Goal: Transaction & Acquisition: Purchase product/service

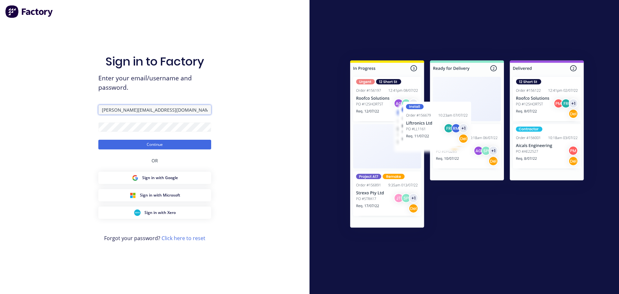
click at [167, 111] on input "[PERSON_NAME][EMAIL_ADDRESS][DOMAIN_NAME]" at bounding box center [154, 110] width 113 height 10
drag, startPoint x: 176, startPoint y: 110, endPoint x: 58, endPoint y: 93, distance: 118.7
click at [58, 93] on div "Sign in to Factory Enter your email/username and password. [PERSON_NAME][EMAIL_…" at bounding box center [154, 147] width 309 height 294
type input "[PERSON_NAME][EMAIL_ADDRESS][DOMAIN_NAME]"
click at [61, 113] on div "Sign in to Factory Enter your email/username and password. [PERSON_NAME][EMAIL_…" at bounding box center [154, 147] width 309 height 294
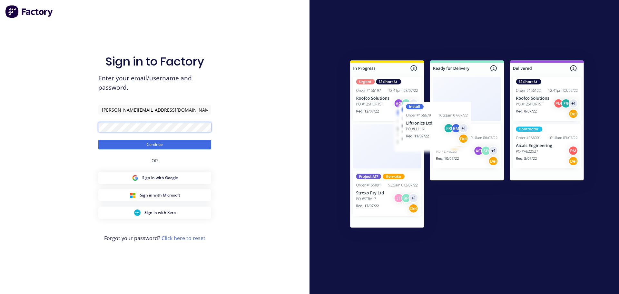
click at [98, 140] on button "Continue" at bounding box center [154, 145] width 113 height 10
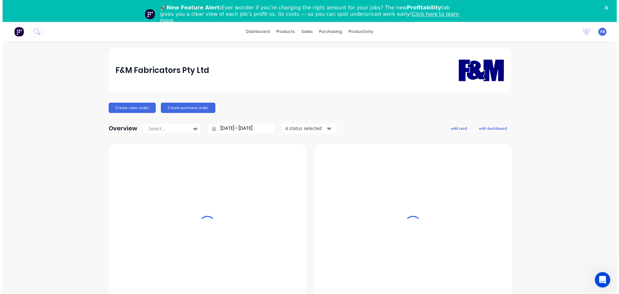
click at [608, 7] on polygon "Close" at bounding box center [606, 8] width 4 height 4
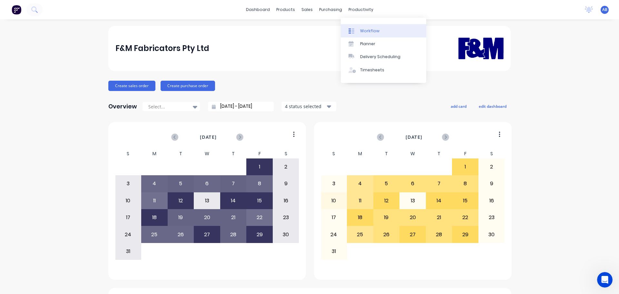
click at [364, 26] on link "Workflow" at bounding box center [383, 30] width 85 height 13
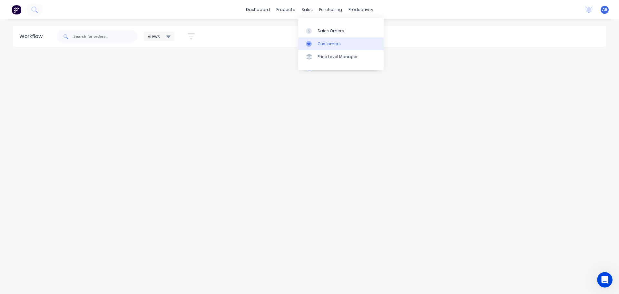
click at [327, 44] on div "Customers" at bounding box center [328, 44] width 23 height 6
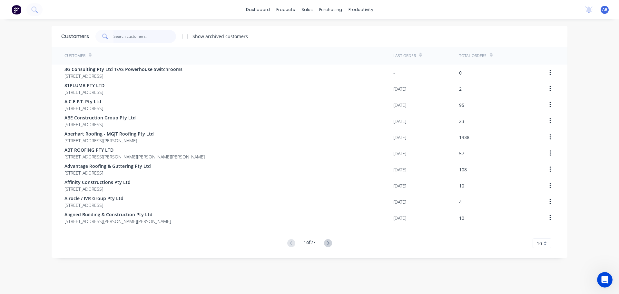
click at [144, 37] on input "text" at bounding box center [144, 36] width 63 height 13
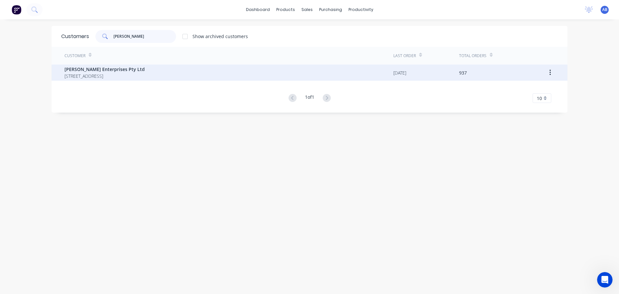
type input "[PERSON_NAME]"
click at [96, 72] on span "[PERSON_NAME] Enterprises Pty Ltd" at bounding box center [104, 69] width 80 height 7
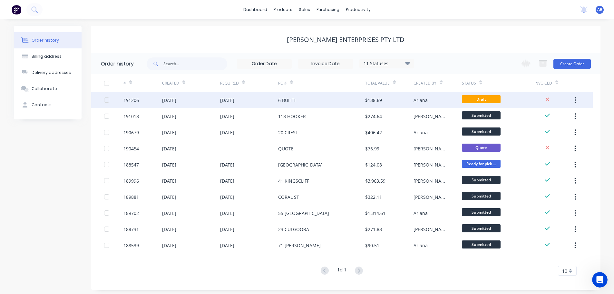
click at [318, 98] on div "6 BULITI" at bounding box center [321, 100] width 87 height 16
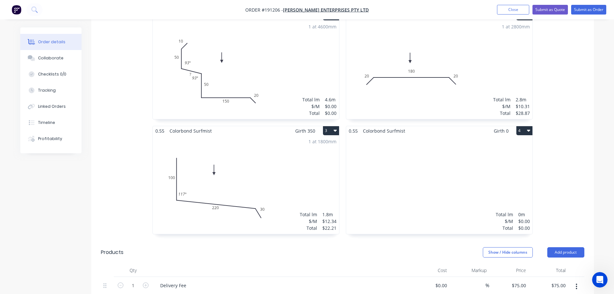
scroll to position [226, 0]
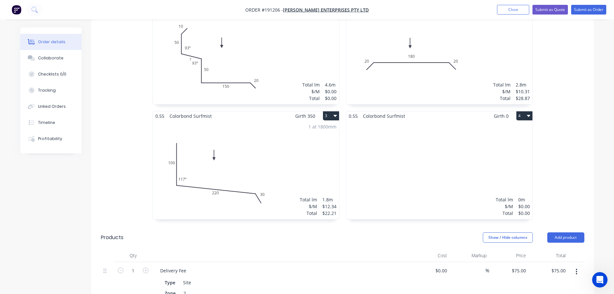
click at [401, 168] on div "Total lm $/M Total 0m $0.00 $0.00" at bounding box center [439, 170] width 186 height 98
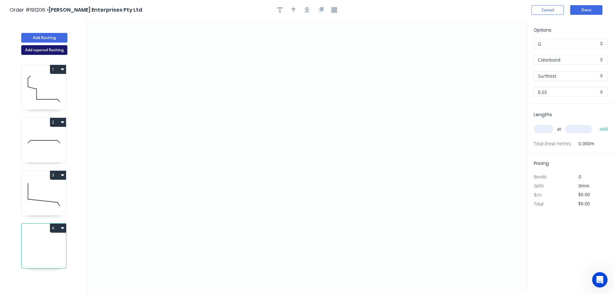
click at [40, 50] on button "Add tapered flashing" at bounding box center [44, 50] width 46 height 10
click at [198, 38] on icon "0" at bounding box center [307, 88] width 440 height 137
click at [179, 56] on icon "0" at bounding box center [307, 88] width 440 height 137
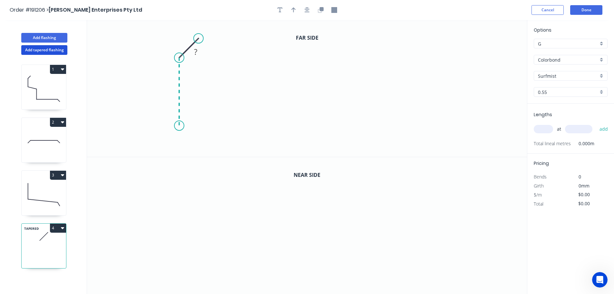
click at [181, 126] on icon "0 ?" at bounding box center [307, 88] width 440 height 137
click at [414, 123] on icon "0 ? ?" at bounding box center [307, 88] width 440 height 137
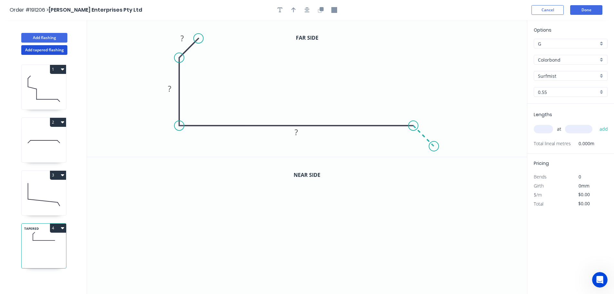
click at [434, 146] on icon "0 ? ? ?" at bounding box center [307, 88] width 440 height 137
click at [434, 146] on circle at bounding box center [434, 146] width 10 height 10
click at [184, 37] on rect at bounding box center [182, 38] width 13 height 9
click at [296, 62] on icon "0 10 100 180 20" at bounding box center [307, 88] width 440 height 137
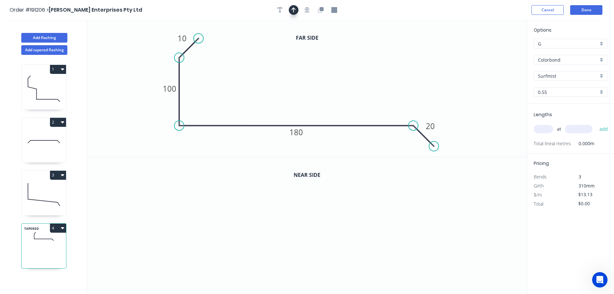
click at [294, 6] on button "button" at bounding box center [294, 10] width 10 height 10
drag, startPoint x: 493, startPoint y: 50, endPoint x: 320, endPoint y: 81, distance: 175.6
click at [320, 81] on icon at bounding box center [320, 73] width 6 height 21
click at [321, 8] on icon "button" at bounding box center [321, 9] width 4 height 4
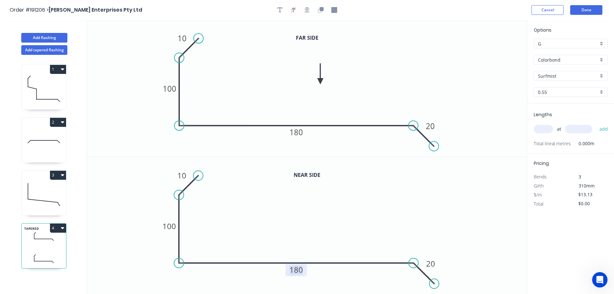
click at [299, 267] on tspan "180" at bounding box center [296, 269] width 14 height 11
click at [346, 229] on icon "0 10 100 145 20" at bounding box center [307, 225] width 440 height 137
type input "$14.71"
click at [548, 129] on input "text" at bounding box center [543, 129] width 19 height 8
type input "1"
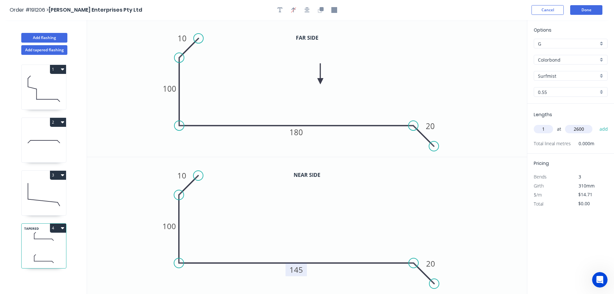
type input "2600"
click at [596, 123] on button "add" at bounding box center [603, 128] width 15 height 11
type input "$38.25"
click at [54, 36] on button "Add flashing" at bounding box center [44, 38] width 46 height 10
type input "$0.00"
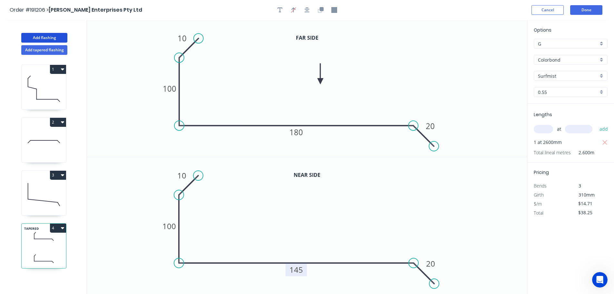
type input "$0.00"
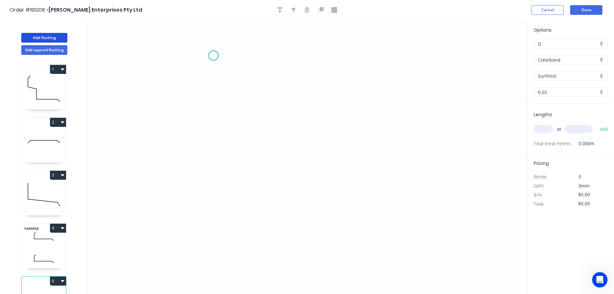
click at [213, 55] on icon "0" at bounding box center [307, 157] width 440 height 274
click at [189, 80] on icon "0" at bounding box center [307, 157] width 440 height 274
click at [195, 213] on icon "0 ?" at bounding box center [307, 157] width 440 height 274
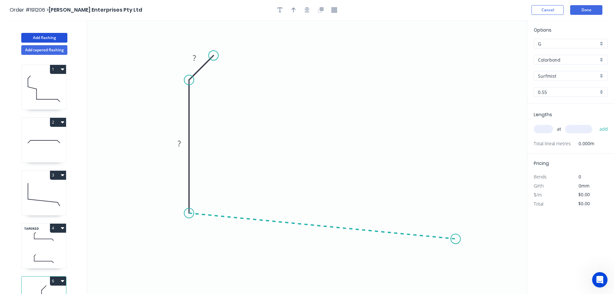
click at [456, 239] on icon "0 ? ?" at bounding box center [307, 157] width 440 height 274
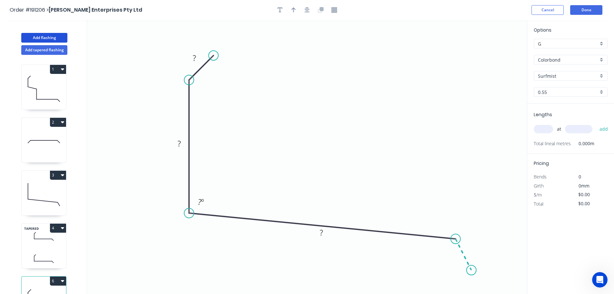
click at [472, 270] on icon "0 ? ? ? ? º" at bounding box center [307, 157] width 440 height 274
click at [472, 270] on circle at bounding box center [471, 270] width 10 height 10
click at [459, 269] on div "Hide angle" at bounding box center [478, 272] width 65 height 13
click at [195, 58] on tspan "?" at bounding box center [194, 58] width 3 height 11
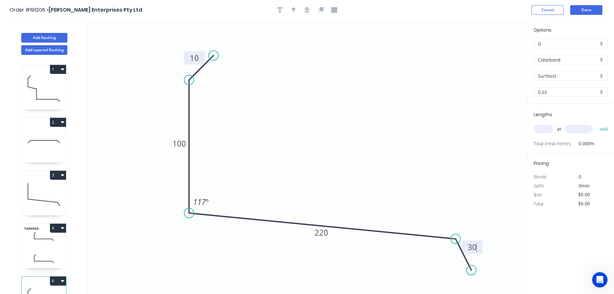
click at [332, 54] on icon "0 10 100 220 30 117 º" at bounding box center [307, 157] width 440 height 274
type input "$13.13"
click at [291, 8] on button "button" at bounding box center [294, 10] width 10 height 10
drag, startPoint x: 494, startPoint y: 51, endPoint x: 329, endPoint y: 123, distance: 180.1
click at [329, 123] on icon at bounding box center [329, 116] width 6 height 21
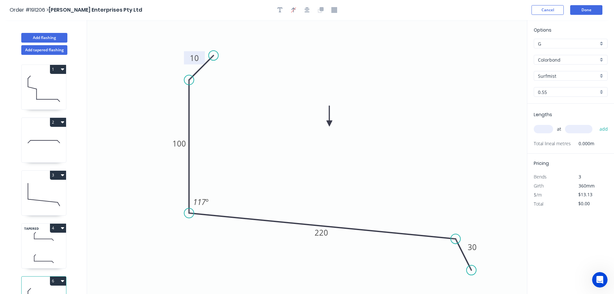
click at [547, 128] on input "text" at bounding box center [543, 129] width 19 height 8
type input "1"
type input "1400"
click at [596, 123] on button "add" at bounding box center [603, 128] width 15 height 11
type input "$18.38"
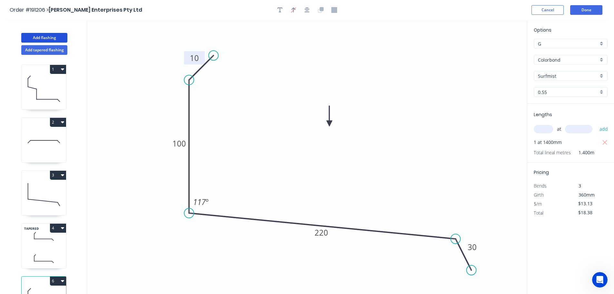
drag, startPoint x: 44, startPoint y: 36, endPoint x: 87, endPoint y: 40, distance: 42.7
click at [44, 36] on button "Add flashing" at bounding box center [44, 38] width 46 height 10
type input "$0.00"
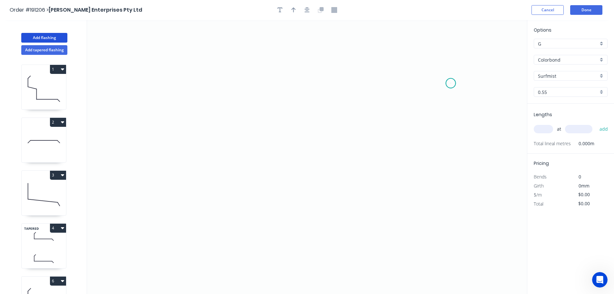
click at [451, 83] on icon "0" at bounding box center [307, 157] width 440 height 274
click at [429, 57] on icon "0" at bounding box center [307, 157] width 440 height 274
click at [201, 50] on icon "0 ?" at bounding box center [307, 157] width 440 height 274
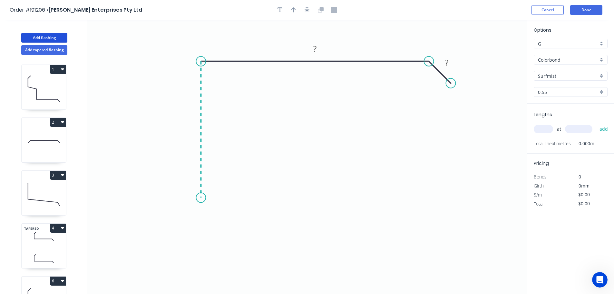
click at [200, 198] on icon "0 ? ?" at bounding box center [307, 157] width 440 height 274
click at [180, 220] on icon "0 ? ? ?" at bounding box center [307, 157] width 440 height 274
click at [202, 241] on icon "0 ? ? ? ?" at bounding box center [307, 157] width 440 height 274
click at [202, 241] on circle at bounding box center [202, 241] width 10 height 10
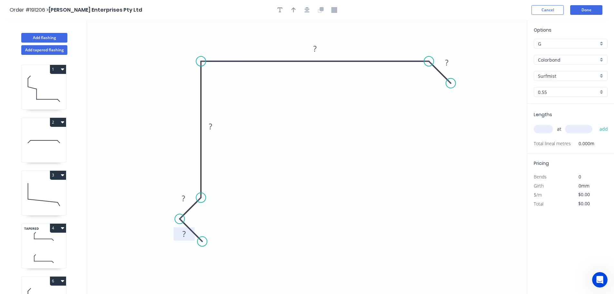
click at [185, 233] on tspan "?" at bounding box center [183, 233] width 3 height 11
click at [325, 180] on icon "0 15 15 140 170 20" at bounding box center [307, 157] width 440 height 274
type input "$13.93"
click at [293, 9] on icon "button" at bounding box center [293, 10] width 5 height 6
drag, startPoint x: 495, startPoint y: 51, endPoint x: 372, endPoint y: 43, distance: 124.0
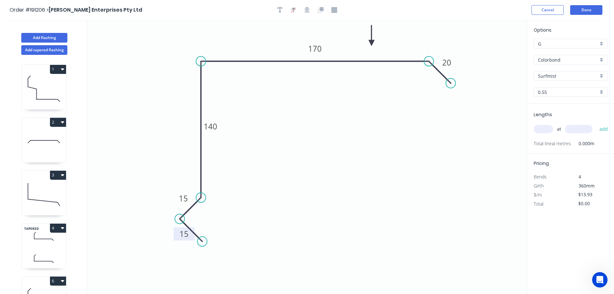
click at [372, 43] on icon at bounding box center [372, 35] width 6 height 21
click at [543, 129] on input "text" at bounding box center [543, 129] width 19 height 8
type input "1"
type input "4600"
click at [596, 123] on button "add" at bounding box center [603, 128] width 15 height 11
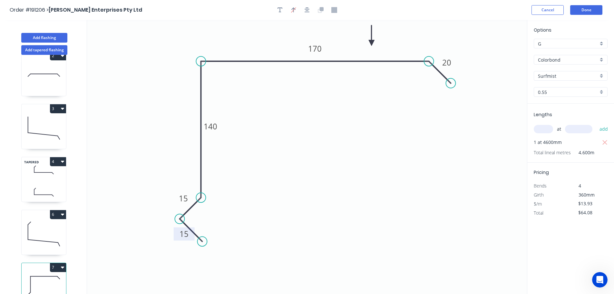
scroll to position [81, 0]
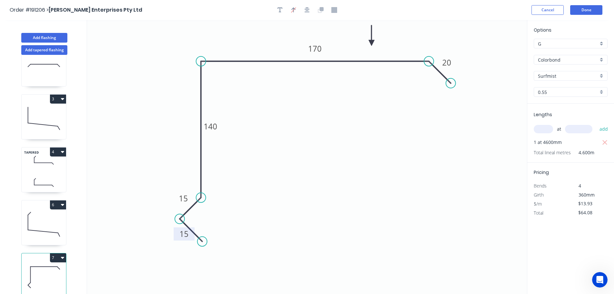
click at [60, 253] on button "7" at bounding box center [58, 257] width 16 height 9
click at [44, 269] on div "Duplicate" at bounding box center [36, 273] width 50 height 9
type input "$0.00"
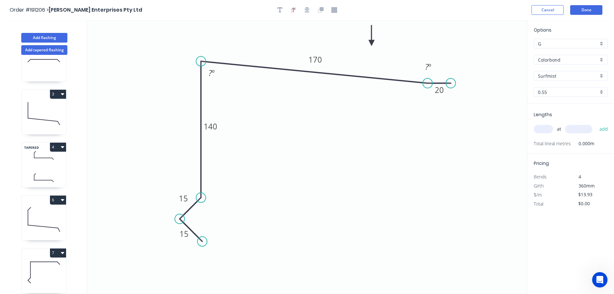
drag, startPoint x: 428, startPoint y: 60, endPoint x: 428, endPoint y: 83, distance: 22.6
click at [428, 83] on circle at bounding box center [428, 83] width 10 height 10
drag, startPoint x: 450, startPoint y: 83, endPoint x: 449, endPoint y: 109, distance: 25.5
click at [449, 109] on circle at bounding box center [449, 109] width 10 height 10
click at [214, 126] on tspan "140" at bounding box center [211, 126] width 14 height 11
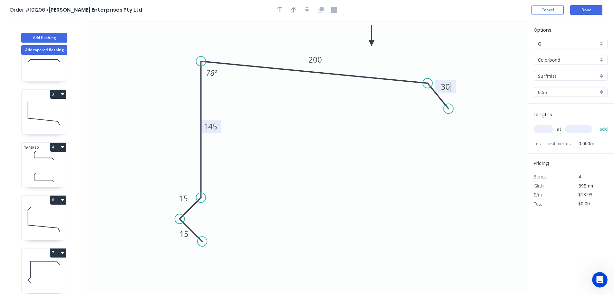
click at [353, 157] on icon "0 15 15 145 200 30 78 º" at bounding box center [307, 157] width 440 height 274
type input "$15.95"
click at [542, 127] on input "text" at bounding box center [543, 129] width 19 height 8
type input "1"
type input "1800"
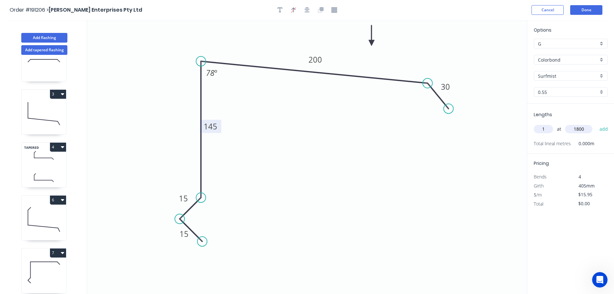
click at [596, 123] on button "add" at bounding box center [603, 128] width 15 height 11
type input "$28.71"
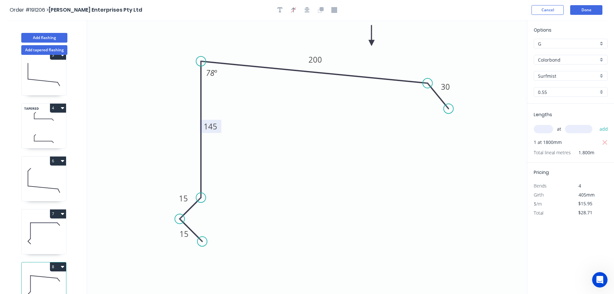
scroll to position [134, 0]
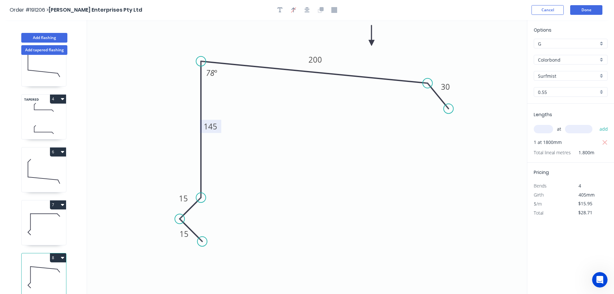
drag, startPoint x: 35, startPoint y: 217, endPoint x: 38, endPoint y: 214, distance: 4.3
click at [35, 217] on icon at bounding box center [44, 223] width 44 height 41
type input "$13.93"
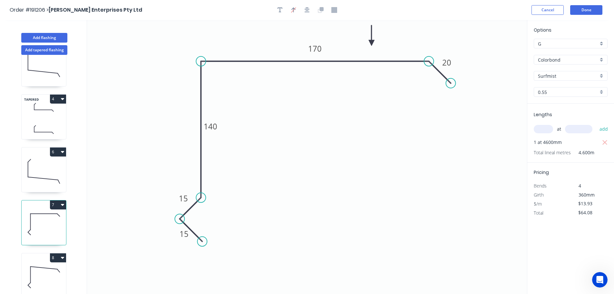
click at [59, 200] on button "7" at bounding box center [58, 204] width 16 height 9
click at [48, 216] on div "Duplicate" at bounding box center [36, 220] width 50 height 9
type input "$0.00"
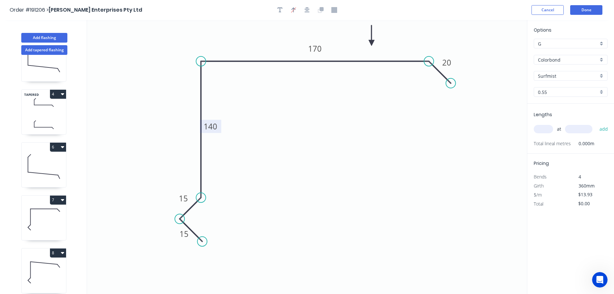
click at [214, 127] on tspan "140" at bounding box center [211, 126] width 14 height 11
click at [276, 141] on icon "0 15 15 140 170 20" at bounding box center [307, 157] width 440 height 274
click at [318, 47] on tspan "170" at bounding box center [315, 48] width 14 height 11
click at [346, 113] on icon "0 15 15 140 150 20" at bounding box center [307, 157] width 440 height 274
click at [546, 127] on input "text" at bounding box center [543, 129] width 19 height 8
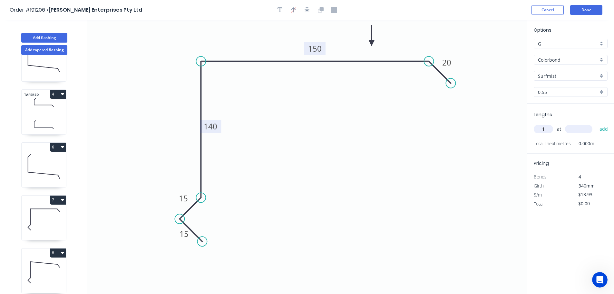
type input "1"
type input "2200"
click at [596, 123] on button "add" at bounding box center [603, 128] width 15 height 11
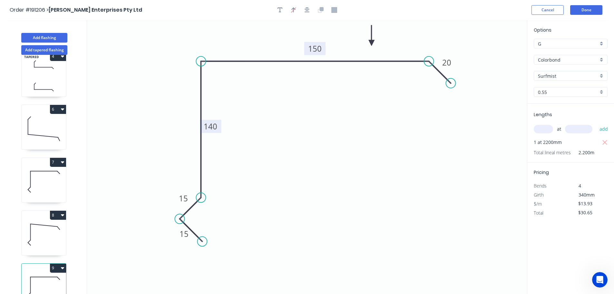
scroll to position [187, 0]
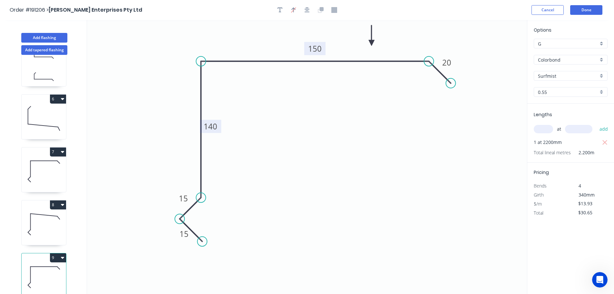
click at [59, 253] on button "9" at bounding box center [58, 257] width 16 height 9
click at [52, 267] on button "Duplicate" at bounding box center [35, 273] width 61 height 13
type input "$0.00"
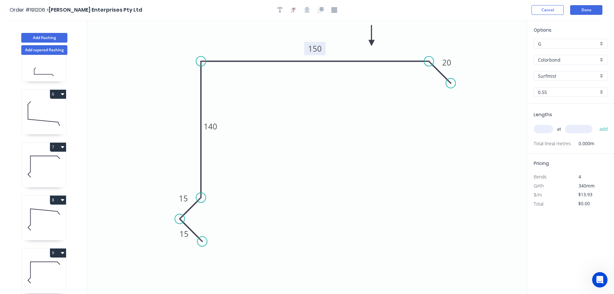
click at [320, 50] on tspan "150" at bounding box center [315, 48] width 14 height 11
click at [351, 91] on icon "0 15 15 140 210 20" at bounding box center [307, 157] width 440 height 274
click at [545, 128] on input "text" at bounding box center [543, 129] width 19 height 8
type input "1"
type input "4500"
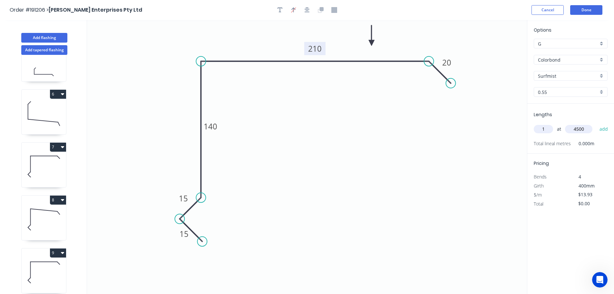
click at [596, 123] on button "add" at bounding box center [603, 128] width 15 height 11
type input "$62.69"
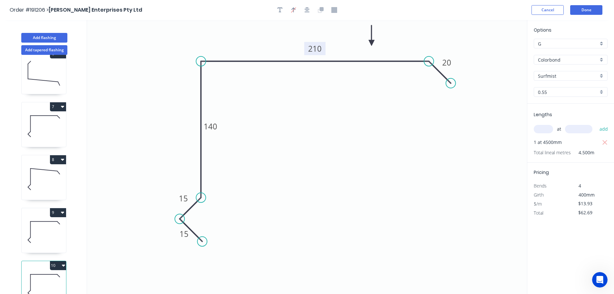
scroll to position [239, 0]
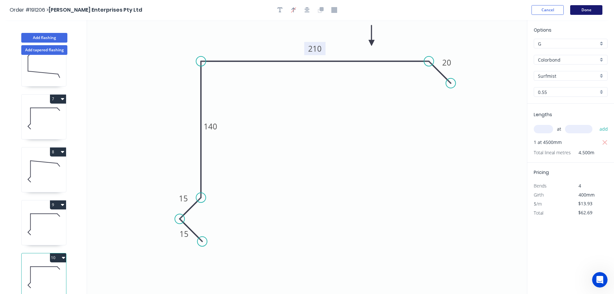
click at [591, 10] on button "Done" at bounding box center [586, 10] width 32 height 10
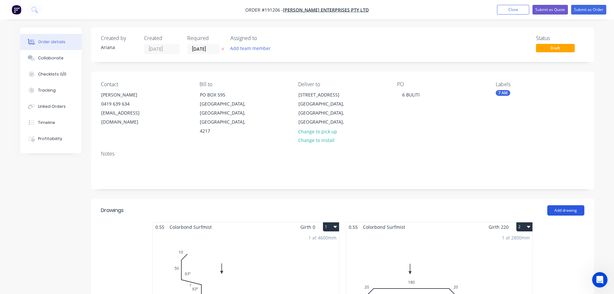
click at [570, 205] on button "Add drawing" at bounding box center [565, 210] width 37 height 10
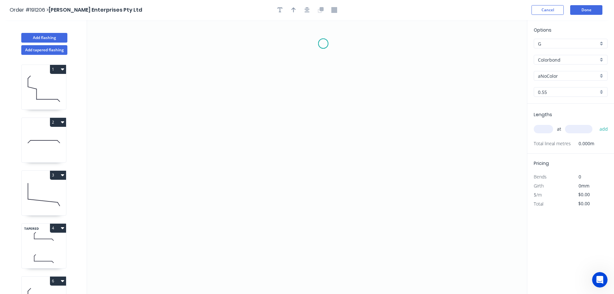
click at [323, 44] on icon "0" at bounding box center [307, 157] width 440 height 274
click at [302, 65] on icon "0" at bounding box center [307, 157] width 440 height 274
click at [305, 148] on icon "0 ?" at bounding box center [307, 157] width 440 height 274
click at [336, 162] on icon "0 ? ?" at bounding box center [307, 157] width 440 height 274
click at [334, 259] on icon "0 ? ? ? ? º" at bounding box center [307, 157] width 440 height 274
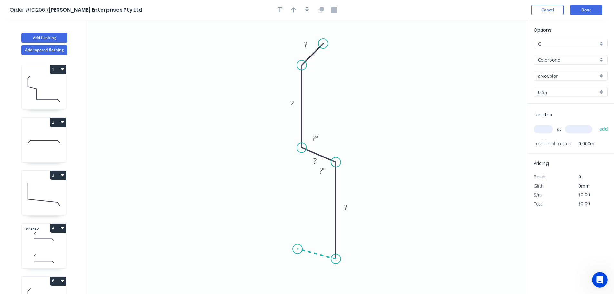
click at [297, 249] on icon at bounding box center [316, 253] width 38 height 10
click at [297, 249] on circle at bounding box center [298, 249] width 10 height 10
click at [351, 60] on div "Crush & Fold" at bounding box center [355, 62] width 65 height 13
drag, startPoint x: 331, startPoint y: 26, endPoint x: 358, endPoint y: 32, distance: 27.6
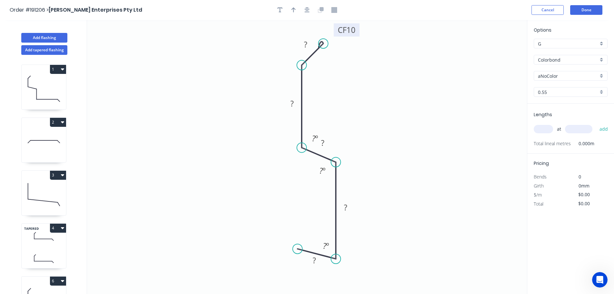
click at [358, 32] on rect at bounding box center [347, 29] width 26 height 13
click at [307, 42] on tspan "?" at bounding box center [305, 44] width 3 height 11
click at [354, 67] on icon "0 ? ? ? ? CF 10 10 ? º ? º ? º" at bounding box center [307, 157] width 440 height 274
click at [293, 103] on tspan "?" at bounding box center [291, 103] width 3 height 11
click at [331, 105] on icon "0 ? ? ? 35 CF 10 10 ? º ? º ? º" at bounding box center [307, 157] width 440 height 274
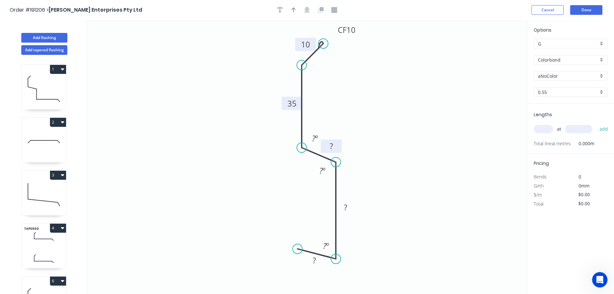
drag, startPoint x: 332, startPoint y: 144, endPoint x: 341, endPoint y: 147, distance: 10.2
click at [341, 147] on rect at bounding box center [331, 145] width 21 height 13
click at [316, 136] on tspan "º" at bounding box center [316, 138] width 3 height 11
click at [354, 90] on icon "0 ? ? ? 35 CF 10 10 115 º ? º ? º" at bounding box center [307, 157] width 440 height 274
drag, startPoint x: 326, startPoint y: 136, endPoint x: 330, endPoint y: 122, distance: 14.3
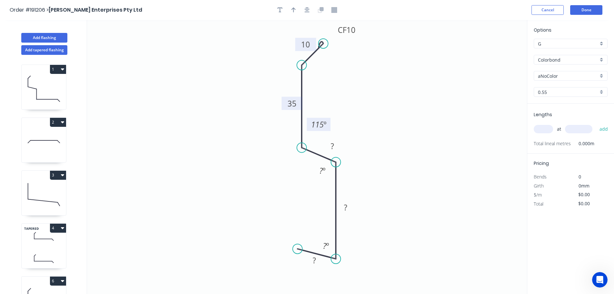
click at [330, 122] on rect at bounding box center [319, 124] width 24 height 13
click at [334, 146] on tspan "?" at bounding box center [332, 146] width 3 height 11
click at [395, 137] on icon "0 ? ? 20 35 CF 10 10 115 º ? º ? º" at bounding box center [307, 157] width 440 height 274
click at [321, 170] on tspan "?" at bounding box center [321, 170] width 4 height 11
click at [383, 171] on icon "0 ? ? 20 35 CF 10 10 115 º 115 º ? º" at bounding box center [307, 157] width 440 height 274
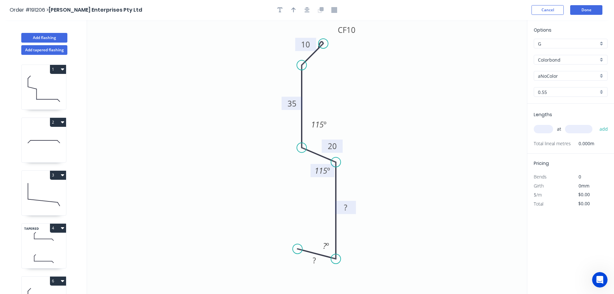
click at [346, 207] on tspan "?" at bounding box center [345, 207] width 3 height 11
click at [443, 212] on icon "0 ? 50 20 35 CF 10 10 115 º 115 º ? º" at bounding box center [307, 157] width 440 height 274
click at [325, 245] on tspan "?" at bounding box center [325, 245] width 4 height 11
click at [402, 219] on icon "0 ? 50 20 35 CF 10 10 115 º 115 º 75 º" at bounding box center [307, 157] width 440 height 274
click at [316, 260] on tspan "?" at bounding box center [314, 260] width 3 height 11
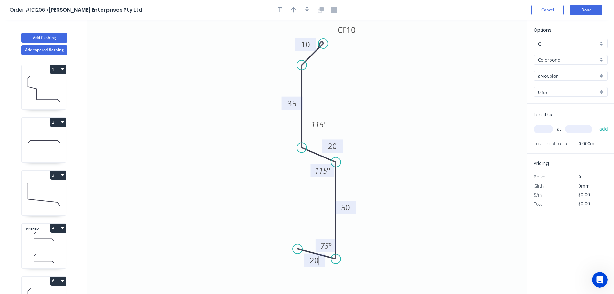
click at [407, 221] on icon "0 20 50 20 35 CF 10 10 115 º 115 º 75 º" at bounding box center [307, 157] width 440 height 274
type input "$11.45"
click at [293, 9] on icon "button" at bounding box center [293, 9] width 5 height 5
drag, startPoint x: 493, startPoint y: 51, endPoint x: 395, endPoint y: 109, distance: 114.9
click at [395, 109] on icon at bounding box center [395, 101] width 6 height 21
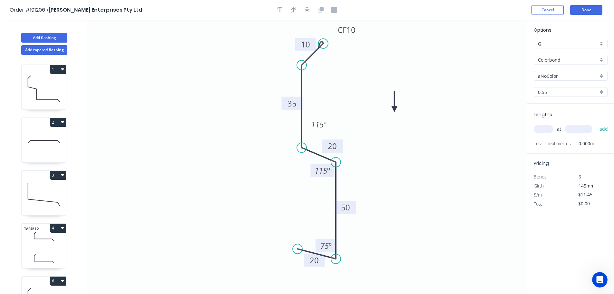
click at [395, 109] on icon at bounding box center [395, 101] width 6 height 21
click at [601, 73] on div "aNoColor" at bounding box center [571, 76] width 74 height 10
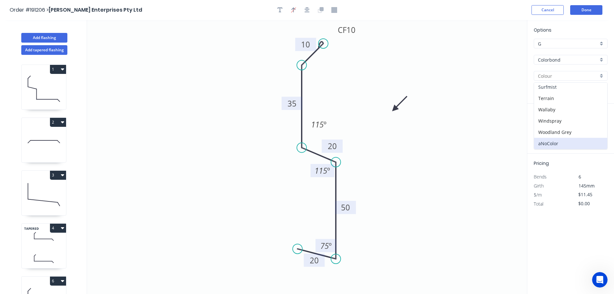
click at [567, 85] on div "Surfmist" at bounding box center [570, 86] width 73 height 11
type input "Surfmist"
click at [547, 128] on input "text" at bounding box center [543, 129] width 19 height 8
type input "1"
type input "4600"
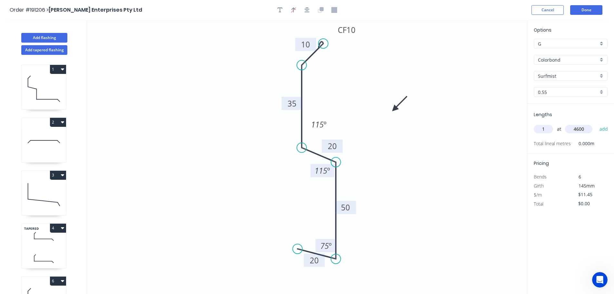
click at [596, 123] on button "add" at bounding box center [603, 128] width 15 height 11
type input "$52.67"
type input "1"
type input "4000"
click at [596, 123] on button "add" at bounding box center [603, 128] width 15 height 11
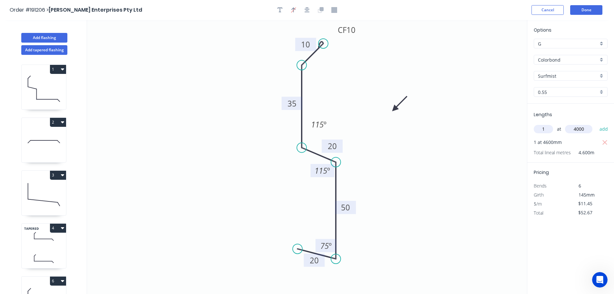
type input "$98.47"
click at [54, 88] on icon at bounding box center [44, 88] width 44 height 41
type input "$0.00"
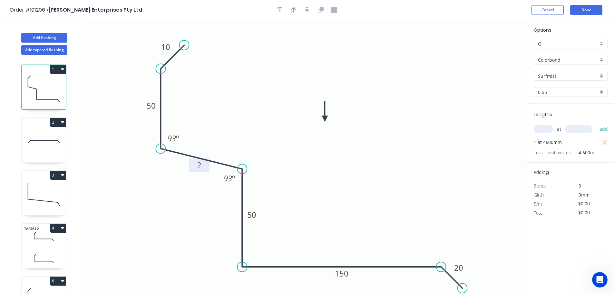
click at [202, 165] on rect at bounding box center [199, 165] width 13 height 9
click at [352, 157] on icon "0 10 50 45 50 150 20 93 º 93 º" at bounding box center [307, 157] width 440 height 274
type input "$14.72"
type input "$67.71"
drag, startPoint x: 190, startPoint y: 167, endPoint x: 168, endPoint y: 170, distance: 22.4
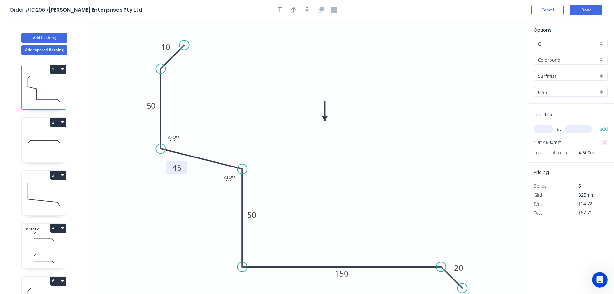
click at [168, 170] on rect at bounding box center [176, 167] width 21 height 13
click at [594, 10] on button "Done" at bounding box center [586, 10] width 32 height 10
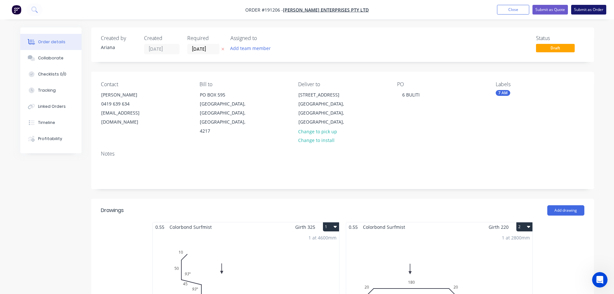
click at [593, 12] on button "Submit as Order" at bounding box center [588, 10] width 35 height 10
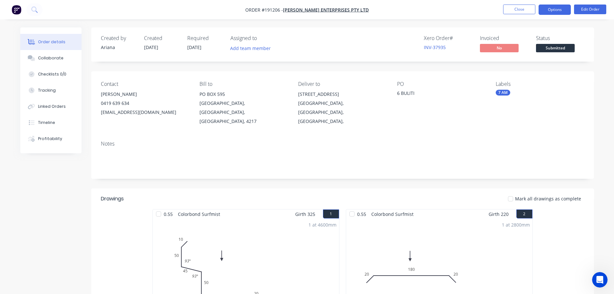
click at [550, 8] on button "Options" at bounding box center [555, 10] width 32 height 10
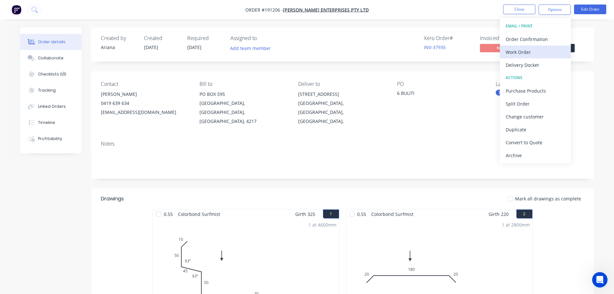
click at [520, 49] on div "Work Order" at bounding box center [535, 51] width 59 height 9
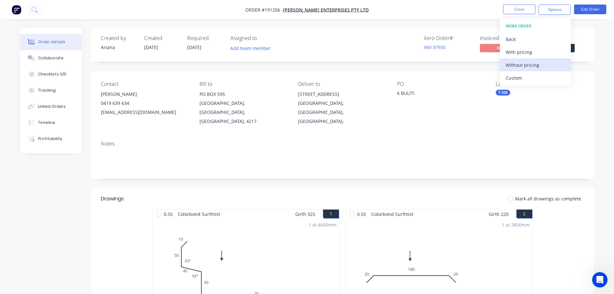
click at [510, 63] on div "Without pricing" at bounding box center [535, 64] width 59 height 9
click at [415, 9] on nav "Order #191206 - [PERSON_NAME] Enterprises Pty Ltd Close Options EMAIL / PRINT O…" at bounding box center [307, 9] width 614 height 19
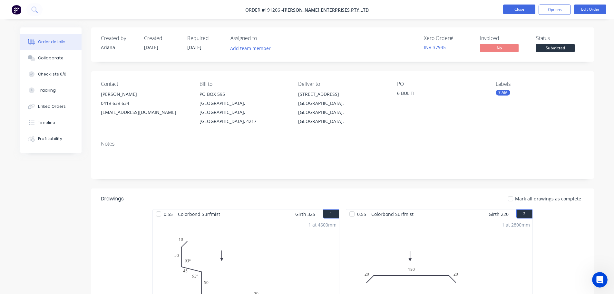
click at [523, 10] on button "Close" at bounding box center [519, 10] width 32 height 10
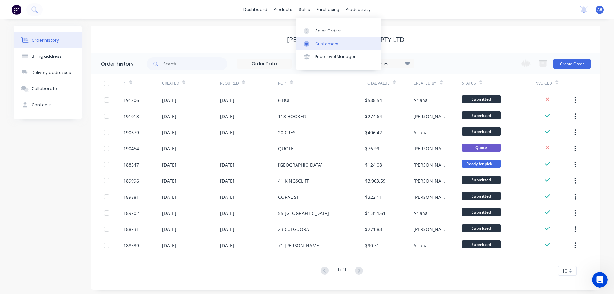
click at [324, 41] on div "Customers" at bounding box center [326, 44] width 23 height 6
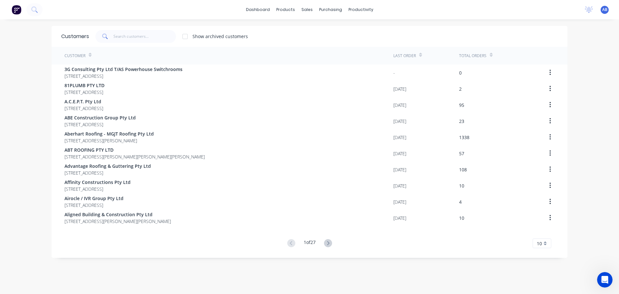
click at [403, 12] on div "dashboard products sales purchasing productivity dashboard products Product Cat…" at bounding box center [309, 9] width 619 height 19
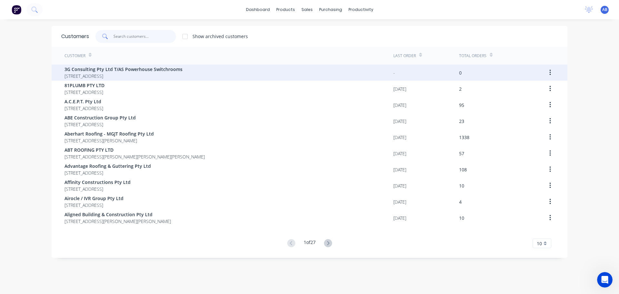
drag, startPoint x: 141, startPoint y: 37, endPoint x: 326, endPoint y: 69, distance: 187.7
click at [143, 37] on input "text" at bounding box center [144, 36] width 63 height 13
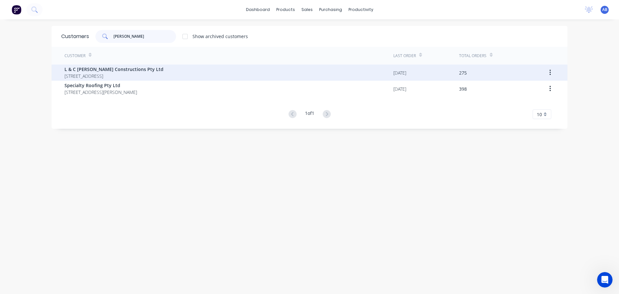
type input "[PERSON_NAME]"
click at [130, 72] on span "L & C [PERSON_NAME] Constructions Pty Ltd" at bounding box center [113, 69] width 99 height 7
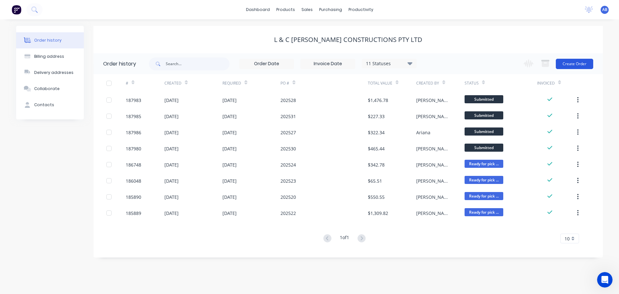
click at [568, 61] on button "Create Order" at bounding box center [574, 64] width 37 height 10
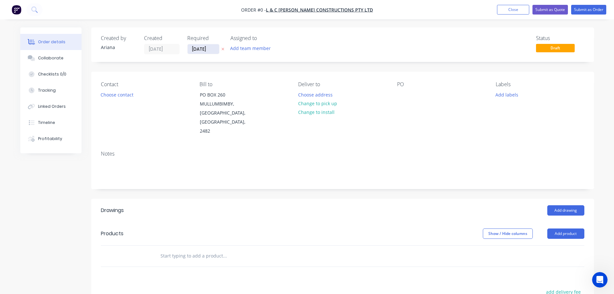
click at [205, 48] on input "[DATE]" at bounding box center [204, 49] width 32 height 10
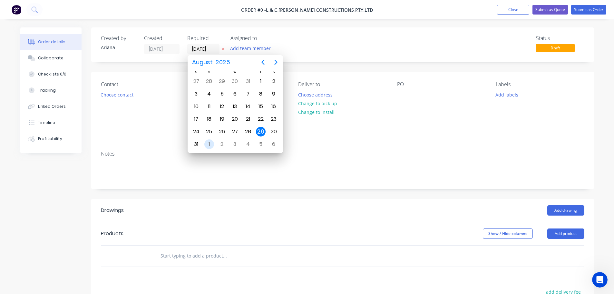
click at [210, 143] on div "1" at bounding box center [209, 144] width 10 height 10
type input "[DATE]"
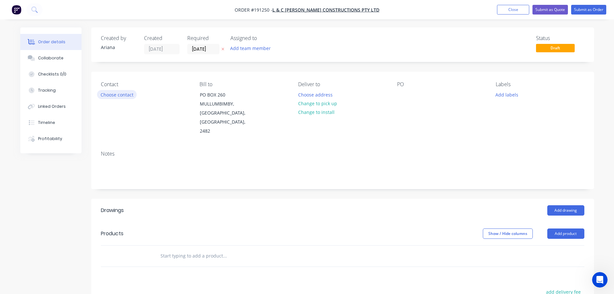
click at [119, 96] on button "Choose contact" at bounding box center [117, 94] width 40 height 9
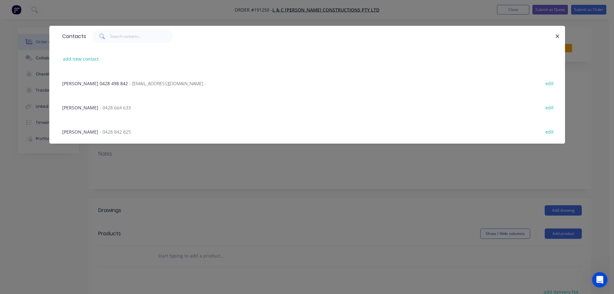
click at [100, 106] on span "- 0428 664 633" at bounding box center [115, 107] width 31 height 6
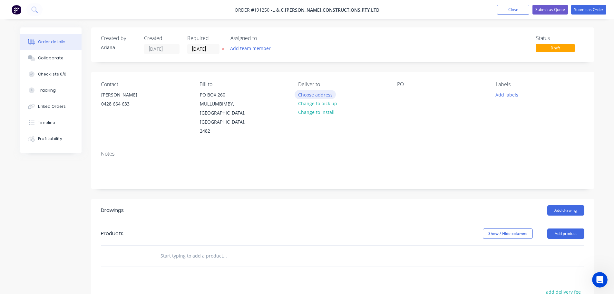
click at [307, 92] on button "Choose address" at bounding box center [315, 94] width 41 height 9
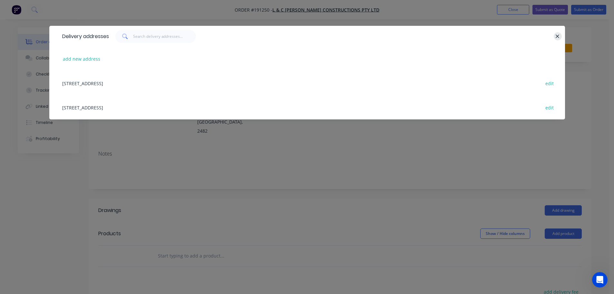
click at [558, 35] on icon "button" at bounding box center [558, 36] width 4 height 4
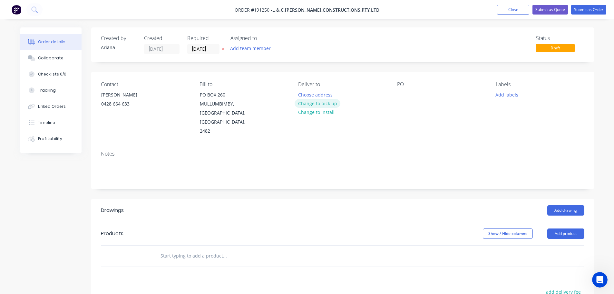
click at [321, 103] on button "Change to pick up" at bounding box center [318, 103] width 46 height 9
click at [401, 94] on div at bounding box center [402, 94] width 10 height 9
click at [567, 205] on button "Add drawing" at bounding box center [565, 210] width 37 height 10
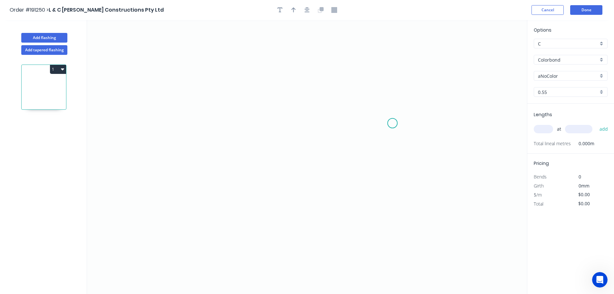
click at [393, 123] on icon "0" at bounding box center [307, 157] width 440 height 274
click at [395, 56] on icon "0" at bounding box center [307, 157] width 440 height 274
click at [217, 57] on icon "0 ?" at bounding box center [307, 157] width 440 height 274
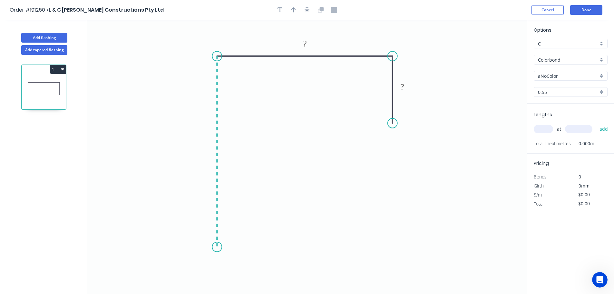
click at [208, 247] on icon "0 ? ?" at bounding box center [307, 157] width 440 height 274
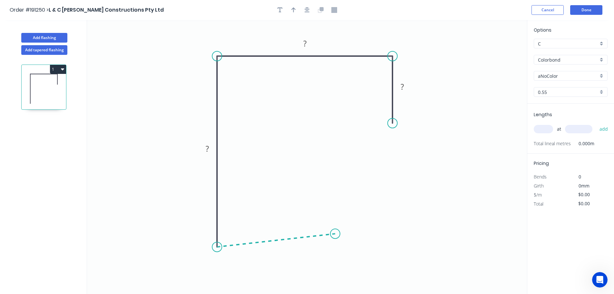
click at [335, 234] on icon "0 ? ? ?" at bounding box center [307, 157] width 440 height 274
click at [335, 234] on circle at bounding box center [335, 234] width 10 height 10
click at [278, 247] on tspan "?" at bounding box center [277, 246] width 3 height 11
click at [343, 145] on icon "0 67 153 114 65 80 º" at bounding box center [307, 157] width 440 height 274
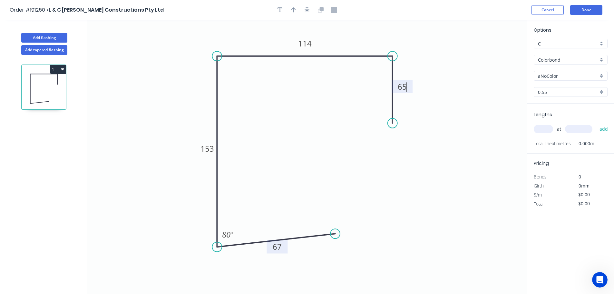
type input "$16.42"
click at [292, 8] on icon "button" at bounding box center [293, 10] width 5 height 6
drag, startPoint x: 495, startPoint y: 50, endPoint x: 354, endPoint y: 36, distance: 142.1
click at [354, 36] on icon at bounding box center [354, 29] width 6 height 21
click at [599, 74] on div "aNoColor" at bounding box center [571, 76] width 74 height 10
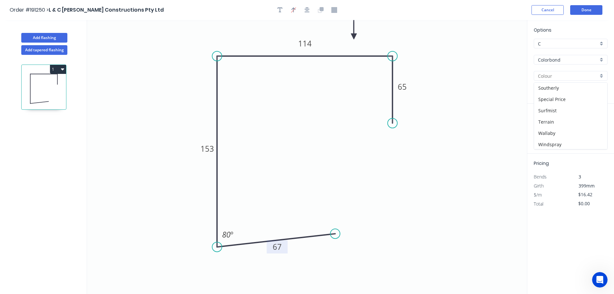
scroll to position [249, 0]
click at [567, 88] on div "Surfmist" at bounding box center [570, 86] width 73 height 11
type input "Surfmist"
click at [547, 128] on input "text" at bounding box center [543, 129] width 19 height 8
type input "1"
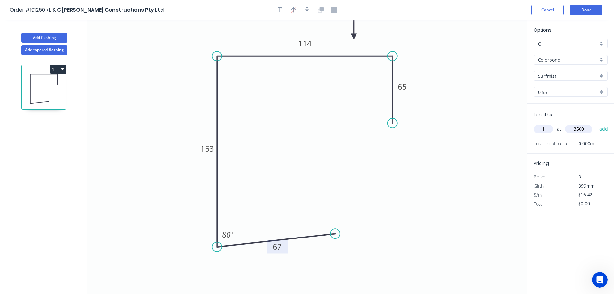
type input "3500"
click at [596, 123] on button "add" at bounding box center [603, 128] width 15 height 11
click at [59, 68] on button "1" at bounding box center [58, 69] width 16 height 9
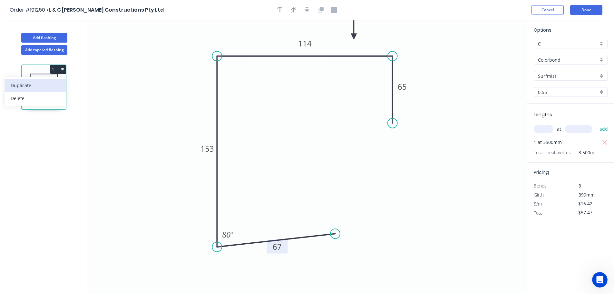
click at [44, 85] on div "Duplicate" at bounding box center [36, 85] width 50 height 9
type input "$0.00"
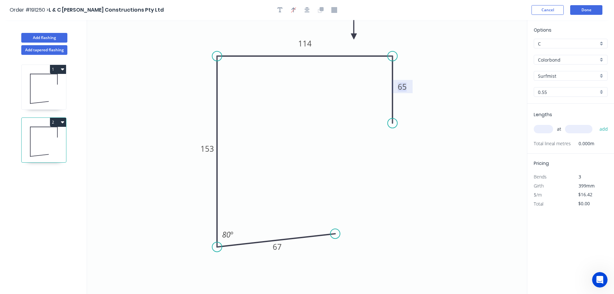
click at [404, 88] on tspan "65" at bounding box center [402, 86] width 9 height 11
click at [326, 108] on icon "0 67 153 114 77 80 º" at bounding box center [307, 157] width 440 height 274
click at [307, 43] on tspan "114" at bounding box center [305, 43] width 14 height 11
click at [317, 83] on icon "0 67 153 73 77 80 º" at bounding box center [307, 157] width 440 height 274
type input "$16.42"
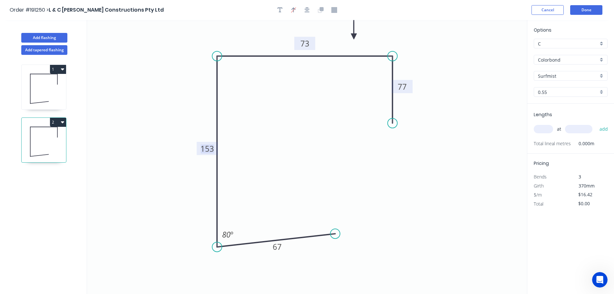
click at [210, 148] on tspan "153" at bounding box center [207, 148] width 14 height 11
click at [259, 141] on icon "0 67 148 73 77 80 º" at bounding box center [307, 157] width 440 height 274
click at [279, 248] on tspan "67" at bounding box center [277, 246] width 9 height 11
click at [384, 242] on icon "0 25 148 73 77 80 º" at bounding box center [307, 157] width 440 height 274
drag, startPoint x: 335, startPoint y: 234, endPoint x: 326, endPoint y: 235, distance: 9.5
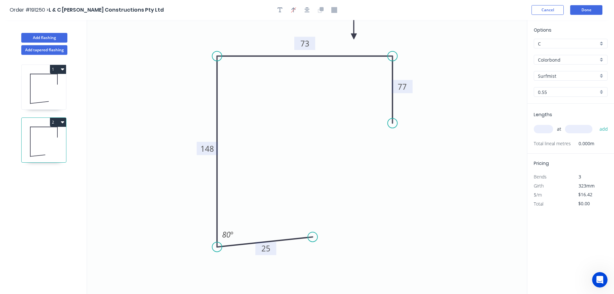
click at [313, 237] on circle at bounding box center [313, 237] width 10 height 10
click at [545, 127] on input "text" at bounding box center [543, 129] width 19 height 8
type input "1"
click at [580, 129] on input "text" at bounding box center [578, 129] width 27 height 8
type input "3050"
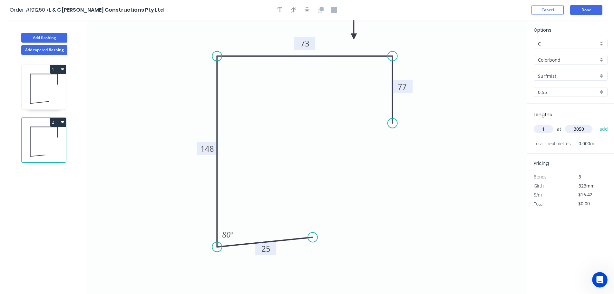
click at [596, 123] on button "add" at bounding box center [603, 128] width 15 height 11
type input "$50.08"
click at [38, 50] on button "Add tapered flashing" at bounding box center [44, 50] width 46 height 10
type input "$0.00"
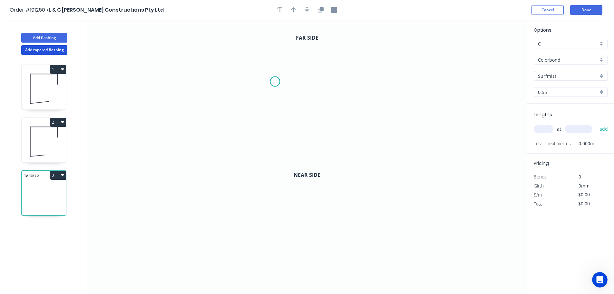
click at [275, 82] on icon "0" at bounding box center [307, 88] width 440 height 137
click at [273, 43] on icon "0" at bounding box center [307, 88] width 440 height 137
click at [132, 38] on icon "0 ?" at bounding box center [307, 88] width 440 height 137
click at [134, 138] on icon "0 ? ?" at bounding box center [307, 88] width 440 height 137
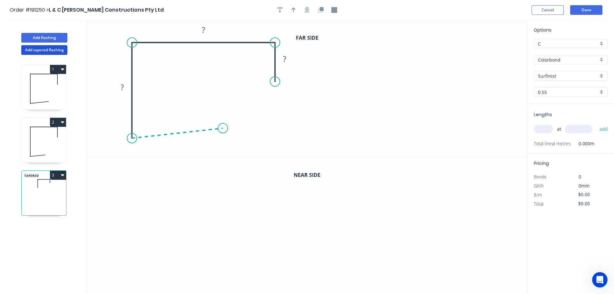
click at [223, 128] on icon at bounding box center [177, 133] width 91 height 10
click at [223, 128] on circle at bounding box center [223, 128] width 10 height 10
drag, startPoint x: 274, startPoint y: 80, endPoint x: 274, endPoint y: 89, distance: 9.0
click at [274, 89] on circle at bounding box center [275, 89] width 10 height 10
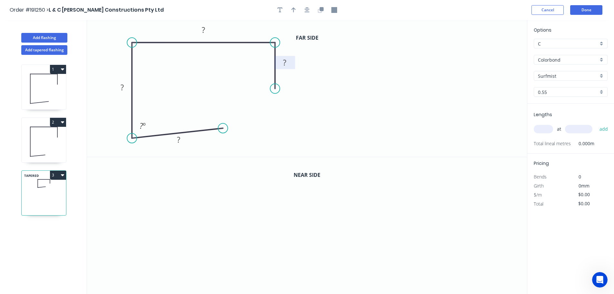
click at [286, 63] on tspan "?" at bounding box center [284, 62] width 3 height 11
click at [204, 28] on tspan "?" at bounding box center [203, 29] width 3 height 11
click at [122, 87] on tspan "?" at bounding box center [122, 87] width 3 height 11
click at [144, 123] on tspan "º" at bounding box center [144, 125] width 3 height 11
click at [180, 137] on rect at bounding box center [178, 139] width 13 height 9
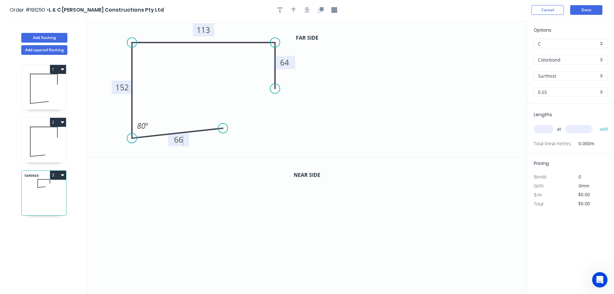
click at [276, 147] on icon "0 66 152 113 64 80 º" at bounding box center [307, 88] width 440 height 137
click at [292, 9] on icon "button" at bounding box center [293, 9] width 5 height 5
drag, startPoint x: 495, startPoint y: 53, endPoint x: 238, endPoint y: 31, distance: 257.8
click at [238, 31] on icon at bounding box center [238, 24] width 6 height 21
click at [322, 10] on icon "button" at bounding box center [321, 9] width 4 height 4
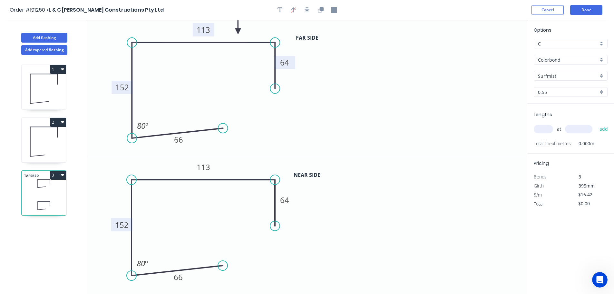
click at [125, 223] on tspan "152" at bounding box center [122, 224] width 14 height 11
click at [188, 231] on icon "0 66 149 113 64 80 º" at bounding box center [307, 225] width 440 height 137
type input "$18.40"
click at [548, 130] on input "text" at bounding box center [543, 129] width 19 height 8
type input "1"
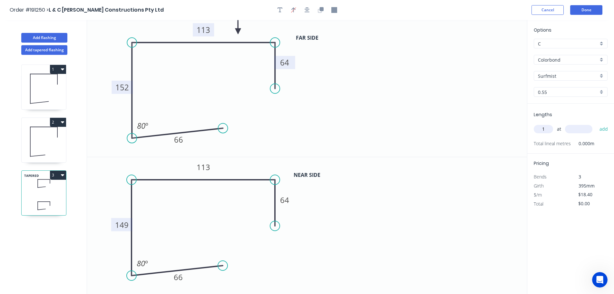
click at [580, 127] on input "text" at bounding box center [578, 129] width 27 height 8
type input "3400"
click at [596, 123] on button "add" at bounding box center [603, 128] width 15 height 11
type input "$62.56"
click at [51, 50] on button "Add tapered flashing" at bounding box center [44, 50] width 46 height 10
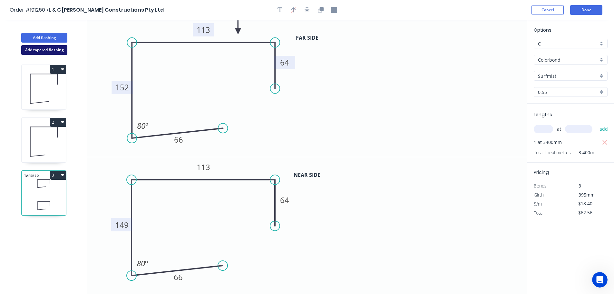
type input "$0.00"
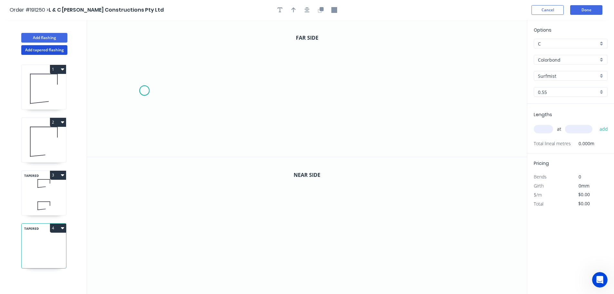
click at [144, 91] on icon "0" at bounding box center [307, 88] width 440 height 137
click at [145, 48] on icon "0" at bounding box center [307, 88] width 440 height 137
click at [277, 47] on icon "0 ?" at bounding box center [307, 88] width 440 height 137
click at [274, 136] on icon "0 ? ?" at bounding box center [307, 88] width 440 height 137
click at [274, 136] on circle at bounding box center [277, 136] width 10 height 10
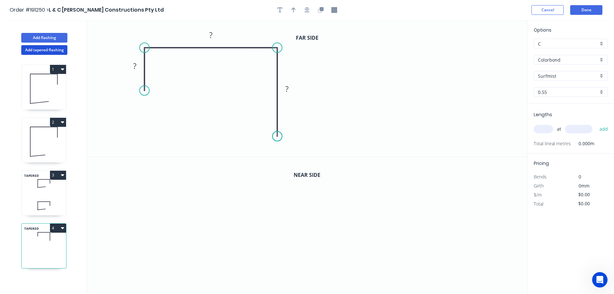
click at [274, 136] on circle at bounding box center [277, 136] width 10 height 10
click at [136, 64] on tspan "?" at bounding box center [134, 66] width 3 height 11
click at [209, 83] on icon "0 42 ? ?" at bounding box center [307, 88] width 440 height 137
click at [212, 36] on tspan "?" at bounding box center [210, 35] width 3 height 11
click at [287, 88] on tspan "?" at bounding box center [286, 88] width 3 height 11
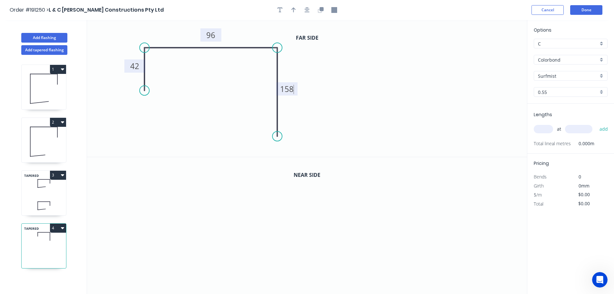
click at [347, 126] on icon "0 42 96 158" at bounding box center [307, 88] width 440 height 137
click at [295, 10] on icon "button" at bounding box center [293, 10] width 5 height 6
drag, startPoint x: 494, startPoint y: 52, endPoint x: 247, endPoint y: 31, distance: 247.8
click at [247, 31] on icon at bounding box center [247, 23] width 6 height 21
click at [320, 12] on icon "button" at bounding box center [321, 10] width 6 height 6
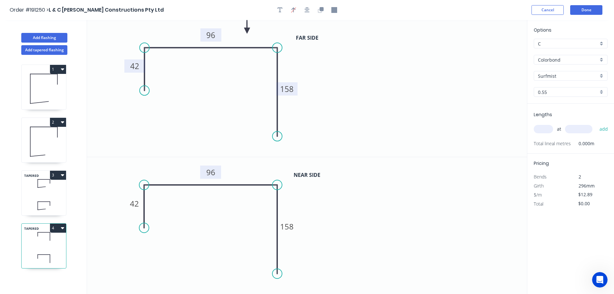
click at [212, 171] on tspan "96" at bounding box center [210, 172] width 9 height 11
type input "$14.87"
click at [289, 226] on tspan "158" at bounding box center [287, 226] width 14 height 11
click at [326, 227] on icon "0 42 91 166" at bounding box center [307, 225] width 440 height 137
click at [329, 227] on icon "0 42 91 166" at bounding box center [307, 225] width 440 height 137
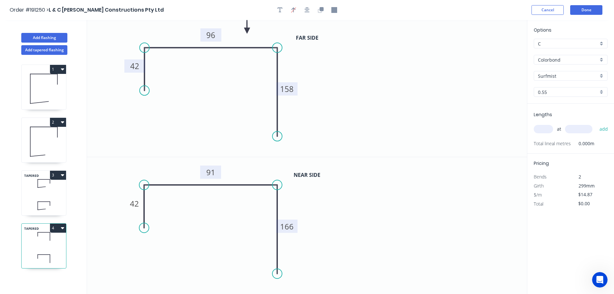
click at [549, 128] on input "text" at bounding box center [543, 129] width 19 height 8
type input "1"
click at [579, 128] on input "text" at bounding box center [578, 129] width 27 height 8
type input "6650"
click at [596, 123] on button "add" at bounding box center [603, 128] width 15 height 11
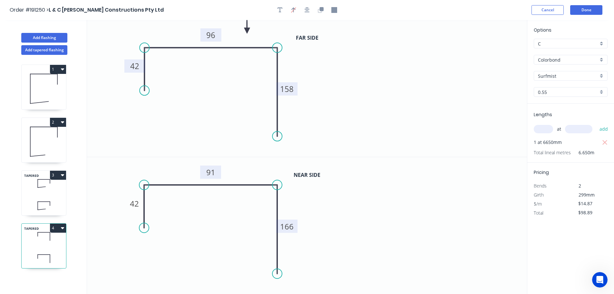
click at [61, 227] on icon "button" at bounding box center [62, 228] width 3 height 2
click at [51, 244] on div "Duplicate" at bounding box center [36, 243] width 50 height 9
type input "$0.00"
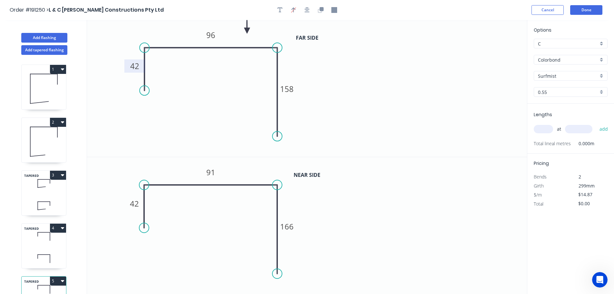
click at [138, 66] on tspan "42" at bounding box center [134, 66] width 9 height 11
click at [134, 200] on tspan "42" at bounding box center [134, 203] width 9 height 11
type input "$17.40"
drag, startPoint x: 213, startPoint y: 34, endPoint x: 222, endPoint y: 53, distance: 21.2
click at [213, 34] on tspan "96" at bounding box center [210, 35] width 9 height 11
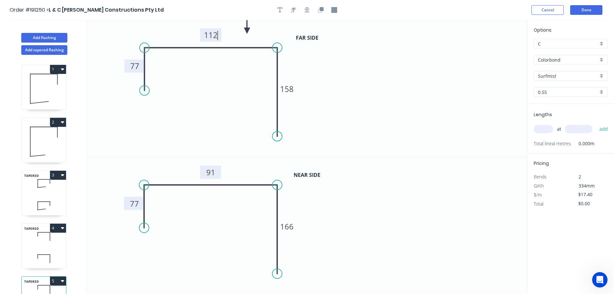
click at [212, 171] on tspan "91" at bounding box center [210, 172] width 9 height 11
click at [211, 133] on icon "0 77 112 158" at bounding box center [307, 88] width 440 height 137
click at [290, 88] on tspan "158" at bounding box center [287, 88] width 14 height 11
click at [317, 92] on icon "0 77 112 180" at bounding box center [307, 88] width 440 height 137
click at [290, 226] on tspan "166" at bounding box center [287, 226] width 14 height 11
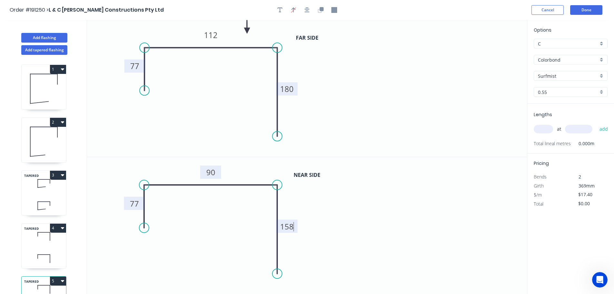
click at [320, 230] on icon "0 77 90 158" at bounding box center [307, 225] width 440 height 137
click at [549, 128] on input "text" at bounding box center [543, 129] width 19 height 8
type input "1"
click at [577, 128] on input "text" at bounding box center [578, 129] width 27 height 8
type input "3000"
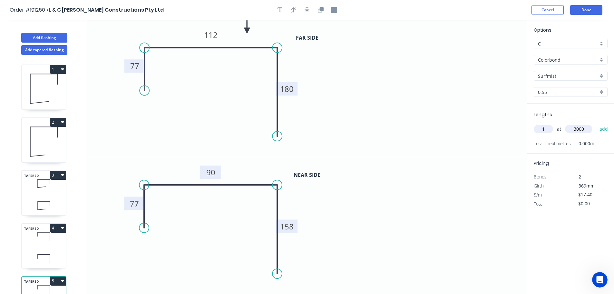
click at [596, 123] on button "add" at bounding box center [603, 128] width 15 height 11
type input "$52.20"
click at [42, 37] on button "Add flashing" at bounding box center [44, 38] width 46 height 10
type input "$0.00"
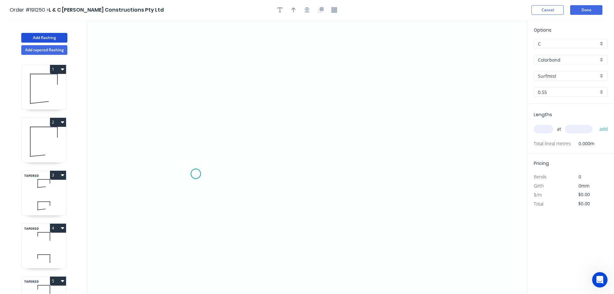
click at [196, 174] on icon "0" at bounding box center [307, 157] width 440 height 274
click at [196, 118] on icon "0" at bounding box center [307, 157] width 440 height 274
click at [358, 121] on icon "0 ?" at bounding box center [307, 157] width 440 height 274
click at [358, 174] on icon "0 ? ?" at bounding box center [307, 157] width 440 height 274
click at [358, 174] on circle at bounding box center [359, 174] width 10 height 10
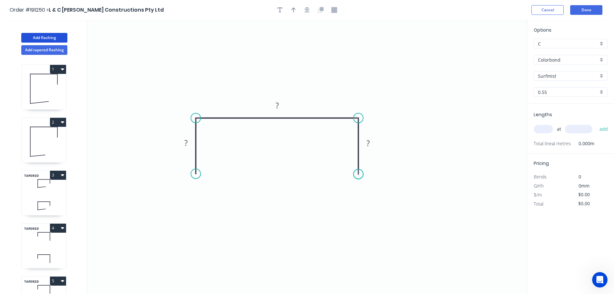
click at [358, 174] on circle at bounding box center [359, 174] width 10 height 10
click at [190, 140] on rect at bounding box center [186, 143] width 13 height 9
click at [230, 145] on icon "0 30 59 30" at bounding box center [307, 157] width 440 height 274
type input "$10.36"
drag, startPoint x: 295, startPoint y: 9, endPoint x: 395, endPoint y: 46, distance: 106.7
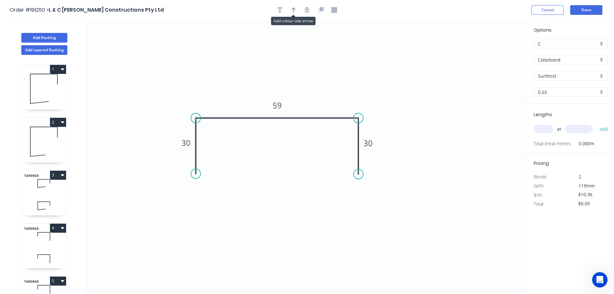
click at [296, 9] on icon "button" at bounding box center [293, 10] width 5 height 6
drag, startPoint x: 494, startPoint y: 51, endPoint x: 318, endPoint y: 75, distance: 177.7
click at [318, 75] on icon at bounding box center [319, 68] width 6 height 21
click at [545, 130] on input "text" at bounding box center [543, 129] width 19 height 8
type input "1"
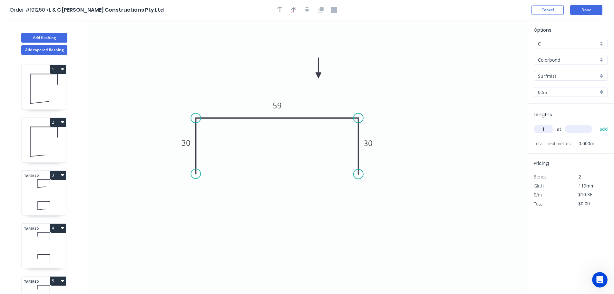
click at [574, 126] on input "text" at bounding box center [578, 129] width 27 height 8
type input "3000"
click at [596, 123] on button "add" at bounding box center [603, 128] width 15 height 11
type input "$31.08"
click at [48, 36] on button "Add flashing" at bounding box center [44, 38] width 46 height 10
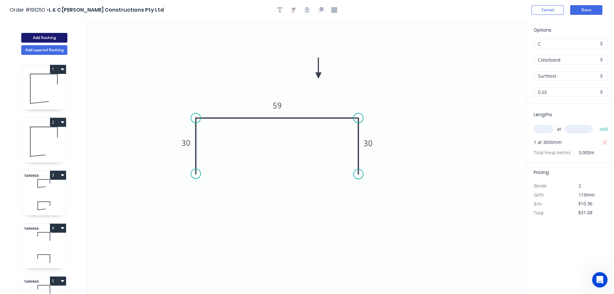
type input "$0.00"
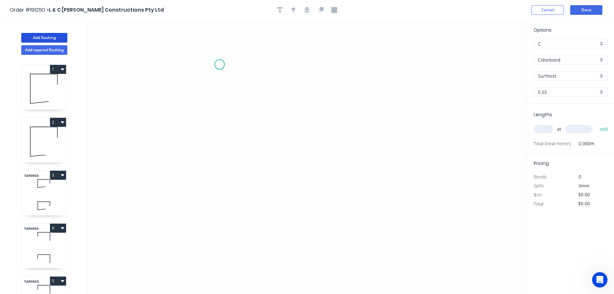
click at [219, 64] on icon "0" at bounding box center [307, 157] width 440 height 274
click at [228, 241] on icon "0" at bounding box center [307, 157] width 440 height 274
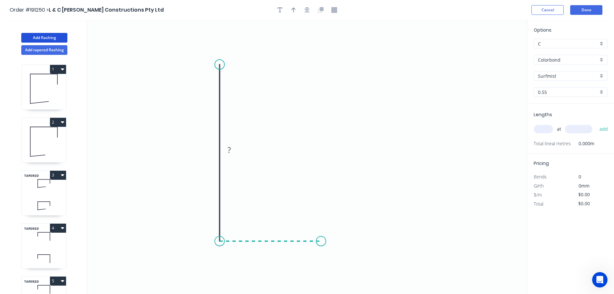
click at [321, 239] on icon "0 ?" at bounding box center [307, 157] width 440 height 274
click at [327, 112] on icon "0 ? ?" at bounding box center [307, 157] width 440 height 274
click at [327, 112] on icon "0 ? ? ?" at bounding box center [307, 157] width 440 height 274
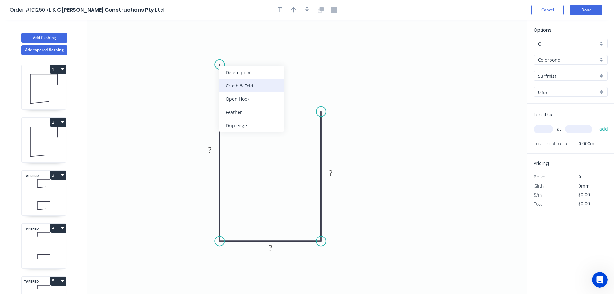
click at [249, 86] on div "Crush & Fold" at bounding box center [251, 85] width 65 height 13
click at [211, 52] on tspan "10" at bounding box center [210, 53] width 9 height 11
click at [266, 49] on icon "0 CF 20 ? ? ?" at bounding box center [307, 157] width 440 height 274
drag, startPoint x: 197, startPoint y: 53, endPoint x: 180, endPoint y: 45, distance: 18.3
click at [180, 45] on rect at bounding box center [189, 45] width 26 height 13
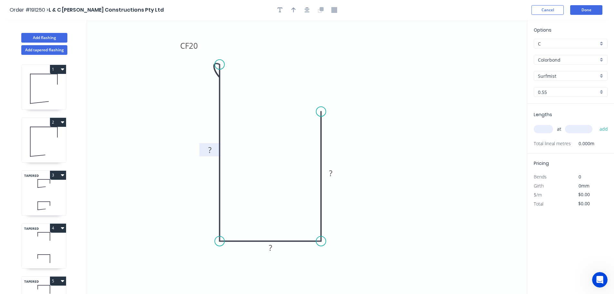
click at [211, 151] on tspan "?" at bounding box center [209, 149] width 3 height 11
click at [372, 126] on icon "0 CF 20 127 47 100" at bounding box center [307, 157] width 440 height 274
type input "$14.87"
click at [294, 9] on icon "button" at bounding box center [293, 10] width 5 height 6
drag, startPoint x: 494, startPoint y: 50, endPoint x: 355, endPoint y: 258, distance: 250.6
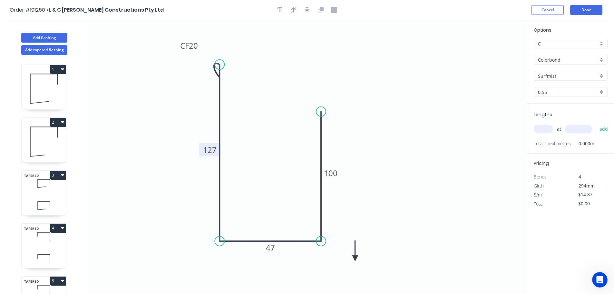
click at [355, 258] on icon at bounding box center [355, 250] width 6 height 21
click at [355, 258] on icon at bounding box center [360, 252] width 19 height 19
click at [355, 258] on icon at bounding box center [362, 258] width 21 height 6
click at [544, 128] on input "text" at bounding box center [543, 129] width 19 height 8
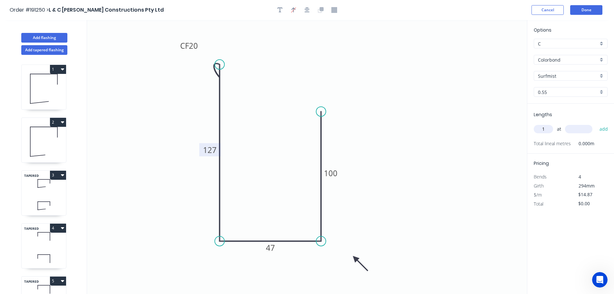
type input "1"
click at [576, 127] on input "text" at bounding box center [578, 129] width 27 height 8
type input "3360"
click at [596, 123] on button "add" at bounding box center [603, 128] width 15 height 11
type input "$49.96"
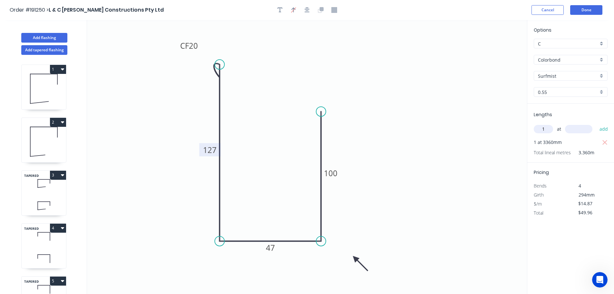
type input "1"
click at [583, 129] on input "text" at bounding box center [578, 129] width 27 height 8
type input "3150"
click at [596, 123] on button "add" at bounding box center [603, 128] width 15 height 11
type input "$96.80"
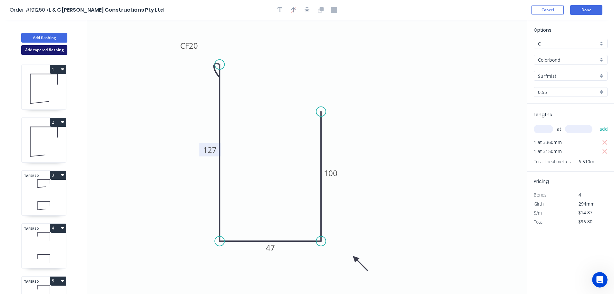
click at [39, 49] on button "Add tapered flashing" at bounding box center [44, 50] width 46 height 10
type input "$0.00"
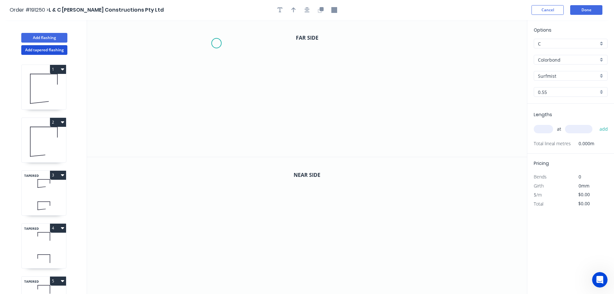
click at [216, 43] on icon "0" at bounding box center [307, 88] width 440 height 137
click at [216, 131] on icon "0" at bounding box center [307, 88] width 440 height 137
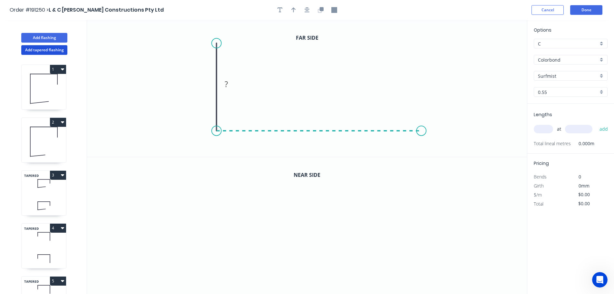
click at [422, 125] on icon "0 ?" at bounding box center [307, 88] width 440 height 137
click at [420, 75] on icon "0 ? ?" at bounding box center [307, 88] width 440 height 137
click at [420, 75] on circle at bounding box center [421, 75] width 10 height 10
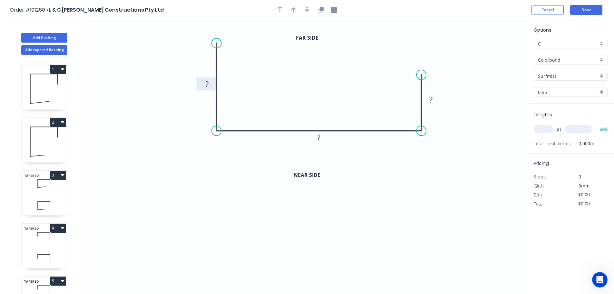
click at [207, 83] on tspan "?" at bounding box center [206, 84] width 3 height 11
click at [321, 140] on rect at bounding box center [318, 137] width 13 height 9
click at [432, 98] on tspan "?" at bounding box center [430, 99] width 3 height 11
click at [453, 88] on icon "0 220 258 15" at bounding box center [307, 88] width 440 height 137
click at [294, 7] on icon "button" at bounding box center [293, 10] width 5 height 6
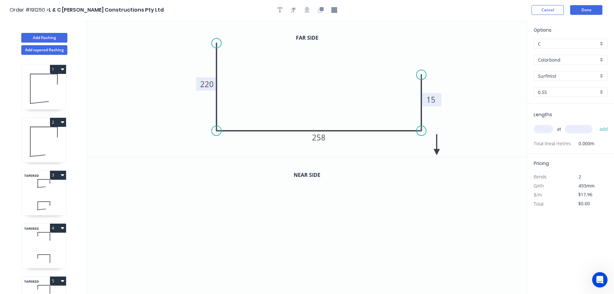
drag, startPoint x: 493, startPoint y: 50, endPoint x: 437, endPoint y: 152, distance: 116.1
click at [437, 152] on icon at bounding box center [437, 144] width 6 height 21
click at [437, 152] on icon at bounding box center [442, 146] width 19 height 19
click at [437, 152] on icon at bounding box center [444, 152] width 21 height 6
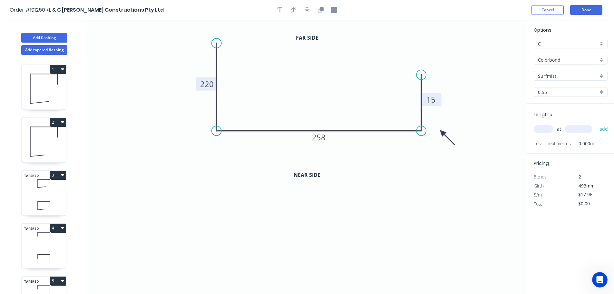
drag, startPoint x: 437, startPoint y: 152, endPoint x: 443, endPoint y: 132, distance: 20.4
click at [443, 132] on icon at bounding box center [447, 137] width 19 height 19
click at [320, 9] on icon "button" at bounding box center [321, 9] width 4 height 4
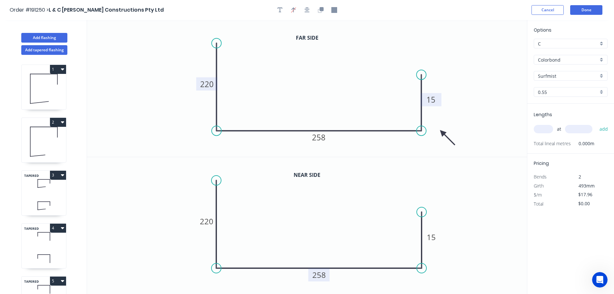
click at [323, 275] on tspan "258" at bounding box center [319, 274] width 14 height 11
click at [342, 240] on icon "0 220 233 15" at bounding box center [307, 225] width 440 height 137
type input "$19.94"
click at [433, 238] on tspan "15" at bounding box center [431, 236] width 9 height 11
click at [463, 219] on icon "0 220 233 35" at bounding box center [307, 225] width 440 height 137
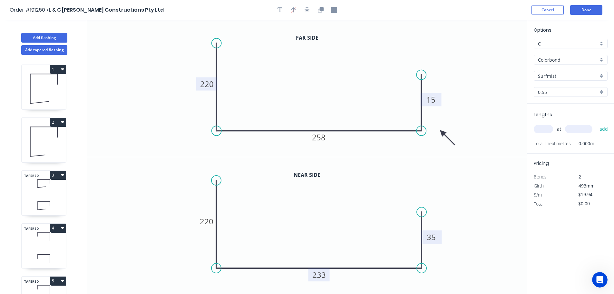
click at [545, 127] on input "text" at bounding box center [543, 129] width 19 height 8
type input "1"
click at [579, 128] on input "text" at bounding box center [578, 129] width 27 height 8
type input "6940"
click at [596, 123] on button "add" at bounding box center [603, 128] width 15 height 11
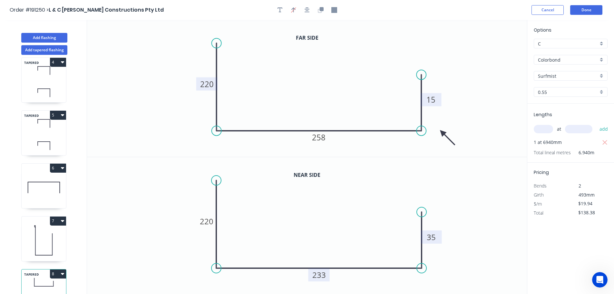
scroll to position [187, 0]
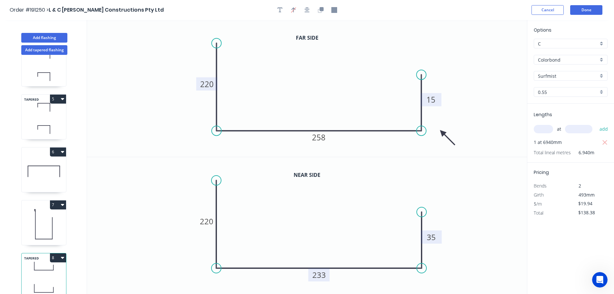
click at [60, 253] on button "8" at bounding box center [58, 257] width 16 height 9
click at [44, 269] on div "Duplicate" at bounding box center [36, 273] width 50 height 9
type input "$0.00"
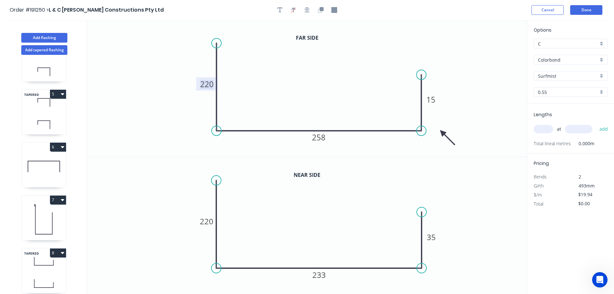
click at [211, 85] on tspan "220" at bounding box center [207, 84] width 14 height 11
click at [242, 78] on icon "0 200 258 15" at bounding box center [307, 88] width 440 height 137
click at [209, 222] on tspan "220" at bounding box center [207, 221] width 14 height 11
click at [242, 213] on icon "0 175 233 35" at bounding box center [307, 225] width 440 height 137
click at [323, 136] on tspan "258" at bounding box center [319, 137] width 14 height 11
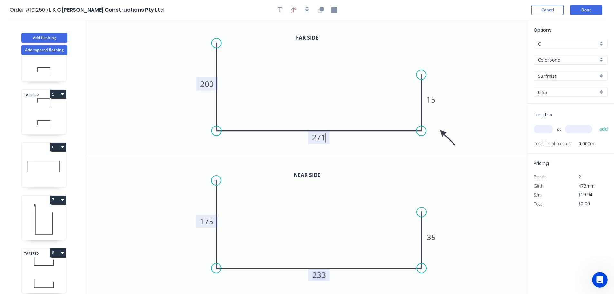
click at [323, 274] on tspan "233" at bounding box center [319, 274] width 14 height 11
click at [361, 238] on icon "0 175 248 35" at bounding box center [307, 225] width 440 height 137
click at [432, 99] on tspan "15" at bounding box center [430, 99] width 9 height 11
click at [434, 235] on tspan "35" at bounding box center [431, 236] width 9 height 11
click at [465, 235] on icon "0 175 248 15" at bounding box center [307, 225] width 440 height 137
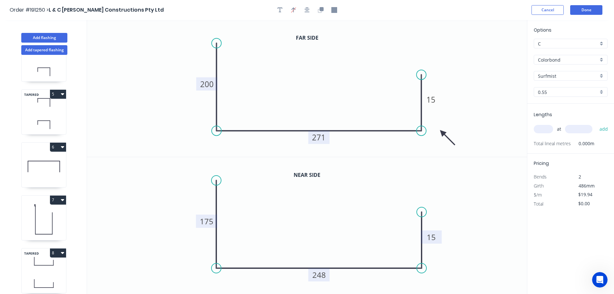
click at [545, 127] on input "text" at bounding box center [543, 129] width 19 height 8
type input "1"
click at [577, 129] on input "text" at bounding box center [578, 129] width 27 height 8
type input "3100"
click at [596, 123] on button "add" at bounding box center [603, 128] width 15 height 11
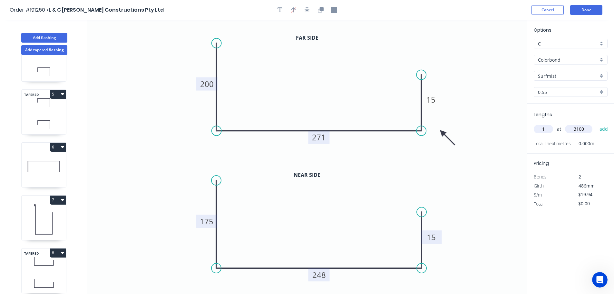
type input "$61.81"
click at [587, 9] on button "Done" at bounding box center [586, 10] width 32 height 10
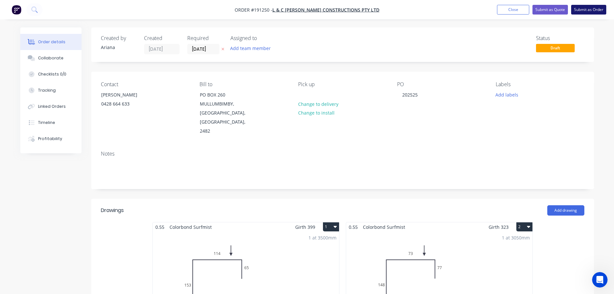
click at [595, 10] on button "Submit as Order" at bounding box center [588, 10] width 35 height 10
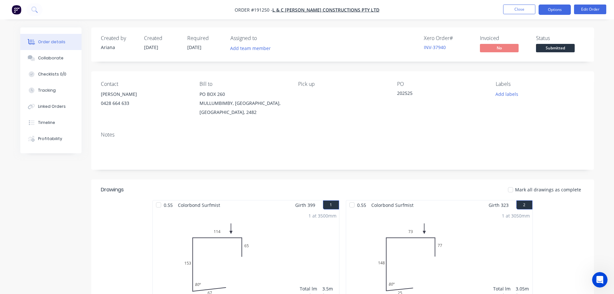
click at [554, 11] on button "Options" at bounding box center [555, 10] width 32 height 10
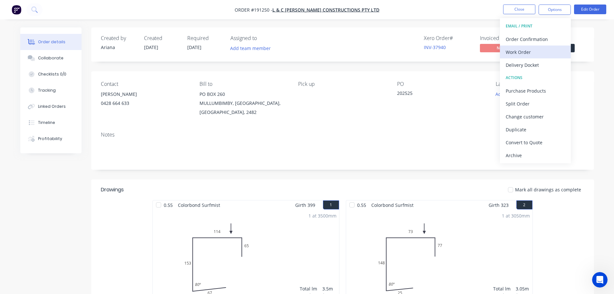
click at [535, 51] on div "Work Order" at bounding box center [535, 51] width 59 height 9
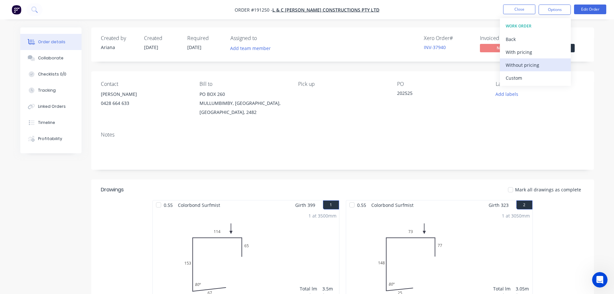
click at [530, 66] on div "Without pricing" at bounding box center [535, 64] width 59 height 9
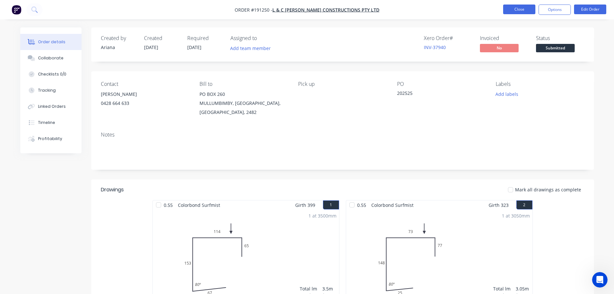
click at [515, 10] on button "Close" at bounding box center [519, 10] width 32 height 10
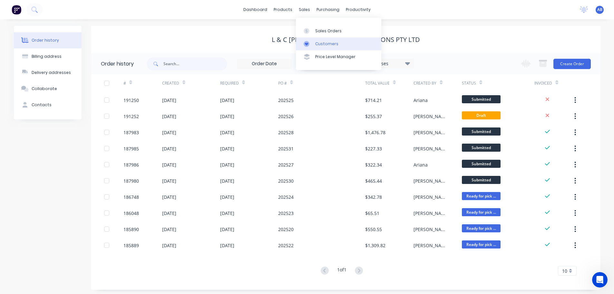
click at [321, 42] on div "Customers" at bounding box center [326, 44] width 23 height 6
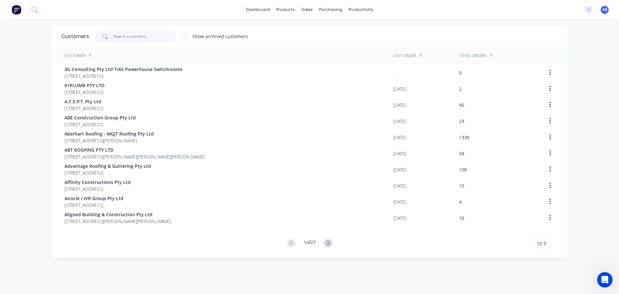
click at [144, 41] on input "text" at bounding box center [144, 36] width 63 height 13
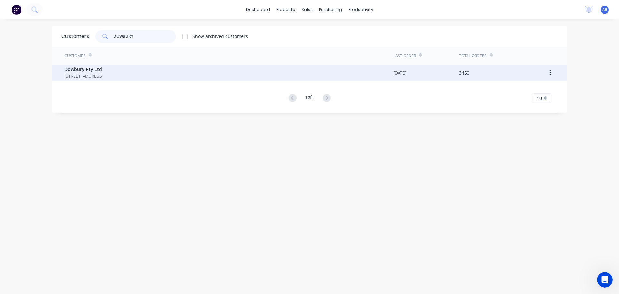
type input "DOWBURY"
click at [88, 68] on span "Dowbury Pty Ltd" at bounding box center [83, 69] width 39 height 7
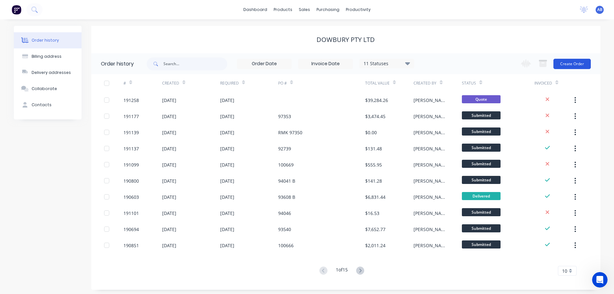
click at [578, 63] on button "Create Order" at bounding box center [571, 64] width 37 height 10
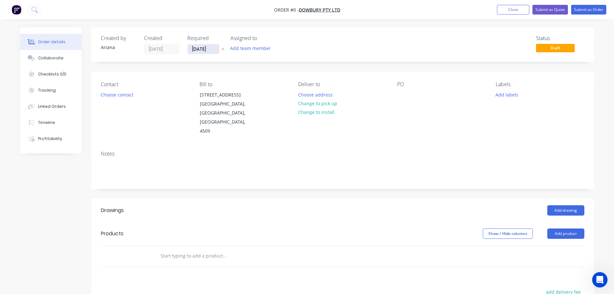
click at [206, 49] on input "[DATE]" at bounding box center [204, 49] width 32 height 10
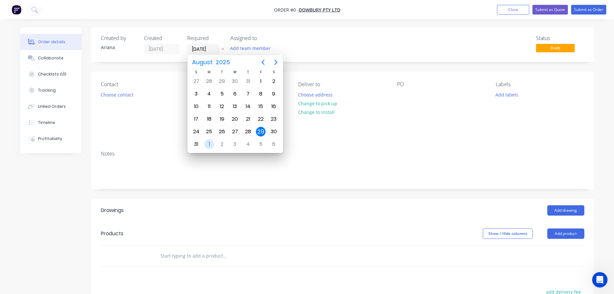
click at [210, 144] on div "1" at bounding box center [209, 144] width 10 height 10
type input "[DATE]"
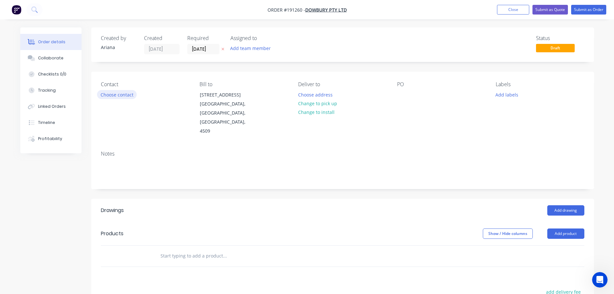
click at [114, 94] on button "Choose contact" at bounding box center [117, 94] width 40 height 9
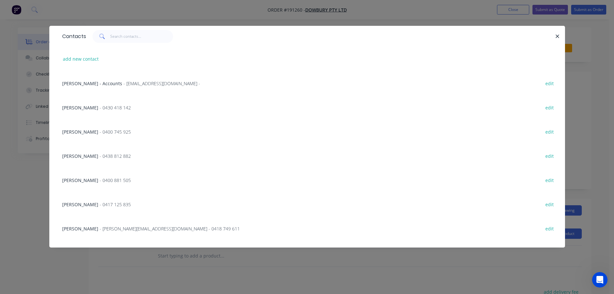
click at [78, 202] on div "[PERSON_NAME] - 0417 125 835" at bounding box center [96, 204] width 69 height 7
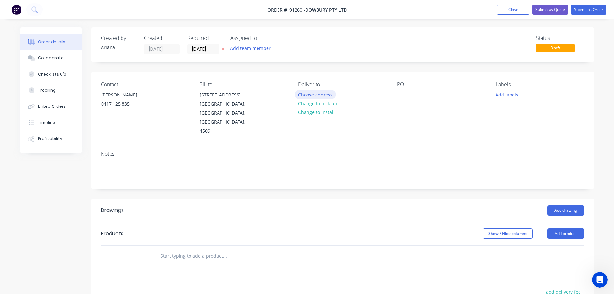
click at [317, 94] on button "Choose address" at bounding box center [315, 94] width 41 height 9
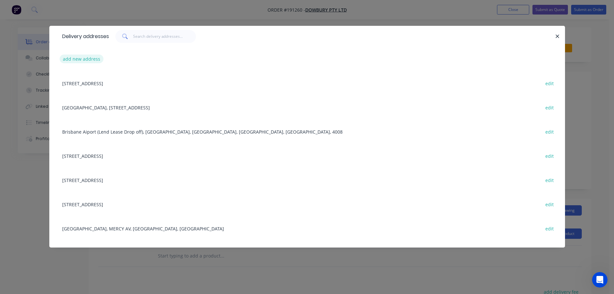
click at [79, 59] on button "add new address" at bounding box center [82, 58] width 44 height 9
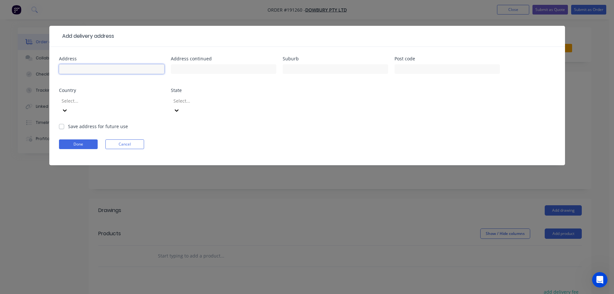
click at [96, 69] on input "text" at bounding box center [111, 69] width 105 height 10
type input "[STREET_ADDRESS][PERSON_NAME]"
type input "WOODRIDGE"
click at [432, 107] on div "Address [STREET_ADDRESS][PERSON_NAME] Address continued Suburb WOODRIDGE Post c…" at bounding box center [307, 89] width 496 height 66
click at [67, 109] on icon at bounding box center [65, 110] width 4 height 2
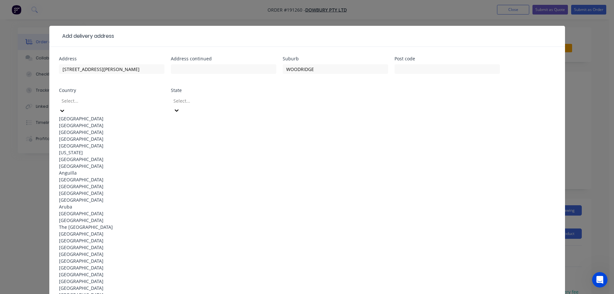
click at [113, 117] on div "[GEOGRAPHIC_DATA]" at bounding box center [111, 118] width 105 height 7
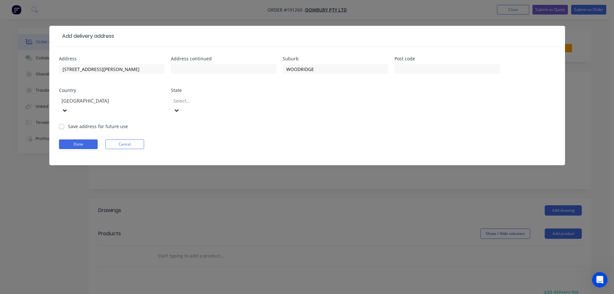
click at [180, 107] on icon at bounding box center [176, 110] width 6 height 6
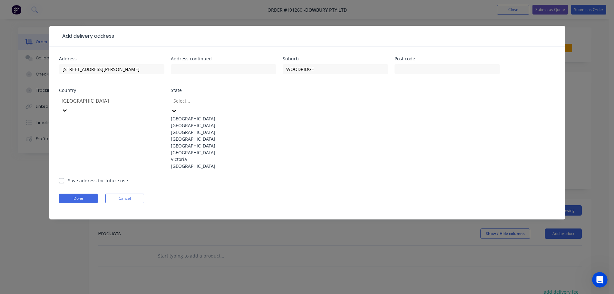
click at [190, 142] on div "[GEOGRAPHIC_DATA]" at bounding box center [223, 138] width 105 height 7
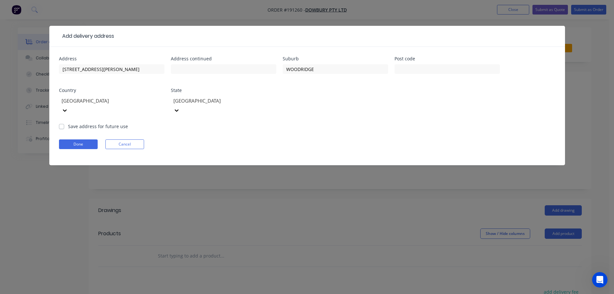
click at [354, 120] on form "Address [STREET_ADDRESS][PERSON_NAME] Address continued Suburb WOODRIDGE Post c…" at bounding box center [307, 110] width 496 height 109
click at [77, 139] on button "Done" at bounding box center [78, 144] width 39 height 10
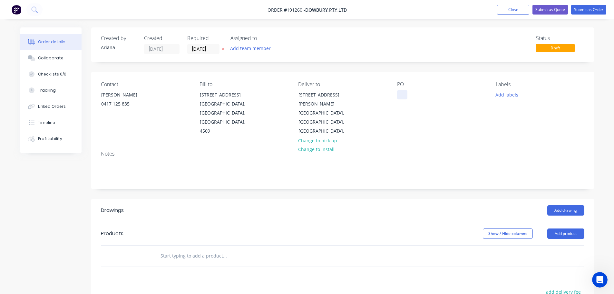
click at [402, 94] on div at bounding box center [402, 94] width 10 height 9
click at [439, 126] on div "PO 100670" at bounding box center [441, 108] width 88 height 54
click at [513, 95] on button "Add labels" at bounding box center [507, 94] width 30 height 9
click at [507, 162] on div at bounding box center [507, 163] width 13 height 13
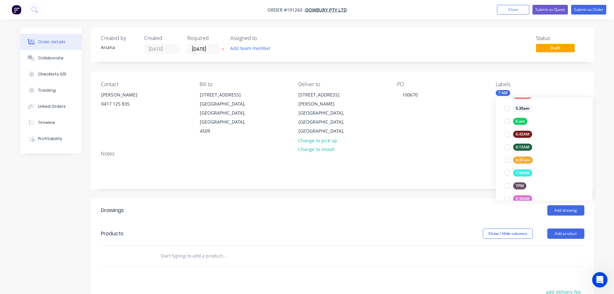
scroll to position [0, 0]
click at [459, 151] on div "Notes" at bounding box center [342, 154] width 483 height 6
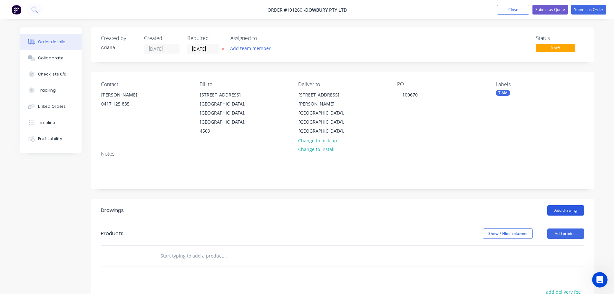
click at [568, 205] on button "Add drawing" at bounding box center [565, 210] width 37 height 10
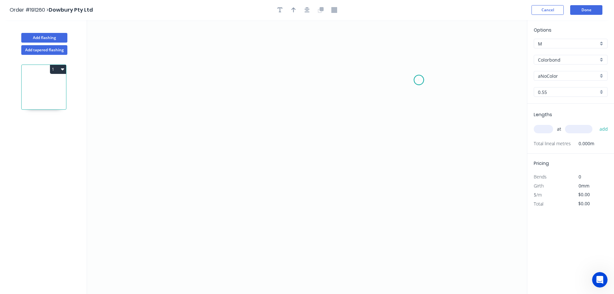
click at [419, 80] on icon "0" at bounding box center [307, 157] width 440 height 274
click at [213, 84] on icon "0" at bounding box center [307, 157] width 440 height 274
click at [209, 180] on icon "0 ?" at bounding box center [307, 157] width 440 height 274
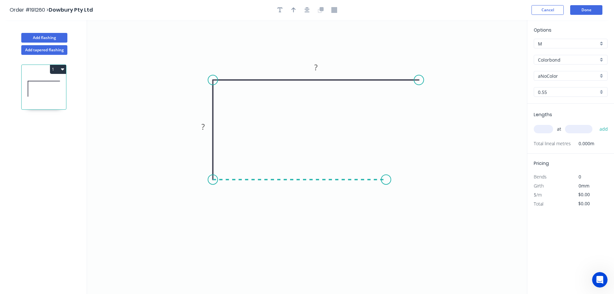
click at [386, 180] on icon "0 ? ?" at bounding box center [307, 157] width 440 height 274
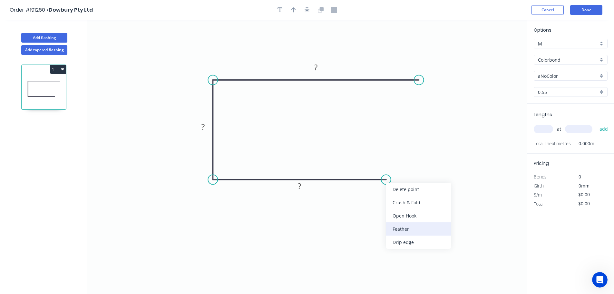
click at [414, 225] on div "Feather" at bounding box center [418, 228] width 65 height 13
click at [401, 195] on div "Flip bend" at bounding box center [420, 197] width 65 height 13
click at [383, 163] on tspan "15" at bounding box center [381, 162] width 9 height 11
click at [399, 160] on icon "0 FE 10 ? ? ?" at bounding box center [307, 157] width 440 height 274
drag, startPoint x: 387, startPoint y: 163, endPoint x: 424, endPoint y: 164, distance: 36.4
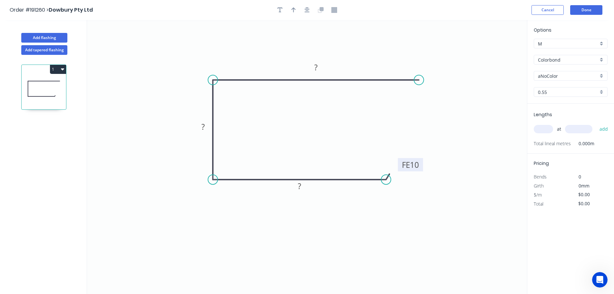
click at [423, 164] on rect at bounding box center [410, 164] width 25 height 13
click at [444, 127] on div "Feather" at bounding box center [452, 128] width 65 height 13
click at [432, 63] on tspan "15" at bounding box center [431, 63] width 9 height 11
click at [463, 71] on icon "0 FE 10 ? ? FE 10 ?" at bounding box center [307, 157] width 440 height 274
drag, startPoint x: 437, startPoint y: 63, endPoint x: 460, endPoint y: 103, distance: 46.2
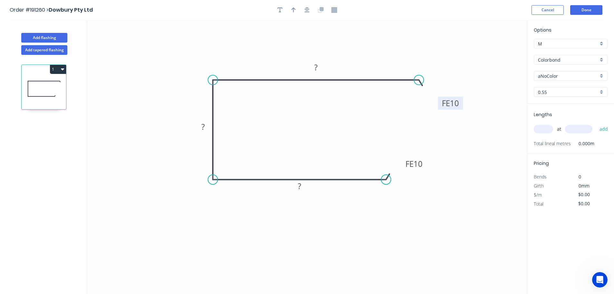
click at [460, 103] on rect at bounding box center [450, 102] width 25 height 13
click at [301, 188] on tspan "?" at bounding box center [299, 185] width 3 height 11
click at [357, 123] on icon "0 FE 10 70 45 FE 10 90" at bounding box center [307, 157] width 440 height 274
type input "$10.28"
click at [293, 10] on icon "button" at bounding box center [293, 10] width 5 height 6
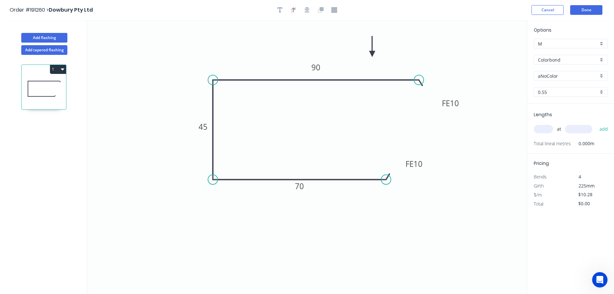
drag, startPoint x: 495, startPoint y: 50, endPoint x: 372, endPoint y: 54, distance: 123.2
click at [372, 54] on icon at bounding box center [372, 46] width 6 height 21
click at [601, 75] on div "aNoColor" at bounding box center [571, 76] width 74 height 10
click at [568, 90] on div "Surfmist" at bounding box center [570, 86] width 73 height 11
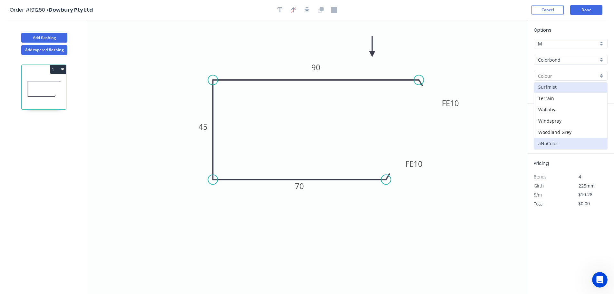
type input "Surfmist"
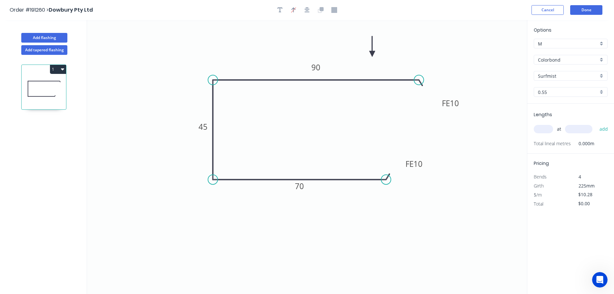
click at [602, 93] on div "0.55" at bounding box center [571, 92] width 74 height 10
click at [570, 113] on div "1.0" at bounding box center [570, 115] width 73 height 11
type input "1.0"
type input "$17.21"
click at [543, 127] on input "text" at bounding box center [543, 129] width 19 height 8
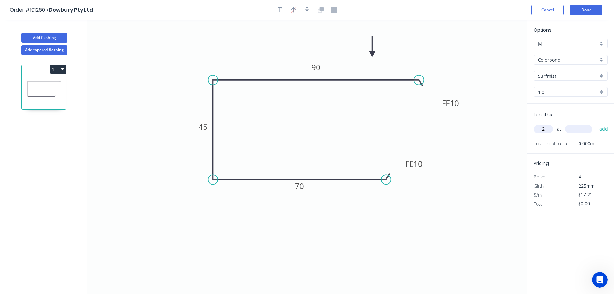
type input "2"
type input "4200"
click at [596, 123] on button "add" at bounding box center [603, 128] width 15 height 11
type input "$144.56"
click at [586, 8] on button "Done" at bounding box center [586, 10] width 32 height 10
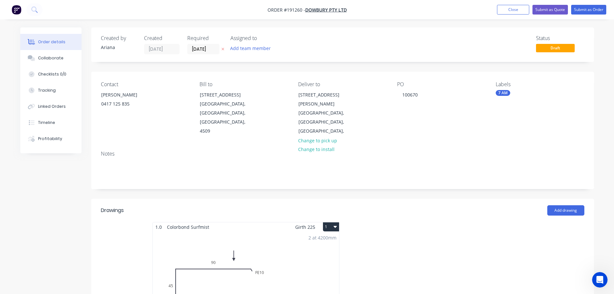
click at [328, 222] on button "1" at bounding box center [331, 226] width 16 height 9
click at [318, 238] on div "Use larger box size" at bounding box center [309, 242] width 50 height 9
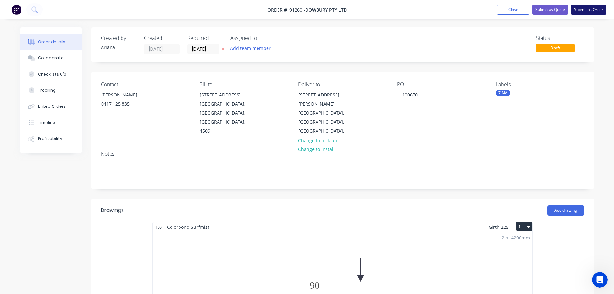
click at [589, 6] on button "Submit as Order" at bounding box center [588, 10] width 35 height 10
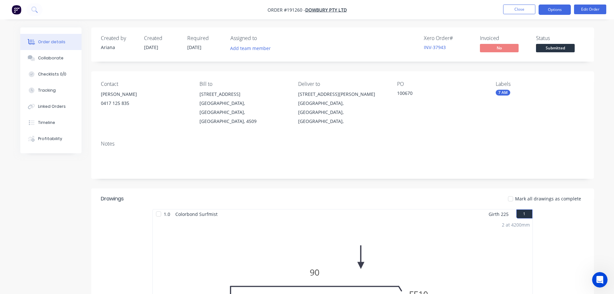
click at [556, 9] on button "Options" at bounding box center [555, 10] width 32 height 10
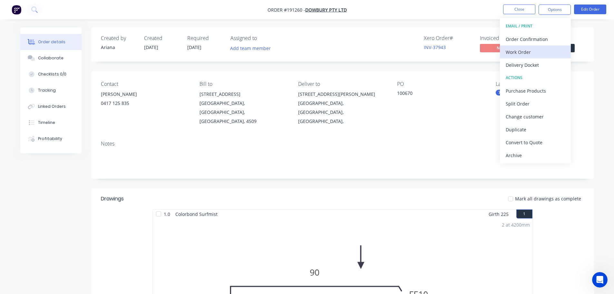
click at [534, 52] on div "Work Order" at bounding box center [535, 51] width 59 height 9
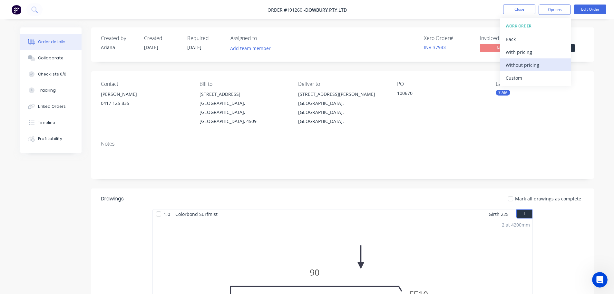
click at [526, 63] on div "Without pricing" at bounding box center [535, 64] width 59 height 9
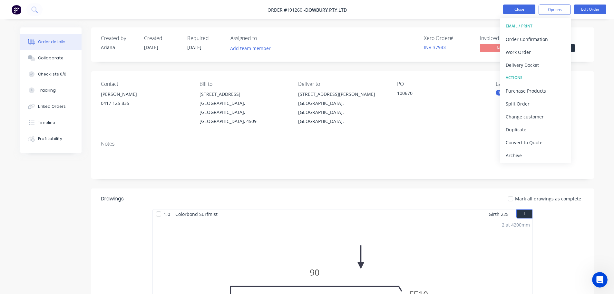
click at [516, 9] on button "Close" at bounding box center [519, 10] width 32 height 10
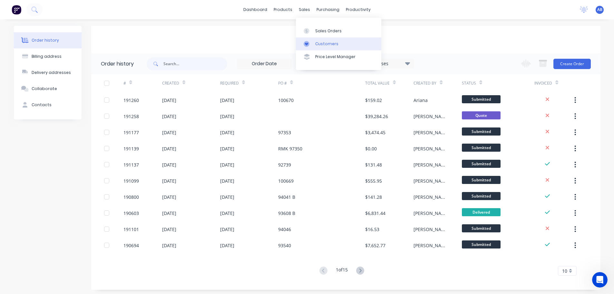
click at [328, 43] on div "Customers" at bounding box center [326, 44] width 23 height 6
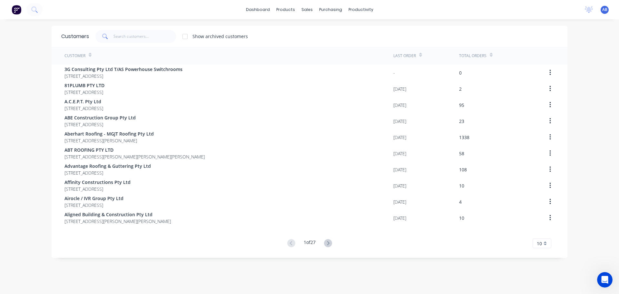
click at [451, 14] on div "dashboard products sales purchasing productivity dashboard products Product Cat…" at bounding box center [309, 9] width 619 height 19
click at [149, 37] on input "text" at bounding box center [144, 36] width 63 height 13
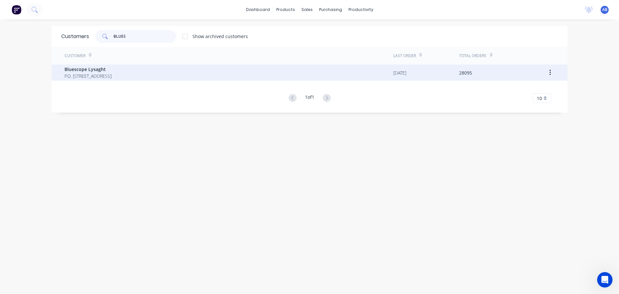
type input "BLUES"
click at [72, 70] on span "Bluescope Lysaght" at bounding box center [87, 69] width 47 height 7
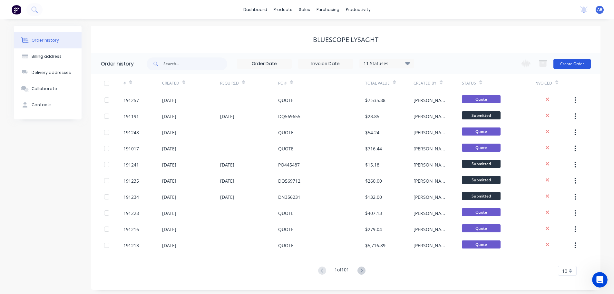
click at [570, 65] on button "Create Order" at bounding box center [571, 64] width 37 height 10
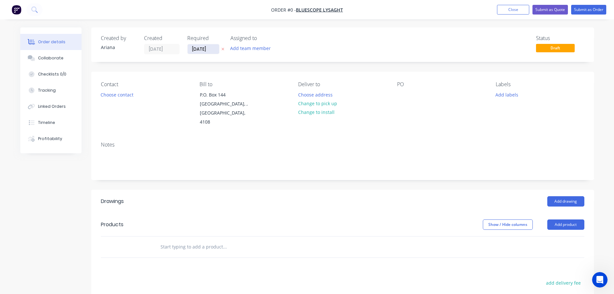
click at [200, 49] on input "[DATE]" at bounding box center [204, 49] width 32 height 10
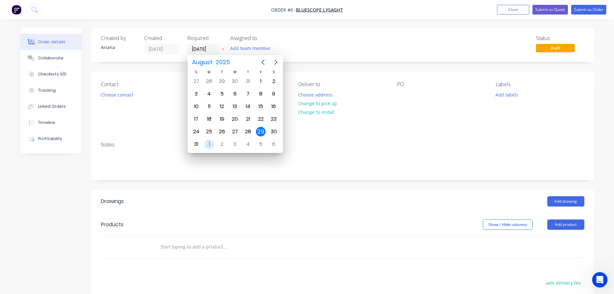
click at [208, 143] on div "1" at bounding box center [209, 144] width 10 height 10
type input "[DATE]"
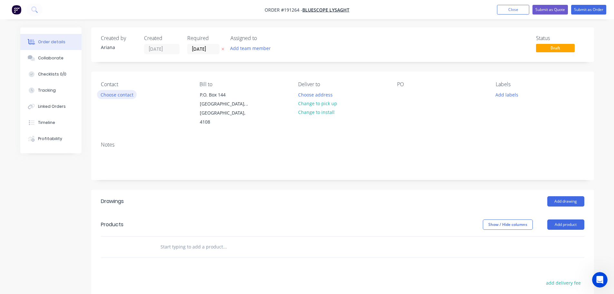
click at [117, 92] on button "Choose contact" at bounding box center [117, 94] width 40 height 9
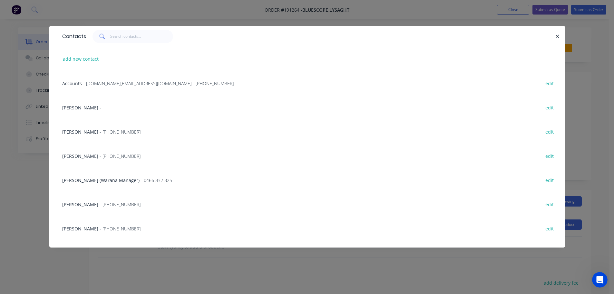
scroll to position [162, 0]
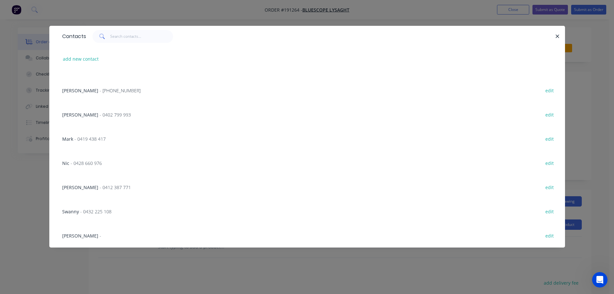
click at [92, 92] on div "[PERSON_NAME] - [PHONE_NUMBER]" at bounding box center [101, 90] width 78 height 7
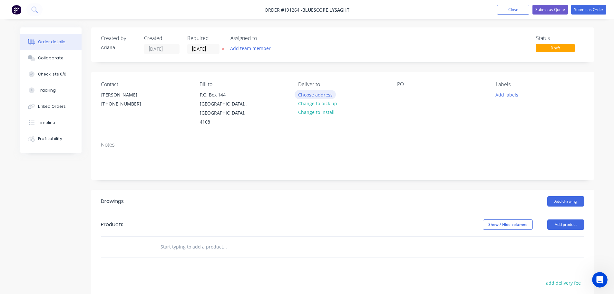
click at [314, 93] on button "Choose address" at bounding box center [315, 94] width 41 height 9
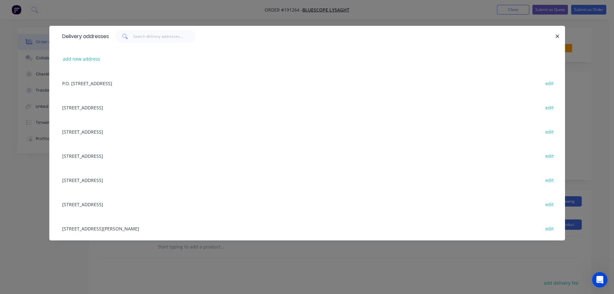
click at [103, 230] on div "[STREET_ADDRESS][PERSON_NAME] edit" at bounding box center [307, 228] width 496 height 24
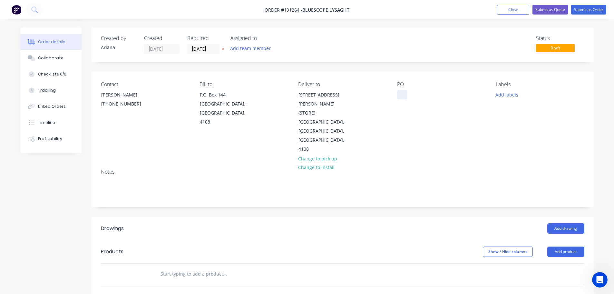
click at [402, 95] on div at bounding box center [402, 94] width 10 height 9
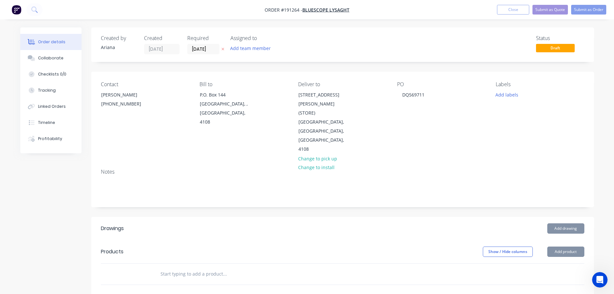
click at [485, 128] on div "PO DQ569711" at bounding box center [441, 117] width 88 height 73
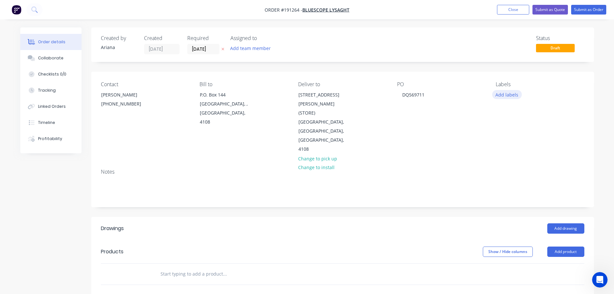
click at [509, 95] on button "Add labels" at bounding box center [507, 94] width 30 height 9
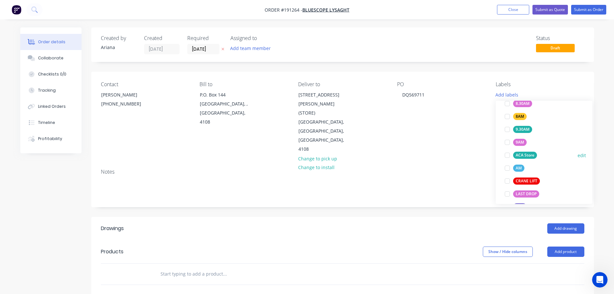
click at [506, 155] on div at bounding box center [507, 155] width 13 height 13
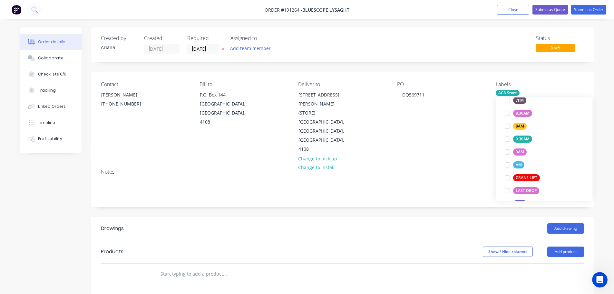
scroll to position [0, 0]
click at [447, 163] on div "Notes" at bounding box center [342, 184] width 503 height 43
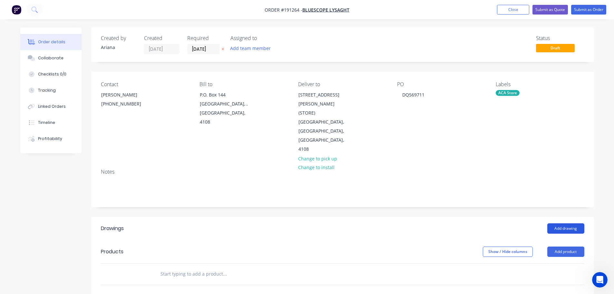
click at [568, 223] on button "Add drawing" at bounding box center [565, 228] width 37 height 10
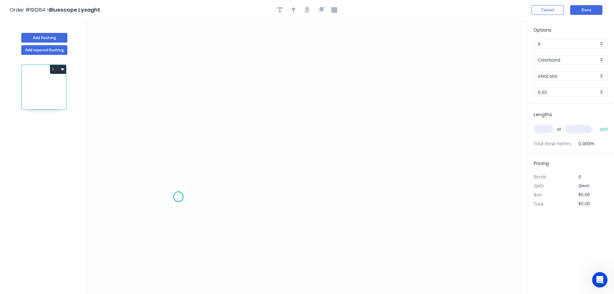
click at [178, 197] on icon "0" at bounding box center [307, 157] width 440 height 274
click at [206, 163] on icon "0" at bounding box center [307, 157] width 440 height 274
click at [459, 160] on icon "0 ?" at bounding box center [307, 157] width 440 height 274
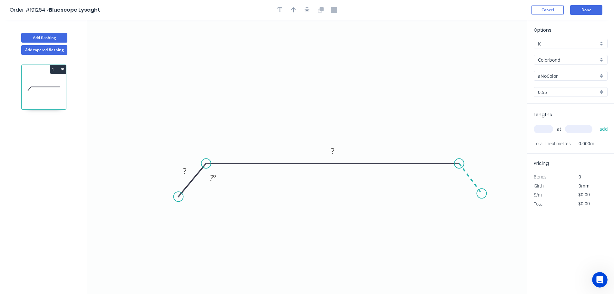
click at [482, 193] on icon "0 ? ? ? º" at bounding box center [307, 157] width 440 height 274
click at [482, 193] on circle at bounding box center [482, 193] width 10 height 10
click at [483, 194] on circle at bounding box center [483, 194] width 10 height 10
click at [185, 170] on tspan "?" at bounding box center [184, 170] width 3 height 11
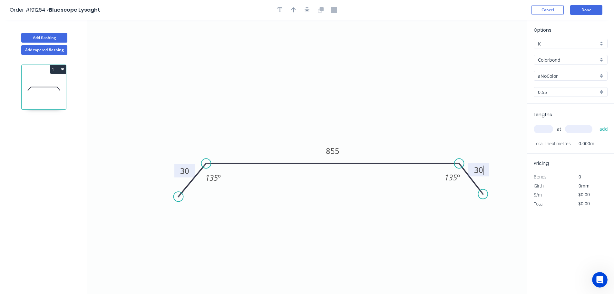
click at [355, 232] on icon "0 30 855 30 135 º 135 º" at bounding box center [307, 157] width 440 height 274
type input "$22.28"
click at [293, 8] on icon "button" at bounding box center [293, 9] width 5 height 5
drag, startPoint x: 495, startPoint y: 51, endPoint x: 346, endPoint y: 92, distance: 154.5
click at [346, 92] on icon at bounding box center [346, 84] width 6 height 21
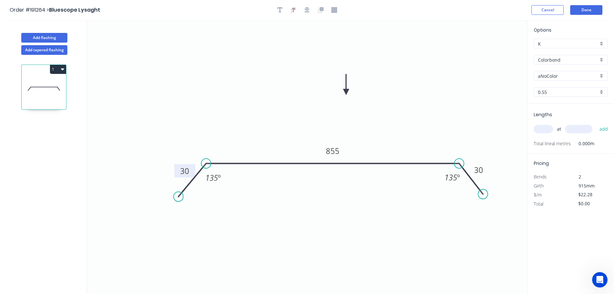
click at [603, 74] on div "aNoColor" at bounding box center [571, 76] width 74 height 10
click at [571, 130] on div "Paperbark" at bounding box center [570, 132] width 73 height 11
type input "Paperbark"
click at [544, 127] on input "text" at bounding box center [543, 129] width 19 height 8
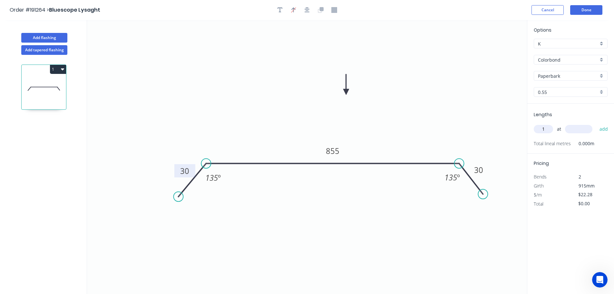
type input "1"
type input "4800"
click at [596, 123] on button "add" at bounding box center [603, 128] width 15 height 11
type input "$106.94"
click at [585, 11] on button "Done" at bounding box center [586, 10] width 32 height 10
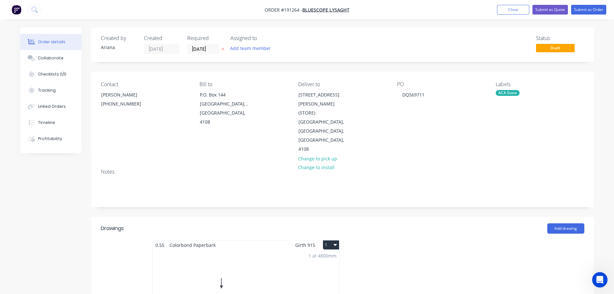
click at [332, 240] on button "1" at bounding box center [331, 244] width 16 height 9
click at [319, 256] on div "Use larger box size" at bounding box center [309, 260] width 50 height 9
click at [597, 10] on button "Submit as Order" at bounding box center [588, 10] width 35 height 10
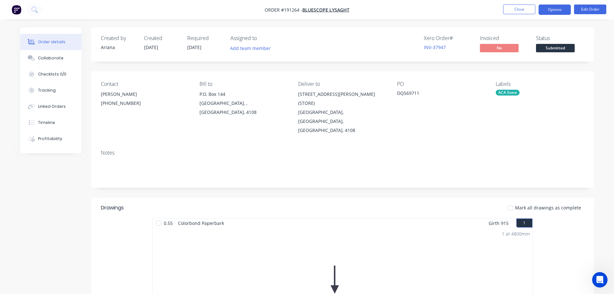
click at [560, 8] on button "Options" at bounding box center [555, 10] width 32 height 10
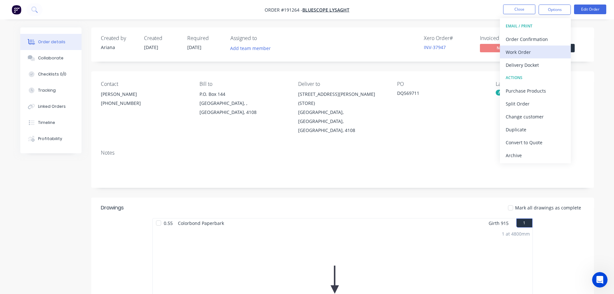
click at [531, 52] on div "Work Order" at bounding box center [535, 51] width 59 height 9
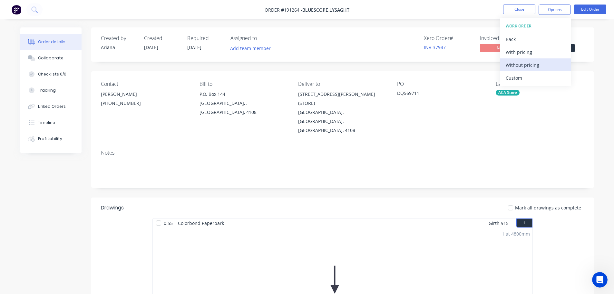
click at [521, 64] on div "Without pricing" at bounding box center [535, 64] width 59 height 9
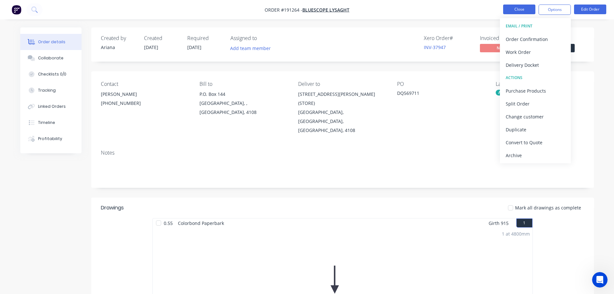
click at [518, 6] on button "Close" at bounding box center [519, 10] width 32 height 10
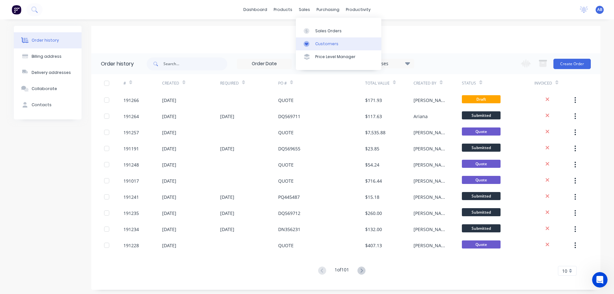
click at [323, 44] on div "Customers" at bounding box center [326, 44] width 23 height 6
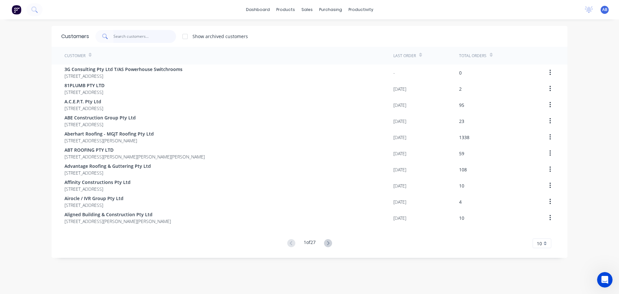
click at [146, 35] on input "text" at bounding box center [144, 36] width 63 height 13
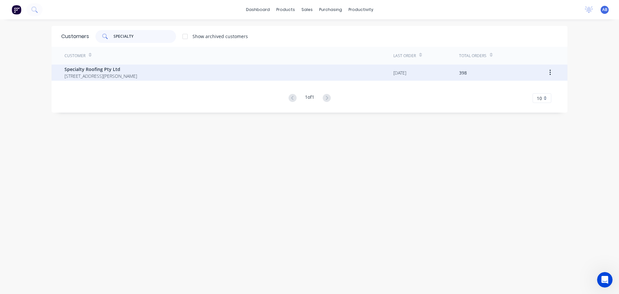
type input "SPECIALTY"
click at [113, 72] on span "Specialty Roofing Pty Ltd" at bounding box center [100, 69] width 73 height 7
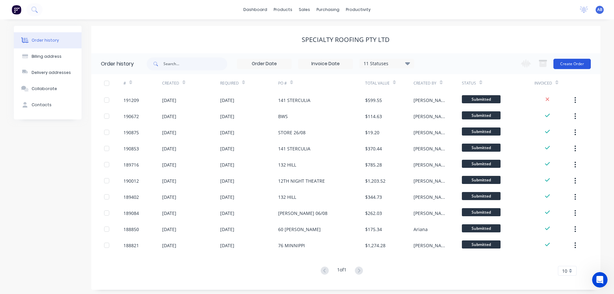
click at [573, 63] on button "Create Order" at bounding box center [571, 64] width 37 height 10
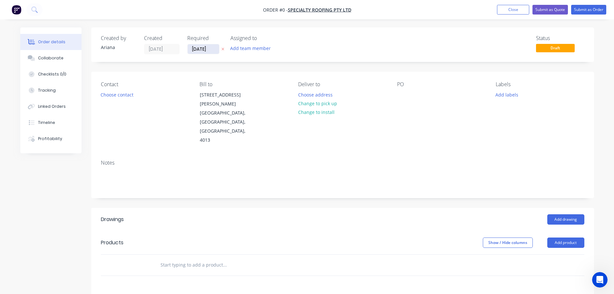
click at [200, 47] on input "[DATE]" at bounding box center [204, 49] width 32 height 10
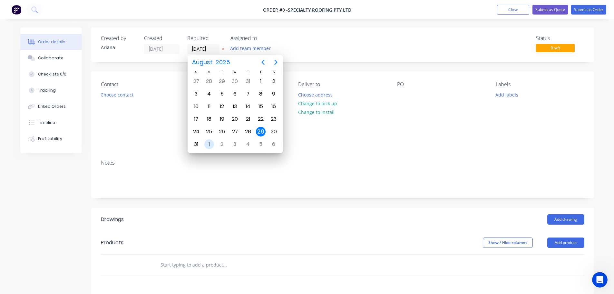
click at [208, 144] on div "1" at bounding box center [209, 144] width 10 height 10
type input "[DATE]"
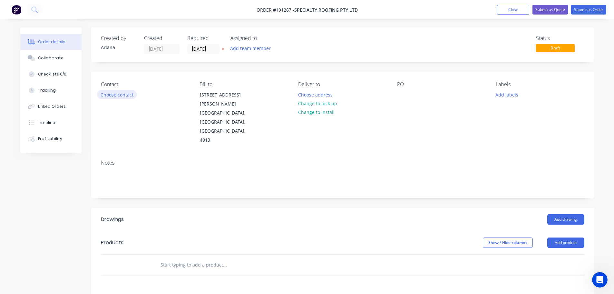
click at [117, 92] on button "Choose contact" at bounding box center [117, 94] width 40 height 9
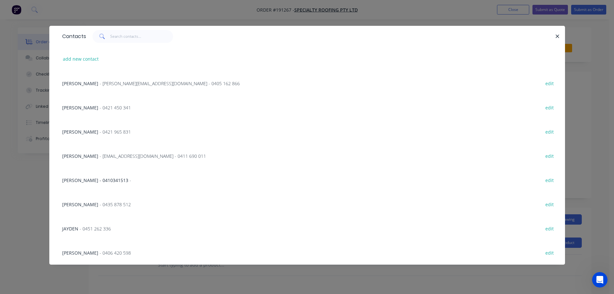
click at [143, 156] on span "- [EMAIL_ADDRESS][DOMAIN_NAME] - 0411 690 011" at bounding box center [153, 156] width 106 height 6
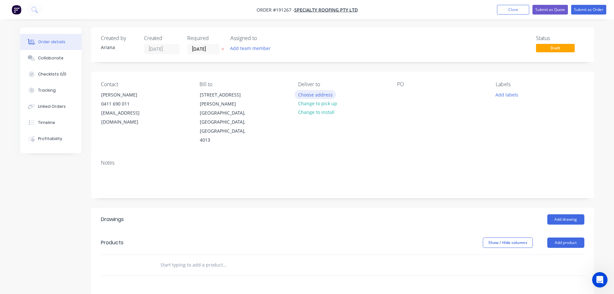
click at [310, 94] on button "Choose address" at bounding box center [315, 94] width 41 height 9
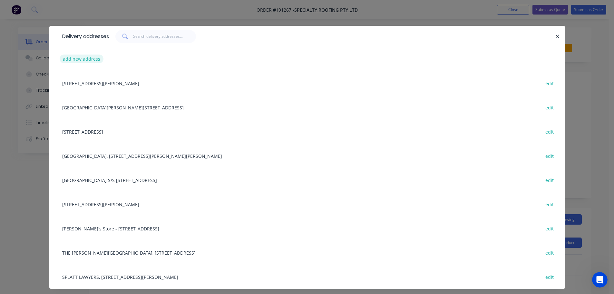
click at [79, 58] on button "add new address" at bounding box center [82, 58] width 44 height 9
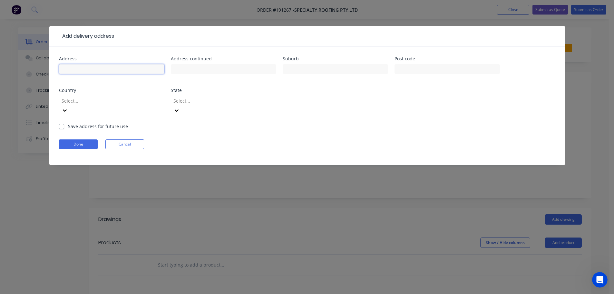
click at [79, 67] on input "text" at bounding box center [111, 69] width 105 height 10
type input "[STREET_ADDRESS][PERSON_NAME]"
type input "TENERIFFE"
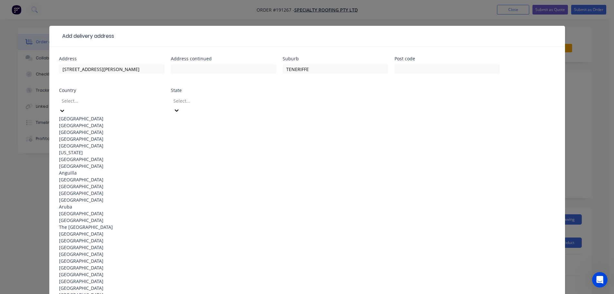
click at [110, 118] on div "[GEOGRAPHIC_DATA]" at bounding box center [111, 118] width 105 height 7
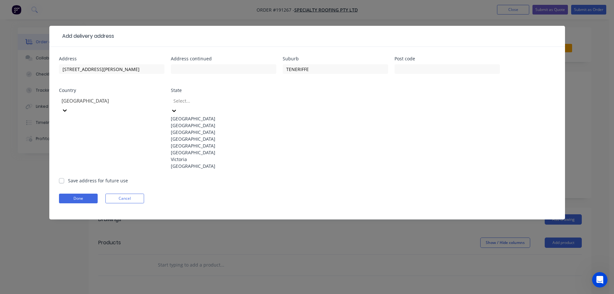
click at [177, 107] on icon at bounding box center [174, 110] width 6 height 6
click at [215, 142] on div "[GEOGRAPHIC_DATA]" at bounding box center [223, 138] width 105 height 7
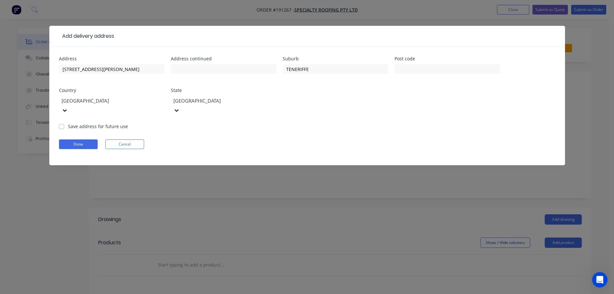
click at [312, 139] on div "Done Cancel" at bounding box center [307, 144] width 496 height 10
click at [76, 139] on button "Done" at bounding box center [78, 144] width 39 height 10
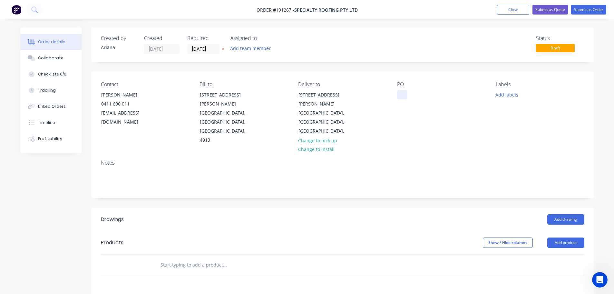
click at [403, 94] on div at bounding box center [402, 94] width 10 height 9
click at [486, 111] on div "Contact [PERSON_NAME] [PHONE_NUMBER] [EMAIL_ADDRESS][DOMAIN_NAME] Bill to [STRE…" at bounding box center [342, 113] width 503 height 83
click at [505, 95] on button "Add labels" at bounding box center [507, 94] width 30 height 9
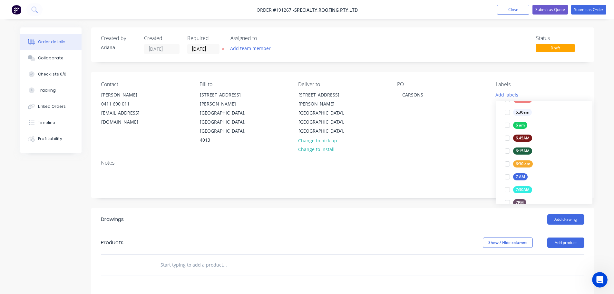
scroll to position [122, 0]
click at [507, 160] on div at bounding box center [507, 159] width 13 height 13
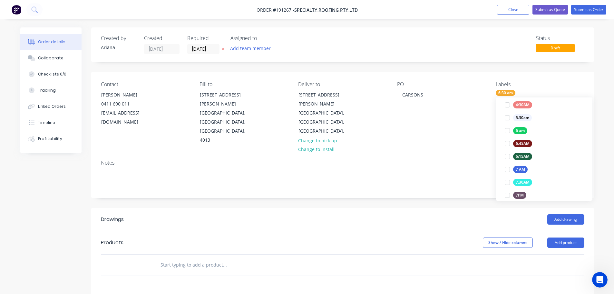
scroll to position [0, 0]
click at [460, 154] on div "Notes" at bounding box center [342, 175] width 503 height 43
click at [568, 237] on button "Add product" at bounding box center [565, 242] width 37 height 10
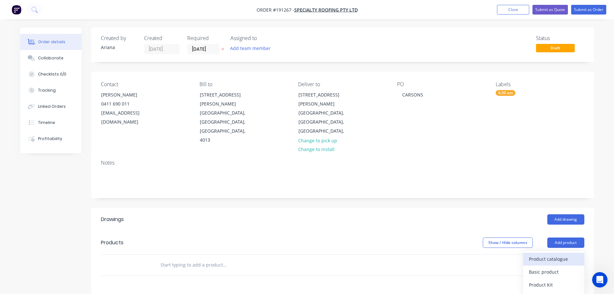
click at [560, 254] on div "Product catalogue" at bounding box center [554, 258] width 50 height 9
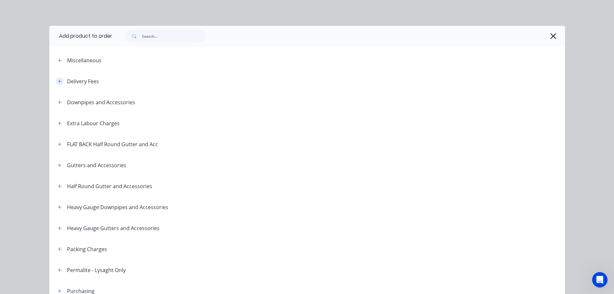
click at [58, 81] on icon "button" at bounding box center [60, 81] width 4 height 5
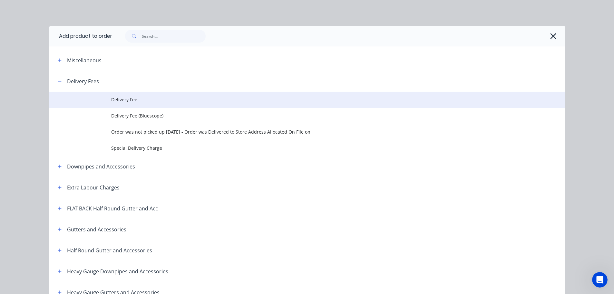
click at [146, 101] on span "Delivery Fee" at bounding box center [292, 99] width 363 height 7
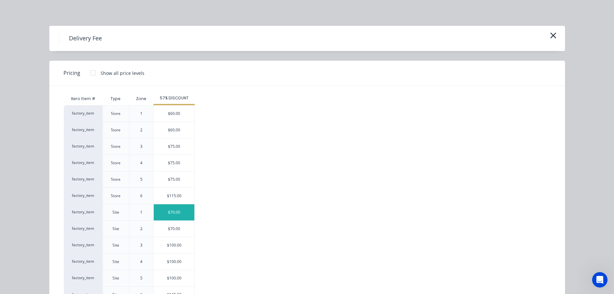
click at [165, 210] on div "$70.00" at bounding box center [174, 212] width 41 height 16
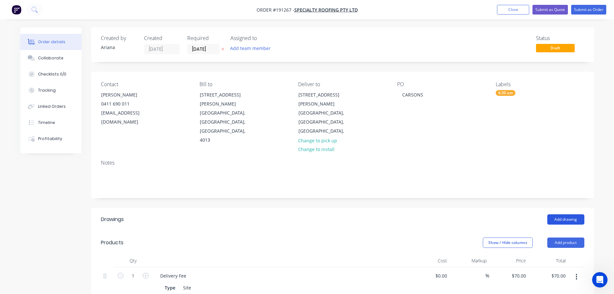
click at [568, 214] on button "Add drawing" at bounding box center [565, 219] width 37 height 10
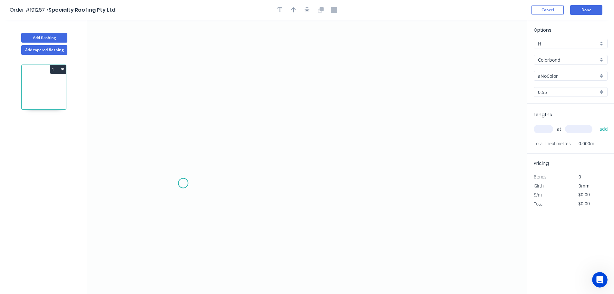
click at [183, 183] on icon "0" at bounding box center [307, 157] width 440 height 274
click at [208, 160] on icon "0" at bounding box center [307, 157] width 440 height 274
click at [448, 160] on icon "0 ?" at bounding box center [307, 157] width 440 height 274
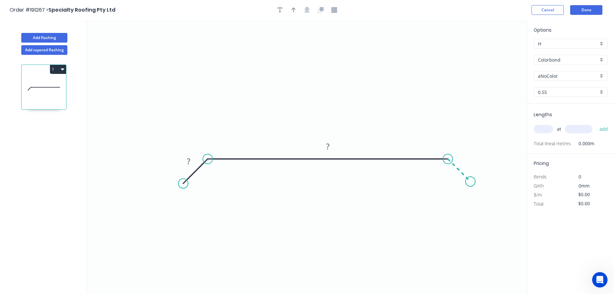
click at [471, 181] on icon "0 ? ?" at bounding box center [307, 157] width 440 height 274
click at [471, 181] on circle at bounding box center [470, 181] width 10 height 10
click at [187, 159] on tspan "?" at bounding box center [188, 161] width 3 height 11
click at [323, 85] on icon "0 20 330 20" at bounding box center [307, 157] width 440 height 274
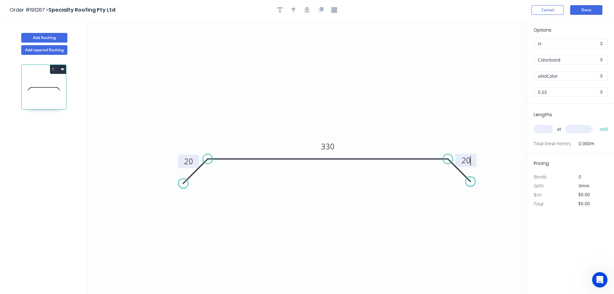
type input "$12.06"
click at [292, 7] on icon "button" at bounding box center [293, 10] width 5 height 6
drag, startPoint x: 494, startPoint y: 51, endPoint x: 359, endPoint y: 82, distance: 138.6
click at [359, 82] on icon at bounding box center [359, 74] width 6 height 21
click at [601, 76] on div "aNoColor" at bounding box center [571, 76] width 74 height 10
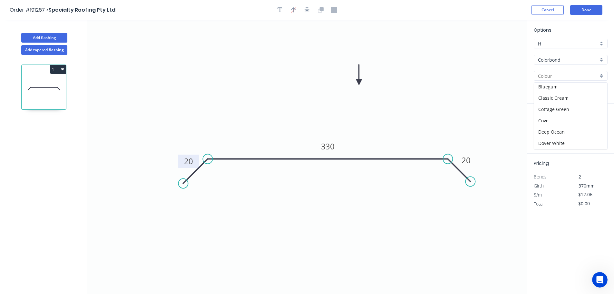
scroll to position [26, 0]
click at [585, 143] on div "Dune" at bounding box center [570, 141] width 73 height 11
type input "Dune"
click at [546, 129] on input "text" at bounding box center [543, 129] width 19 height 8
type input "20"
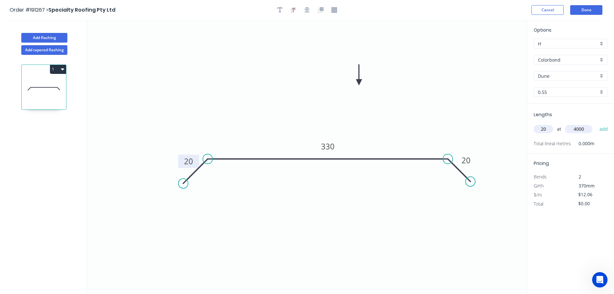
type input "4000"
click at [596, 123] on button "add" at bounding box center [603, 128] width 15 height 11
type input "$964.80"
click at [477, 93] on icon "0 20 330 20" at bounding box center [307, 157] width 440 height 274
click at [588, 11] on button "Done" at bounding box center [586, 10] width 32 height 10
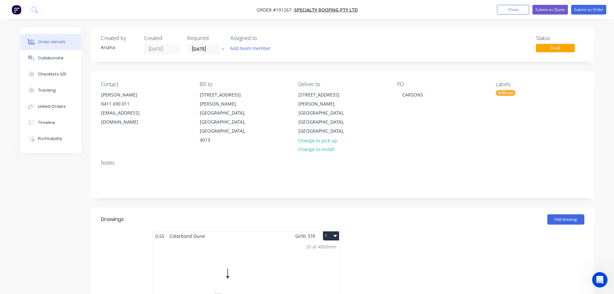
click at [332, 231] on button "1" at bounding box center [331, 235] width 16 height 9
click at [326, 247] on div "Use larger box size" at bounding box center [309, 251] width 50 height 9
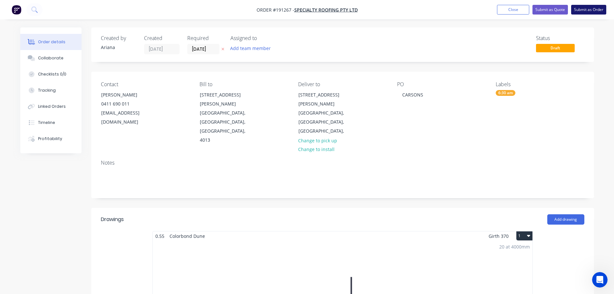
click at [584, 8] on button "Submit as Order" at bounding box center [588, 10] width 35 height 10
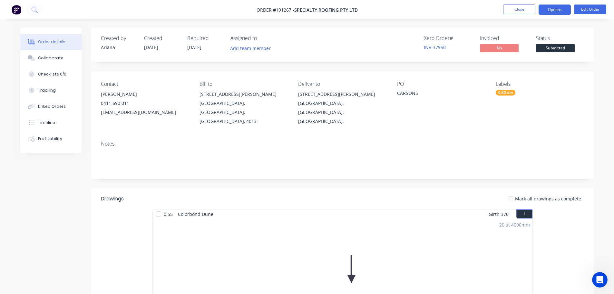
click at [550, 11] on button "Options" at bounding box center [555, 10] width 32 height 10
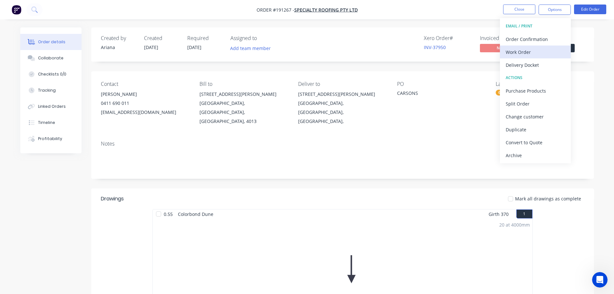
click at [526, 54] on div "Work Order" at bounding box center [535, 51] width 59 height 9
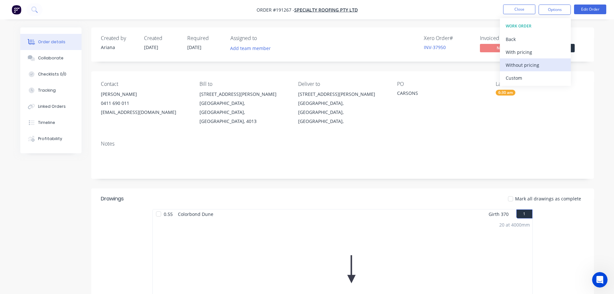
click at [517, 66] on div "Without pricing" at bounding box center [535, 64] width 59 height 9
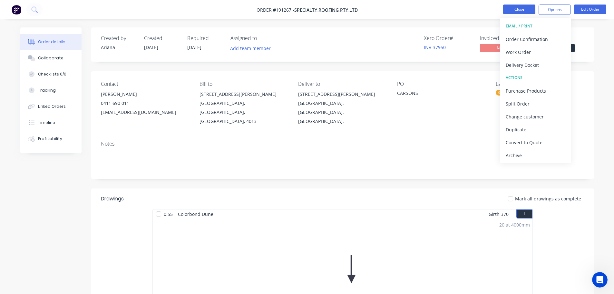
click at [519, 11] on button "Close" at bounding box center [519, 10] width 32 height 10
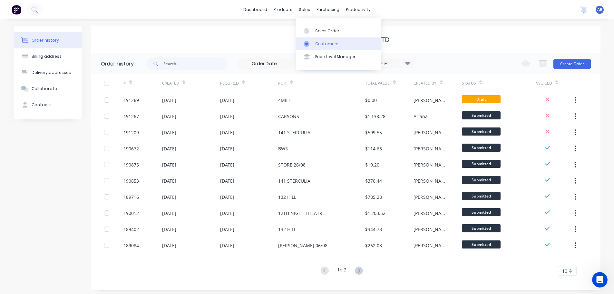
click at [334, 39] on link "Customers" at bounding box center [338, 43] width 85 height 13
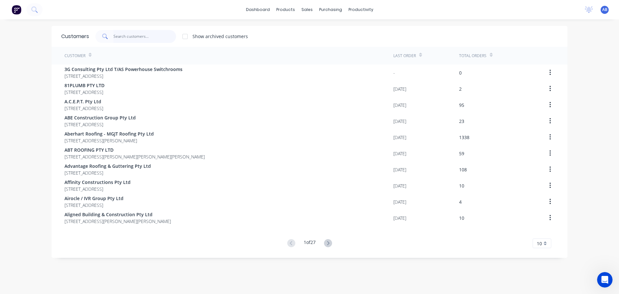
click at [145, 35] on input "text" at bounding box center [144, 36] width 63 height 13
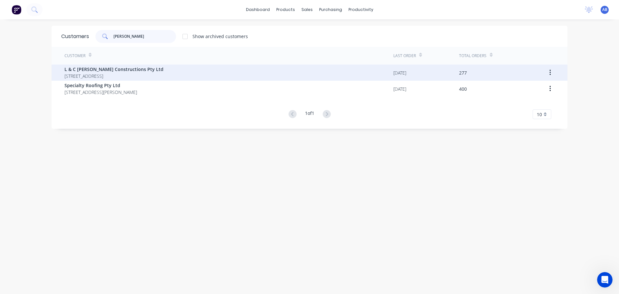
type input "[PERSON_NAME]"
click at [99, 69] on span "L & C [PERSON_NAME] Constructions Pty Ltd" at bounding box center [113, 69] width 99 height 7
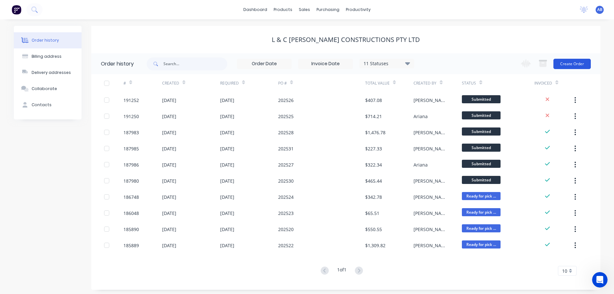
click at [567, 63] on button "Create Order" at bounding box center [571, 64] width 37 height 10
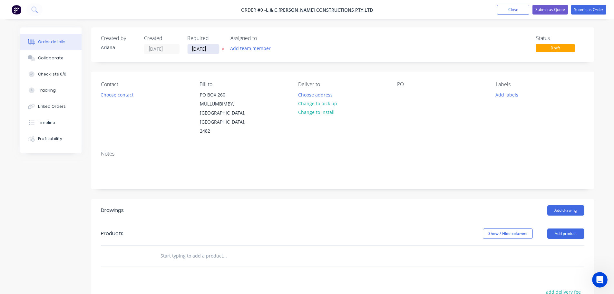
click at [199, 48] on input "[DATE]" at bounding box center [204, 49] width 32 height 10
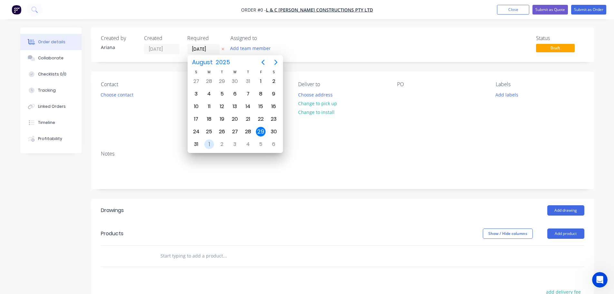
click at [209, 143] on div "1" at bounding box center [209, 144] width 10 height 10
type input "[DATE]"
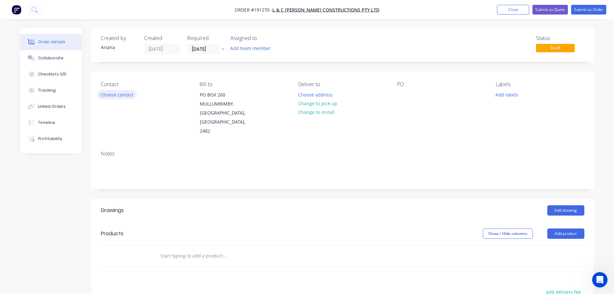
click at [111, 94] on button "Choose contact" at bounding box center [117, 94] width 40 height 9
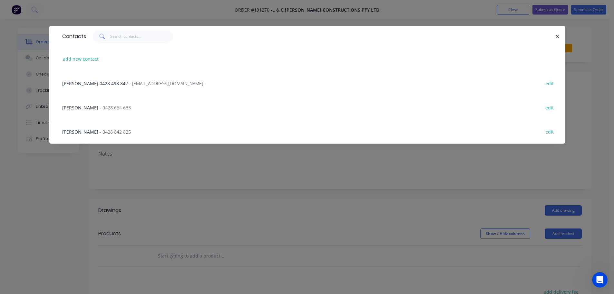
drag, startPoint x: 84, startPoint y: 105, endPoint x: 95, endPoint y: 104, distance: 10.7
click at [100, 105] on span "- 0428 664 633" at bounding box center [115, 107] width 31 height 6
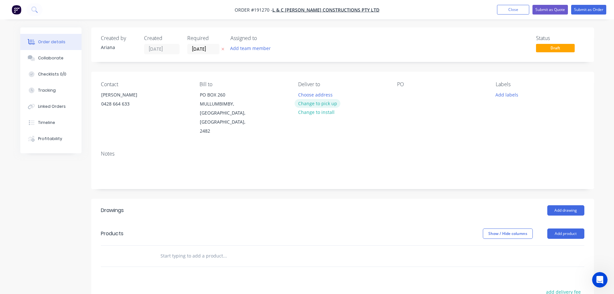
click at [318, 102] on button "Change to pick up" at bounding box center [318, 103] width 46 height 9
click at [403, 95] on div at bounding box center [402, 94] width 10 height 9
click at [452, 113] on div "PO 202527" at bounding box center [441, 108] width 88 height 54
click at [570, 205] on button "Add drawing" at bounding box center [565, 210] width 37 height 10
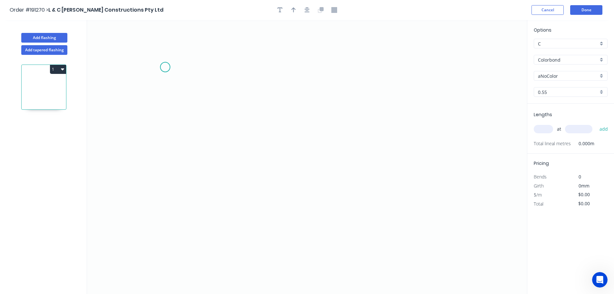
click at [165, 67] on icon "0" at bounding box center [307, 157] width 440 height 274
click at [213, 66] on icon "0" at bounding box center [307, 157] width 440 height 274
click at [216, 246] on icon "0 ?" at bounding box center [307, 157] width 440 height 274
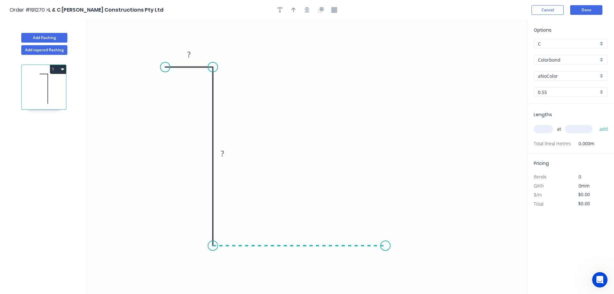
click at [385, 245] on icon "0 ? ?" at bounding box center [307, 157] width 440 height 274
click at [386, 174] on icon "0 ? ? ?" at bounding box center [307, 157] width 440 height 274
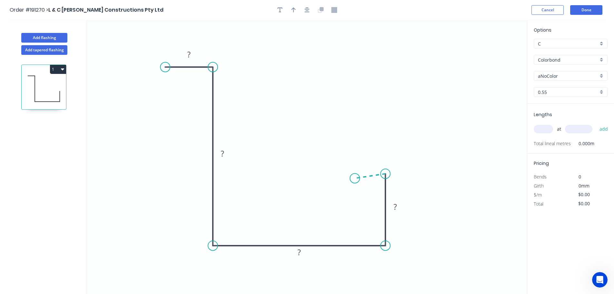
click at [355, 178] on icon "0 ? ? ? ?" at bounding box center [307, 157] width 440 height 274
click at [355, 178] on circle at bounding box center [355, 178] width 10 height 10
click at [191, 52] on rect at bounding box center [188, 54] width 13 height 9
click at [332, 79] on icon "0 48 205 140 45 15 80 º" at bounding box center [307, 157] width 440 height 274
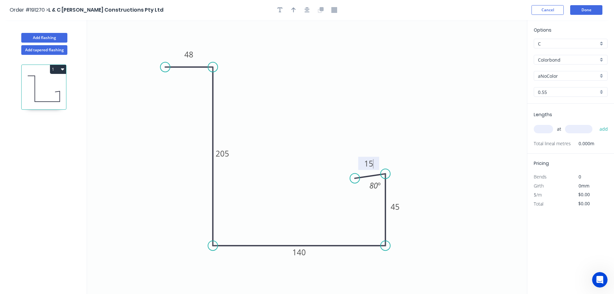
type input "$19.94"
click at [294, 9] on icon "button" at bounding box center [293, 9] width 5 height 5
drag, startPoint x: 495, startPoint y: 52, endPoint x: 173, endPoint y: 235, distance: 370.2
click at [173, 235] on icon at bounding box center [173, 227] width 6 height 21
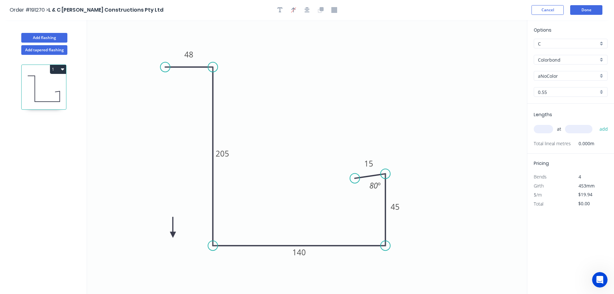
click at [173, 235] on icon at bounding box center [173, 227] width 6 height 21
click at [173, 235] on icon at bounding box center [180, 234] width 21 height 6
click at [173, 235] on icon at bounding box center [178, 239] width 19 height 19
click at [173, 235] on icon at bounding box center [173, 241] width 6 height 21
click at [603, 59] on div "Colorbond" at bounding box center [571, 60] width 74 height 10
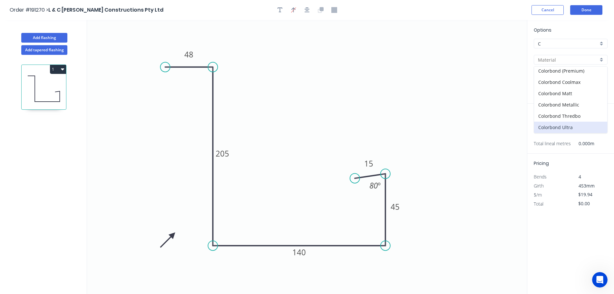
scroll to position [13, 0]
click at [587, 126] on div "Colorbond Ultra" at bounding box center [570, 126] width 73 height 11
type input "Colorbond Ultra"
type input "Dover White"
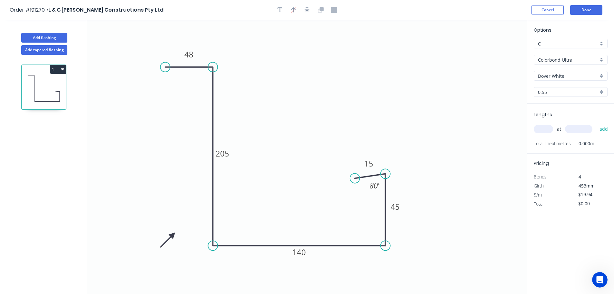
type input "$32.08"
click at [601, 76] on div "Dover White" at bounding box center [571, 76] width 74 height 10
click at [555, 142] on div "Surfmist" at bounding box center [570, 144] width 73 height 11
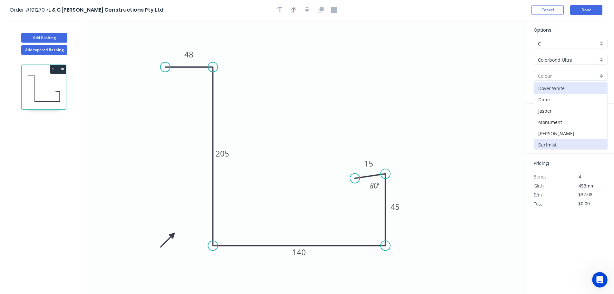
type input "Surfmist"
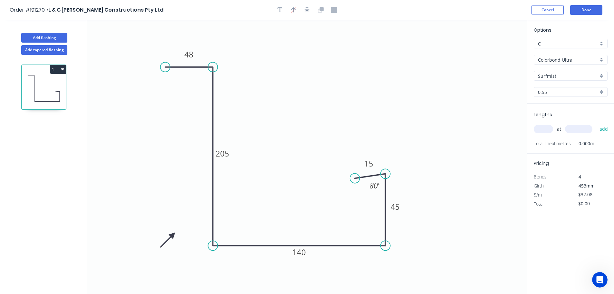
click at [544, 131] on input "text" at bounding box center [543, 129] width 19 height 8
type input "1"
type input "5000"
click at [596, 123] on button "add" at bounding box center [603, 128] width 15 height 11
click at [56, 69] on button "1" at bounding box center [58, 69] width 16 height 9
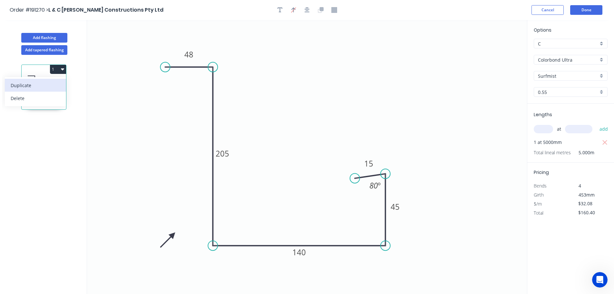
click at [40, 84] on div "Duplicate" at bounding box center [36, 85] width 50 height 9
type input "$0.00"
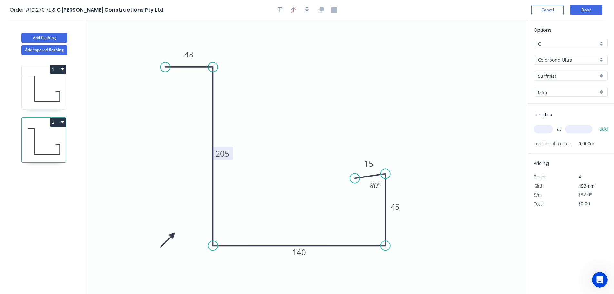
click at [226, 153] on tspan "205" at bounding box center [223, 153] width 14 height 11
click at [248, 135] on icon "0 48 245 140 45 15 80 º" at bounding box center [307, 157] width 440 height 274
click at [549, 128] on input "text" at bounding box center [543, 129] width 19 height 8
type input "1"
type input "5000"
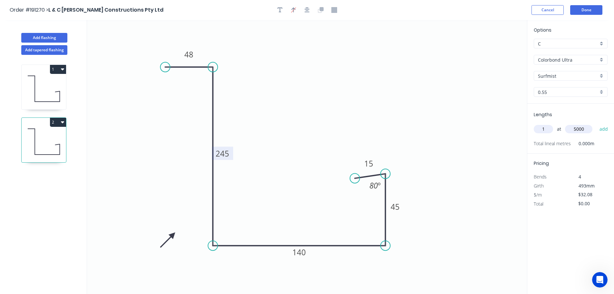
click at [596, 123] on button "add" at bounding box center [603, 128] width 15 height 11
type input "$160.40"
click at [44, 50] on button "Add tapered flashing" at bounding box center [44, 50] width 46 height 10
type input "$0.00"
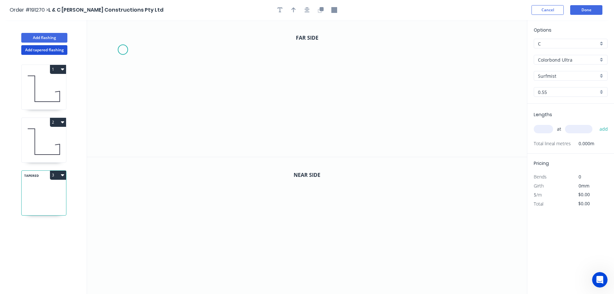
click at [122, 50] on icon "0" at bounding box center [307, 88] width 440 height 137
drag, startPoint x: 141, startPoint y: 60, endPoint x: 197, endPoint y: 59, distance: 56.7
click at [141, 60] on div "Delete point" at bounding box center [151, 58] width 65 height 13
click at [191, 45] on icon "0" at bounding box center [307, 88] width 440 height 137
click at [247, 46] on icon "0" at bounding box center [307, 88] width 440 height 137
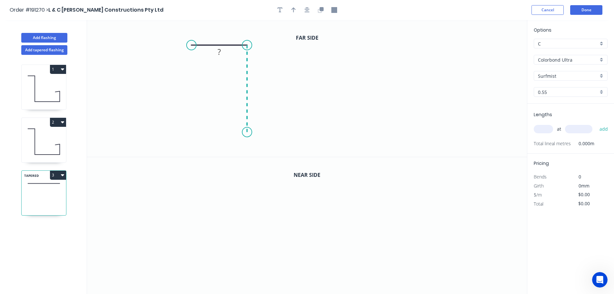
click at [246, 132] on icon "0 ?" at bounding box center [307, 88] width 440 height 137
click at [412, 129] on icon "0 ? ?" at bounding box center [307, 88] width 440 height 137
click at [412, 69] on icon "0 ? ? ?" at bounding box center [307, 88] width 440 height 137
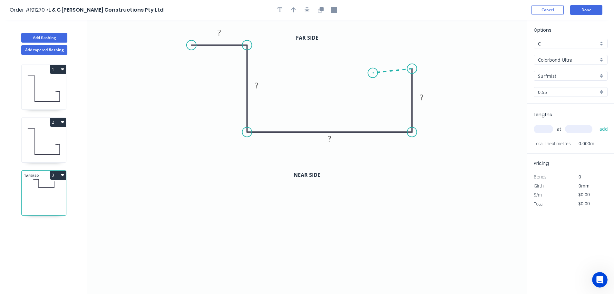
click at [373, 73] on icon at bounding box center [392, 71] width 39 height 4
click at [373, 73] on circle at bounding box center [373, 73] width 10 height 10
click at [220, 32] on tspan "?" at bounding box center [219, 32] width 3 height 11
click at [452, 71] on icon "0 48 205 140 45 15 80 º" at bounding box center [307, 88] width 440 height 137
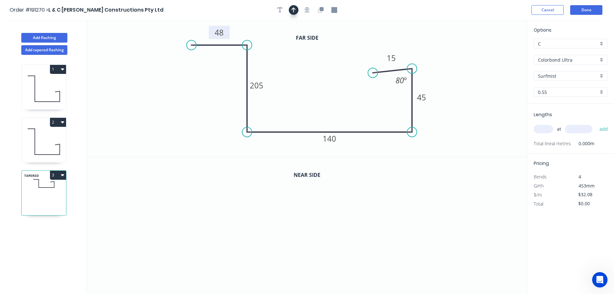
click at [294, 8] on icon "button" at bounding box center [293, 9] width 5 height 5
drag, startPoint x: 436, startPoint y: 74, endPoint x: 203, endPoint y: 113, distance: 236.6
click at [203, 113] on icon at bounding box center [204, 106] width 6 height 21
click at [202, 113] on icon at bounding box center [203, 105] width 6 height 21
click at [202, 113] on icon at bounding box center [208, 107] width 19 height 19
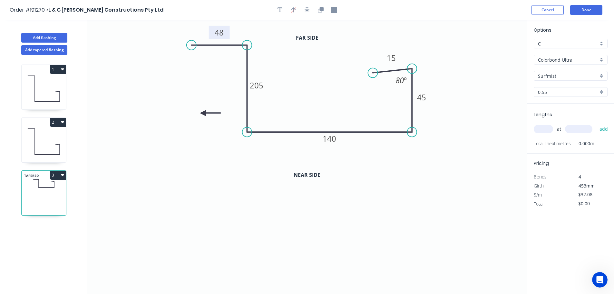
click at [202, 113] on icon at bounding box center [210, 113] width 21 height 6
click at [202, 113] on icon at bounding box center [203, 120] width 6 height 21
click at [320, 6] on button "button" at bounding box center [321, 10] width 10 height 10
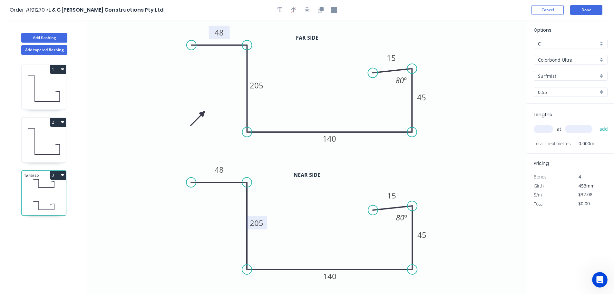
click at [259, 224] on tspan "205" at bounding box center [257, 222] width 14 height 11
click at [487, 250] on icon "0 48 245 140 45 15 80 º" at bounding box center [307, 225] width 440 height 137
type input "$34.16"
click at [545, 127] on input "text" at bounding box center [543, 129] width 19 height 8
type input "1"
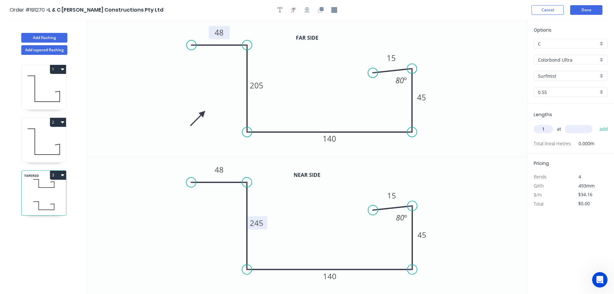
click at [579, 129] on input "text" at bounding box center [578, 129] width 27 height 8
type input "2150"
click at [596, 123] on button "add" at bounding box center [603, 128] width 15 height 11
click at [58, 174] on button "3" at bounding box center [58, 174] width 16 height 9
click at [50, 189] on div "Duplicate" at bounding box center [36, 190] width 50 height 9
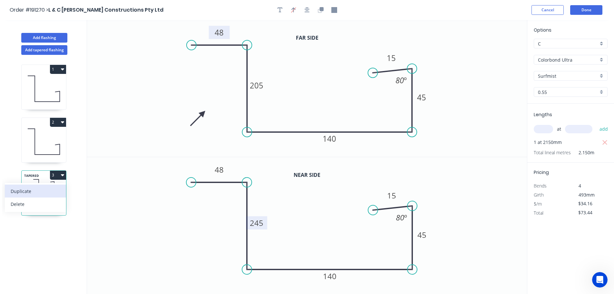
type input "$0.00"
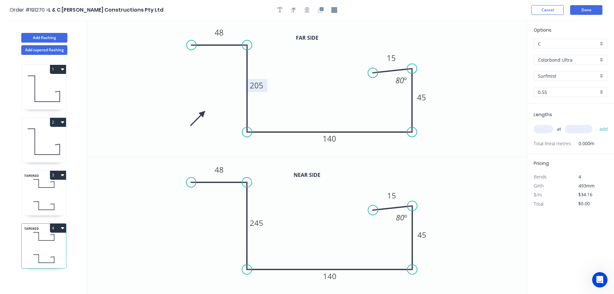
click at [262, 87] on tspan "205" at bounding box center [257, 85] width 14 height 11
click at [260, 221] on tspan "245" at bounding box center [257, 222] width 14 height 11
click at [298, 209] on icon "0 48 205 140 45 15 80 º" at bounding box center [307, 225] width 440 height 137
type input "$34.16"
click at [549, 127] on input "text" at bounding box center [543, 129] width 19 height 8
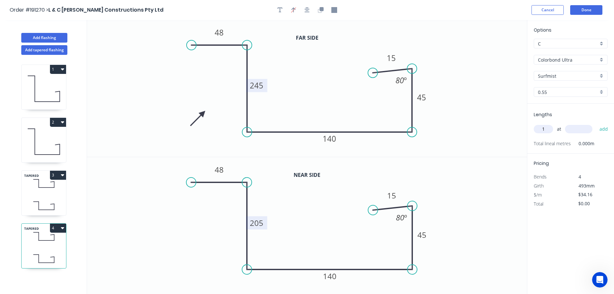
type input "1"
click at [582, 128] on input "text" at bounding box center [578, 129] width 27 height 8
type input "2150"
click at [596, 123] on button "add" at bounding box center [603, 128] width 15 height 11
type input "$73.44"
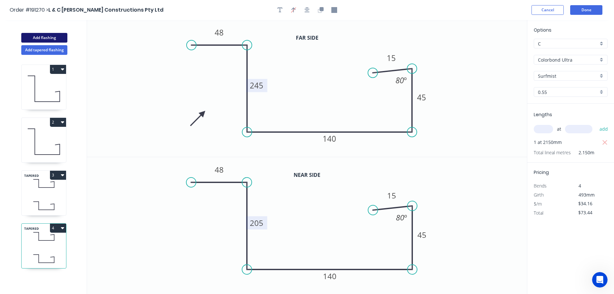
click at [39, 39] on button "Add flashing" at bounding box center [44, 38] width 46 height 10
type input "$0.00"
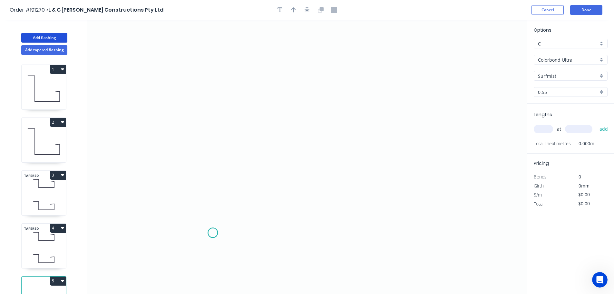
click at [213, 233] on icon "0" at bounding box center [307, 157] width 440 height 274
click at [221, 60] on icon "0" at bounding box center [307, 157] width 440 height 274
click at [348, 58] on icon "0 ?" at bounding box center [307, 157] width 440 height 274
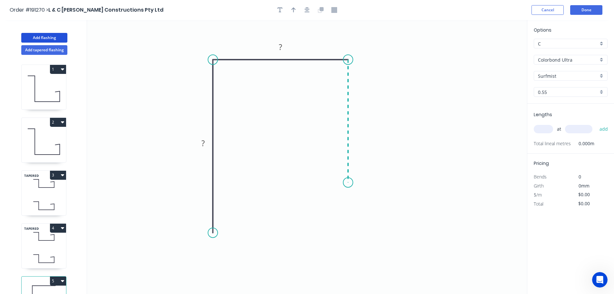
click at [349, 182] on icon "0 ? ?" at bounding box center [307, 157] width 440 height 274
click at [327, 160] on icon "0 ? ? ?" at bounding box center [307, 157] width 440 height 274
click at [327, 160] on circle at bounding box center [327, 162] width 10 height 10
click at [205, 142] on rect at bounding box center [203, 143] width 13 height 9
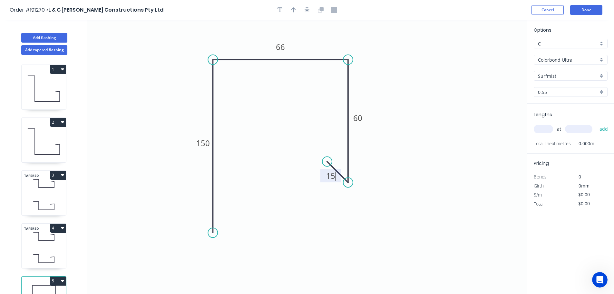
click at [432, 190] on icon "0 150 66 60 15" at bounding box center [307, 157] width 440 height 274
drag, startPoint x: 293, startPoint y: 9, endPoint x: 407, endPoint y: 44, distance: 119.3
click at [294, 10] on icon "button" at bounding box center [293, 10] width 5 height 6
drag, startPoint x: 494, startPoint y: 51, endPoint x: 382, endPoint y: 60, distance: 111.9
click at [382, 60] on icon at bounding box center [382, 52] width 6 height 21
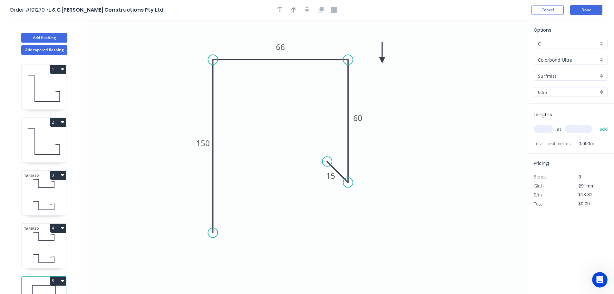
click at [382, 60] on icon at bounding box center [382, 52] width 6 height 21
click at [549, 130] on input "text" at bounding box center [543, 129] width 19 height 8
click at [584, 127] on input "text" at bounding box center [578, 129] width 27 height 8
click at [596, 123] on button "add" at bounding box center [603, 128] width 15 height 11
click at [42, 37] on button "Add flashing" at bounding box center [44, 38] width 46 height 10
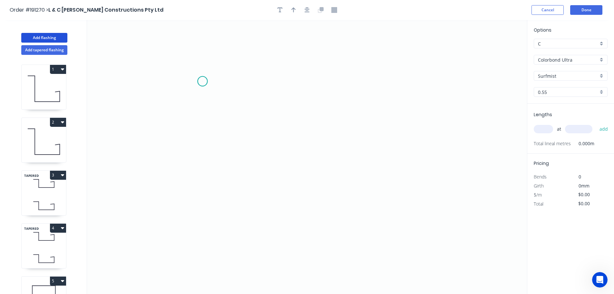
click at [202, 81] on icon "0" at bounding box center [307, 157] width 440 height 274
click at [176, 105] on icon "0" at bounding box center [307, 157] width 440 height 274
click at [301, 112] on icon "0 ?" at bounding box center [307, 157] width 440 height 274
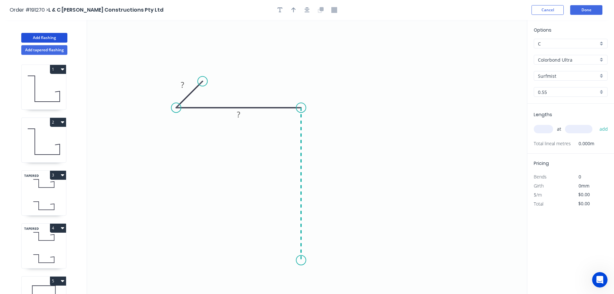
click at [298, 260] on icon "0 ? ?" at bounding box center [307, 157] width 440 height 274
click at [298, 260] on circle at bounding box center [301, 260] width 10 height 10
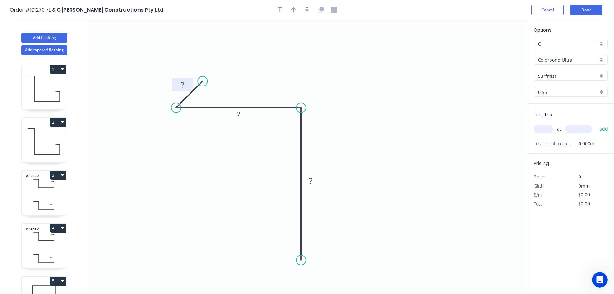
click at [185, 83] on rect at bounding box center [182, 85] width 13 height 9
click at [182, 82] on tspan "5" at bounding box center [182, 84] width 5 height 11
click at [295, 9] on icon "button" at bounding box center [293, 9] width 5 height 5
drag, startPoint x: 496, startPoint y: 50, endPoint x: 354, endPoint y: 76, distance: 144.6
click at [354, 76] on icon at bounding box center [354, 69] width 6 height 21
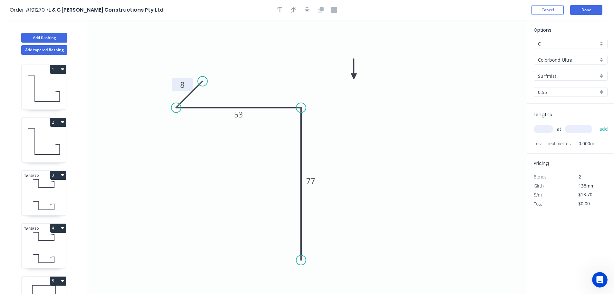
click at [354, 76] on icon at bounding box center [354, 69] width 6 height 21
click at [545, 130] on input "text" at bounding box center [543, 129] width 19 height 8
click at [596, 123] on button "add" at bounding box center [603, 128] width 15 height 11
click at [585, 9] on button "Done" at bounding box center [586, 10] width 32 height 10
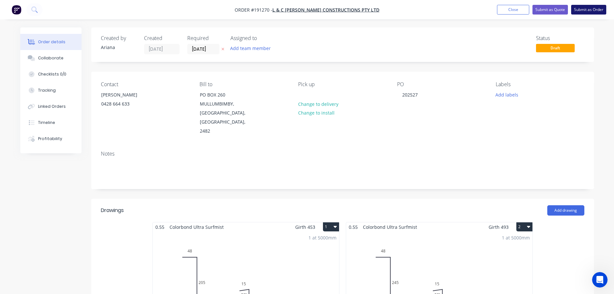
click at [584, 9] on button "Submit as Order" at bounding box center [588, 10] width 35 height 10
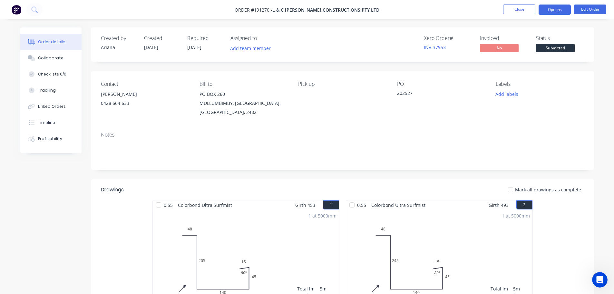
click at [554, 8] on button "Options" at bounding box center [555, 10] width 32 height 10
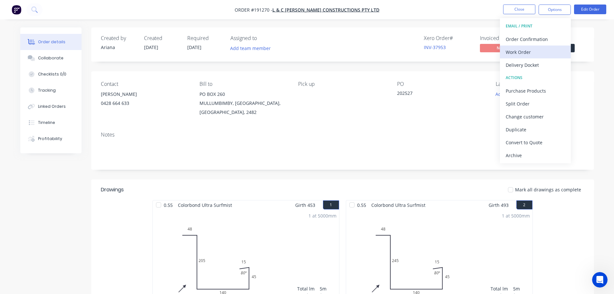
click at [525, 48] on div "Work Order" at bounding box center [535, 51] width 59 height 9
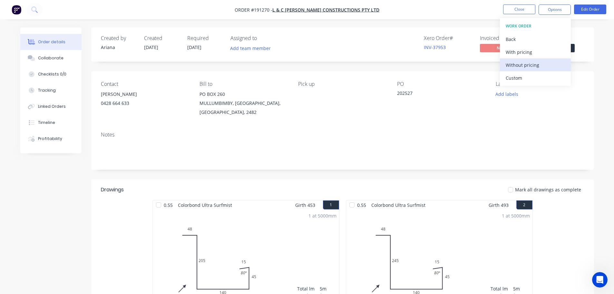
click at [515, 68] on div "Without pricing" at bounding box center [535, 64] width 59 height 9
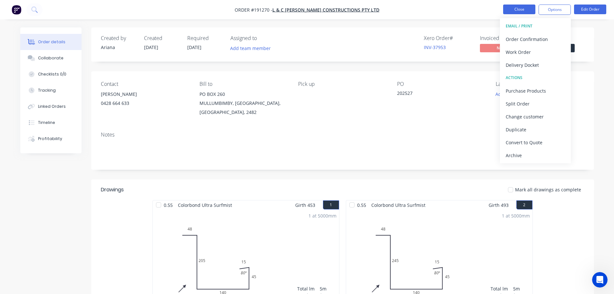
click at [523, 9] on button "Close" at bounding box center [519, 10] width 32 height 10
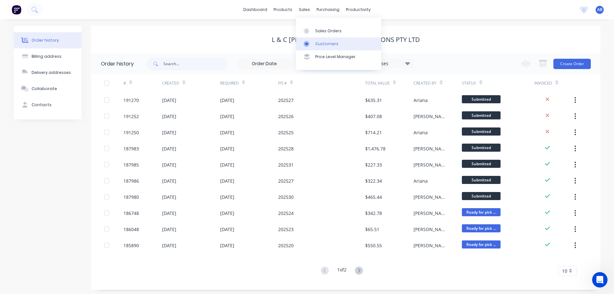
click at [329, 43] on div "Customers" at bounding box center [326, 44] width 23 height 6
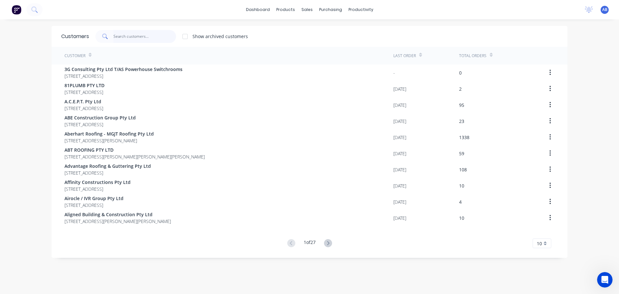
click at [166, 39] on input "text" at bounding box center [144, 36] width 63 height 13
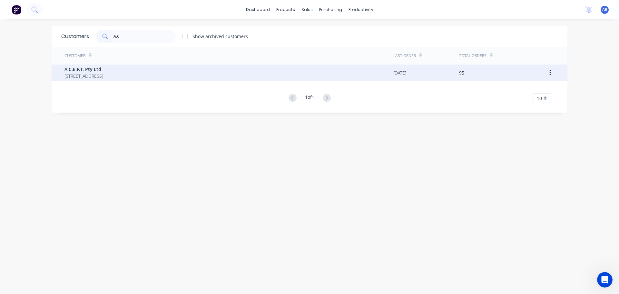
click at [78, 69] on span "A.C.E.P.T. Pty Ltd" at bounding box center [83, 69] width 39 height 7
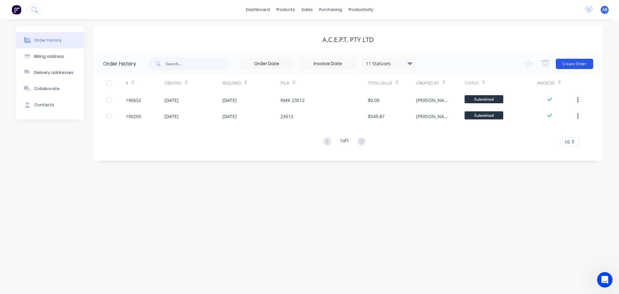
click at [568, 63] on button "Create Order" at bounding box center [574, 64] width 37 height 10
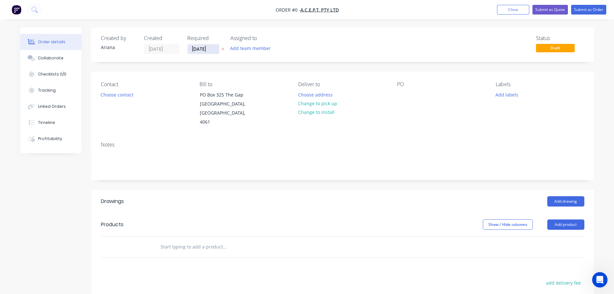
click at [207, 52] on input "[DATE]" at bounding box center [204, 49] width 32 height 10
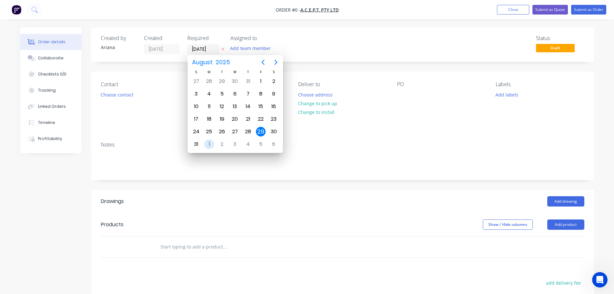
click at [209, 143] on div "1" at bounding box center [209, 144] width 10 height 10
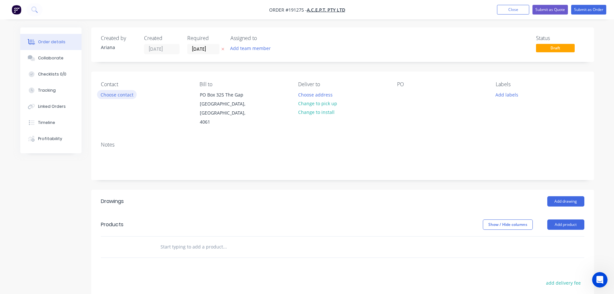
click at [119, 94] on button "Choose contact" at bounding box center [117, 94] width 40 height 9
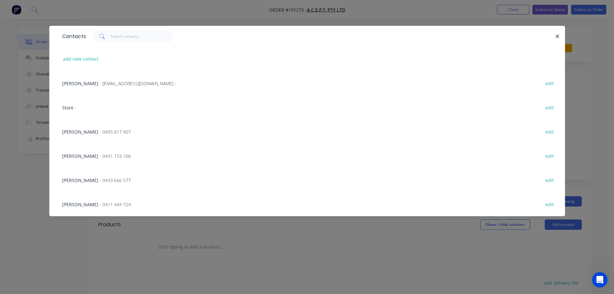
click at [100, 132] on span "- 0405 817 407" at bounding box center [115, 132] width 31 height 6
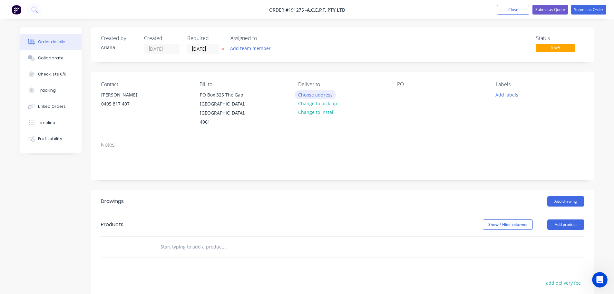
click at [320, 94] on button "Choose address" at bounding box center [315, 94] width 41 height 9
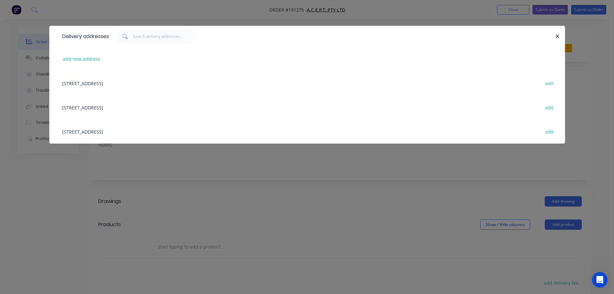
click at [157, 133] on div "[STREET_ADDRESS] edit" at bounding box center [307, 131] width 496 height 24
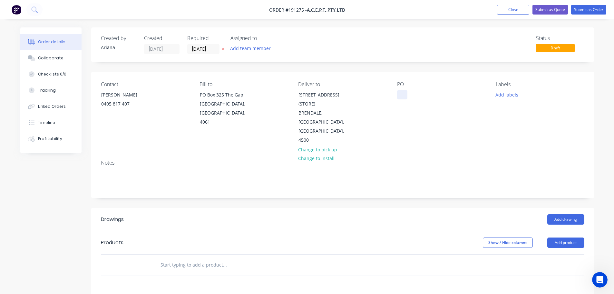
click at [400, 94] on div at bounding box center [402, 94] width 10 height 9
click at [462, 119] on div "PO 23536" at bounding box center [441, 112] width 88 height 63
click at [561, 237] on button "Add product" at bounding box center [565, 242] width 37 height 10
click at [564, 254] on div "Product catalogue" at bounding box center [554, 258] width 50 height 9
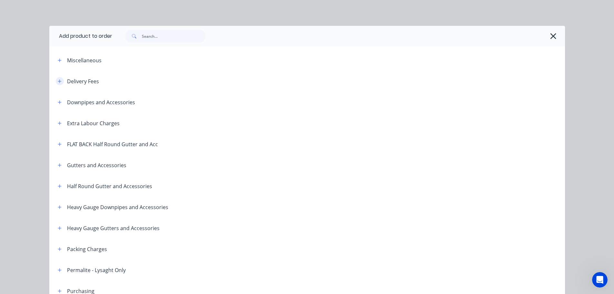
click at [58, 79] on icon "button" at bounding box center [60, 81] width 4 height 5
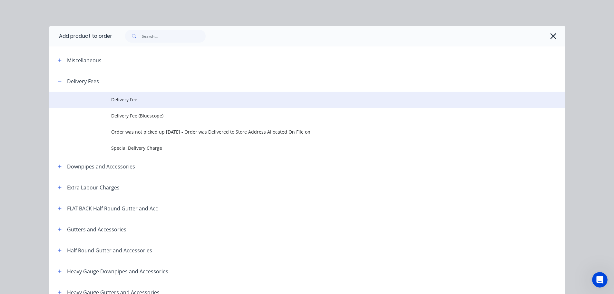
click at [119, 97] on span "Delivery Fee" at bounding box center [292, 99] width 363 height 7
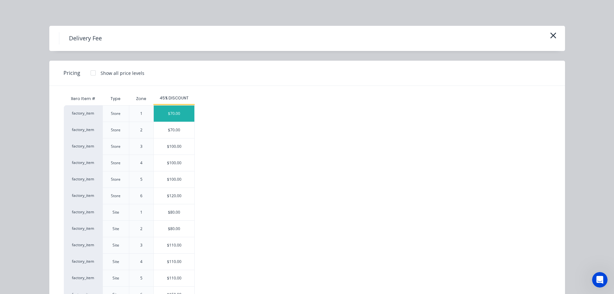
click at [166, 113] on div "$70.00" at bounding box center [174, 113] width 41 height 16
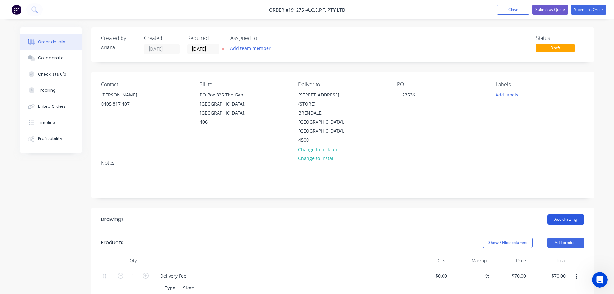
click at [567, 214] on button "Add drawing" at bounding box center [565, 219] width 37 height 10
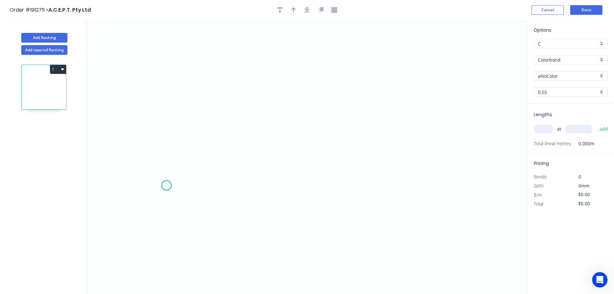
click at [166, 185] on icon "0" at bounding box center [307, 157] width 440 height 274
click at [195, 163] on icon "0" at bounding box center [307, 157] width 440 height 274
click at [459, 166] on icon "0 ?" at bounding box center [307, 157] width 440 height 274
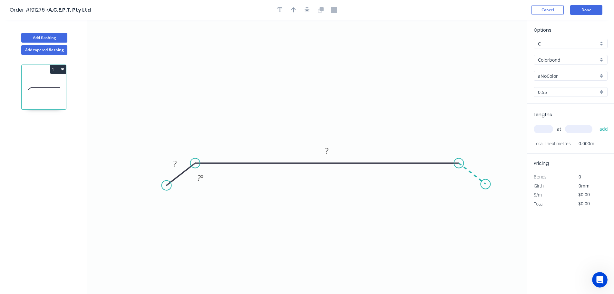
click at [486, 184] on icon "0 ? ? ? º" at bounding box center [307, 157] width 440 height 274
click at [486, 184] on circle at bounding box center [486, 184] width 10 height 10
click at [176, 165] on tspan "?" at bounding box center [174, 163] width 3 height 11
click at [270, 194] on icon "0 20 710 20 140 º 140 º" at bounding box center [307, 157] width 440 height 274
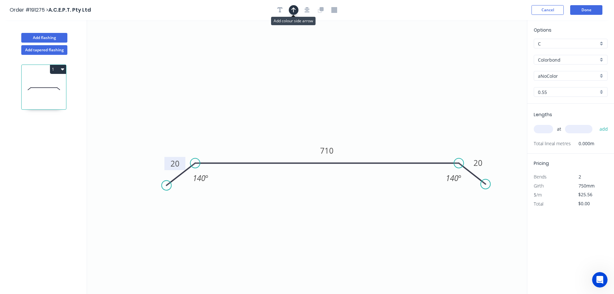
click at [294, 9] on icon "button" at bounding box center [293, 9] width 5 height 5
drag, startPoint x: 495, startPoint y: 51, endPoint x: 346, endPoint y: 93, distance: 155.0
click at [346, 93] on icon at bounding box center [349, 84] width 6 height 21
click at [541, 127] on input "text" at bounding box center [543, 129] width 19 height 8
click at [580, 129] on input "text" at bounding box center [578, 129] width 27 height 8
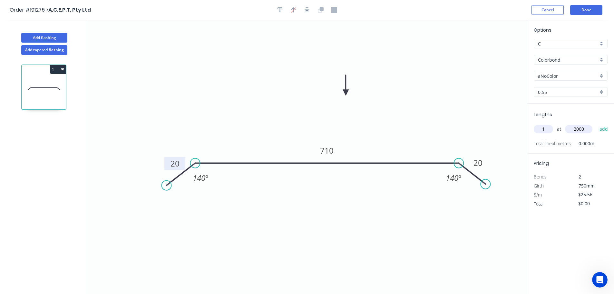
click at [596, 123] on button "add" at bounding box center [603, 128] width 15 height 11
click at [603, 75] on div "aNoColor" at bounding box center [571, 76] width 74 height 10
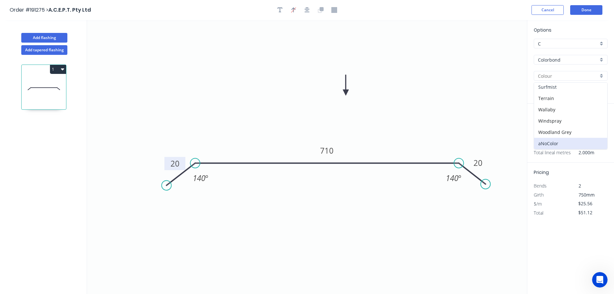
click at [576, 91] on div "Surfmist" at bounding box center [570, 86] width 73 height 11
click at [607, 141] on icon "button" at bounding box center [604, 142] width 5 height 5
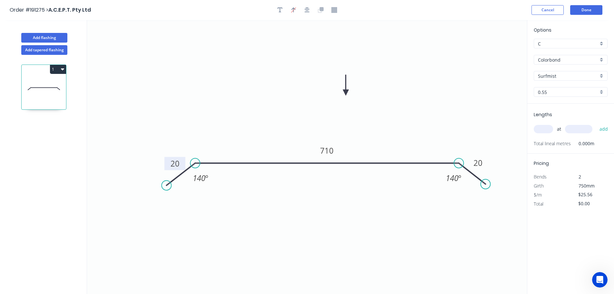
click at [550, 128] on input "text" at bounding box center [543, 129] width 19 height 8
click at [596, 123] on button "add" at bounding box center [603, 128] width 15 height 11
click at [588, 11] on button "Done" at bounding box center [586, 10] width 32 height 10
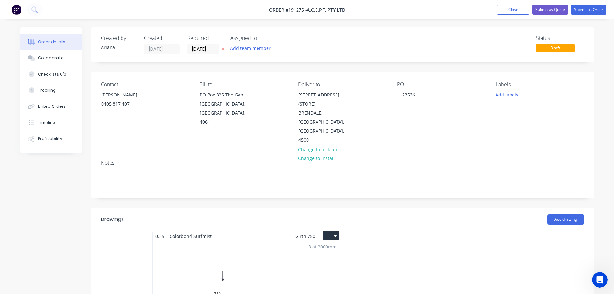
click at [331, 231] on button "1" at bounding box center [331, 235] width 16 height 9
click at [316, 247] on div "Use larger box size" at bounding box center [309, 251] width 50 height 9
click at [590, 6] on button "Submit as Order" at bounding box center [588, 10] width 35 height 10
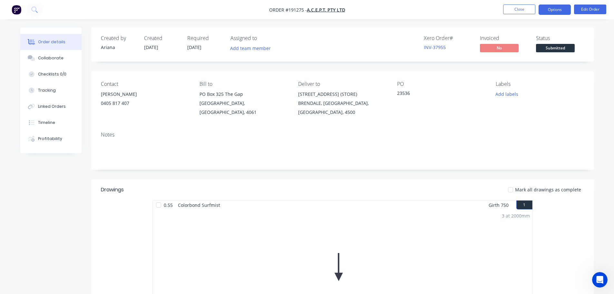
click at [550, 10] on button "Options" at bounding box center [555, 10] width 32 height 10
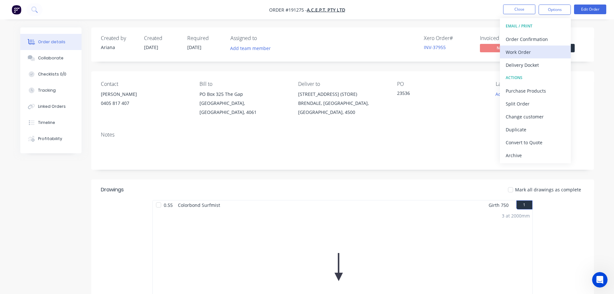
click at [533, 53] on div "Work Order" at bounding box center [535, 51] width 59 height 9
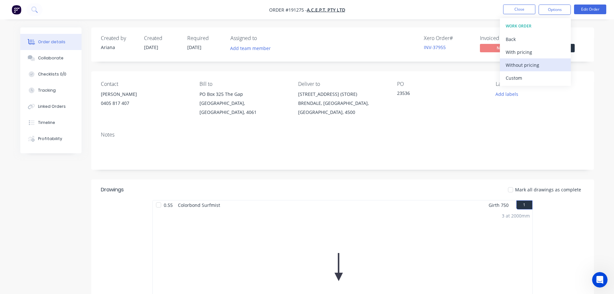
click at [522, 63] on div "Without pricing" at bounding box center [535, 64] width 59 height 9
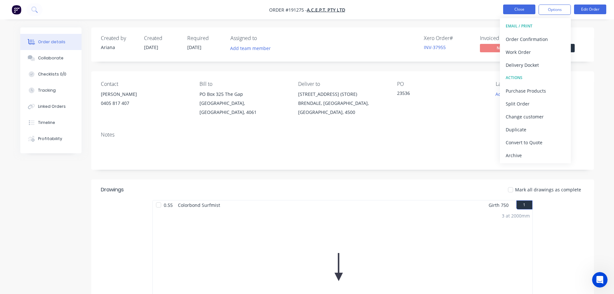
click at [518, 11] on button "Close" at bounding box center [519, 10] width 32 height 10
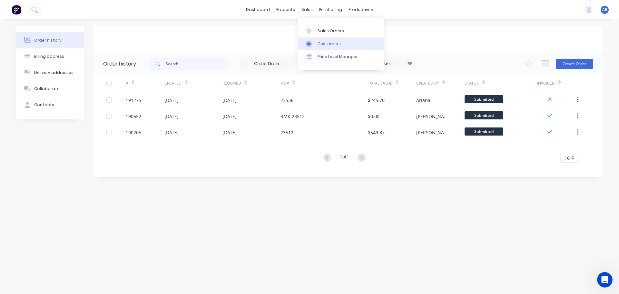
click at [323, 42] on div "Customers" at bounding box center [328, 44] width 23 height 6
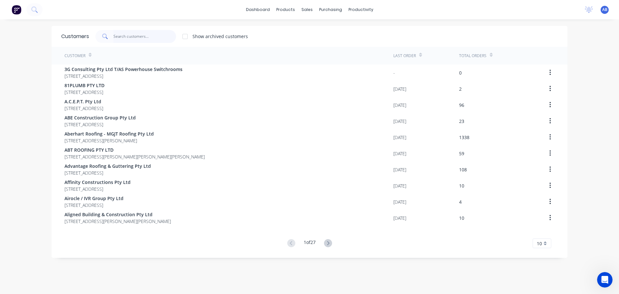
click at [138, 36] on input "text" at bounding box center [144, 36] width 63 height 13
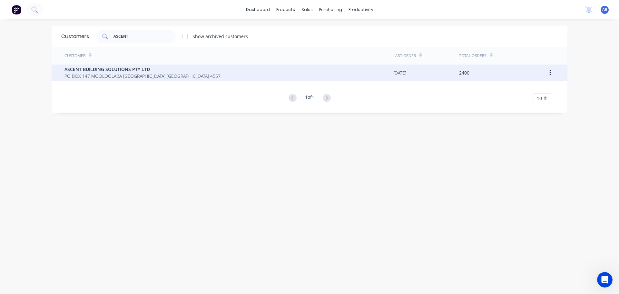
click at [112, 73] on span "PO BOX 147 MOOLOOLABA [GEOGRAPHIC_DATA] [GEOGRAPHIC_DATA] 4557" at bounding box center [142, 76] width 156 height 7
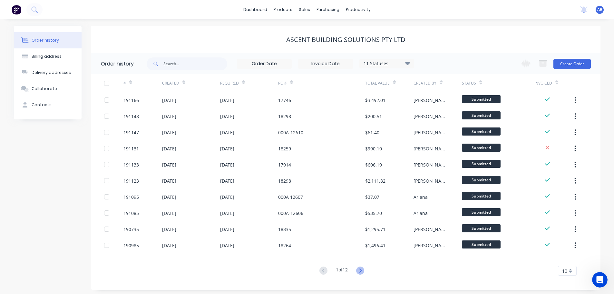
click at [359, 269] on icon at bounding box center [360, 270] width 8 height 8
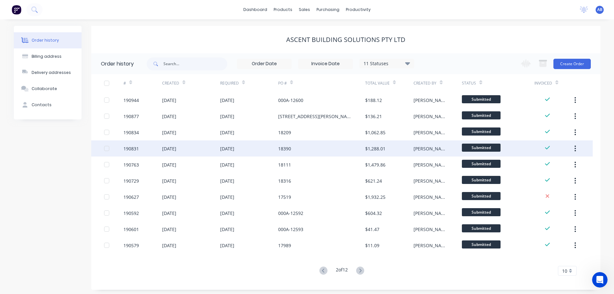
click at [307, 149] on div "18390" at bounding box center [321, 148] width 87 height 16
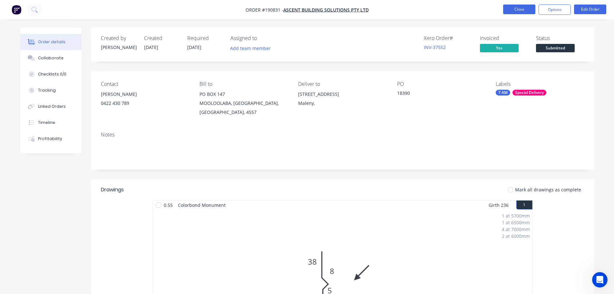
click at [517, 10] on button "Close" at bounding box center [519, 10] width 32 height 10
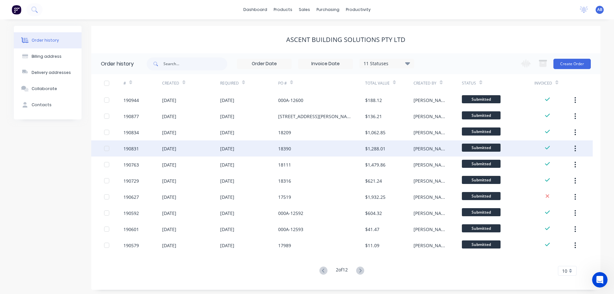
click at [574, 148] on icon "button" at bounding box center [575, 148] width 2 height 7
click at [551, 177] on div "Duplicate" at bounding box center [553, 177] width 50 height 9
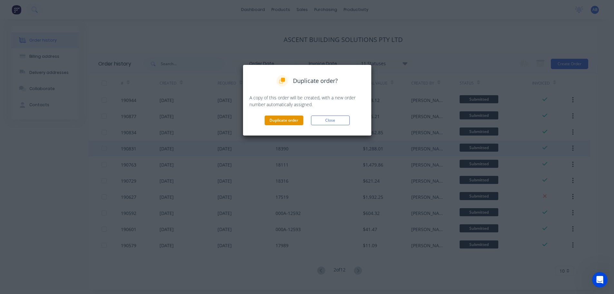
click at [288, 119] on button "Duplicate order" at bounding box center [284, 120] width 39 height 10
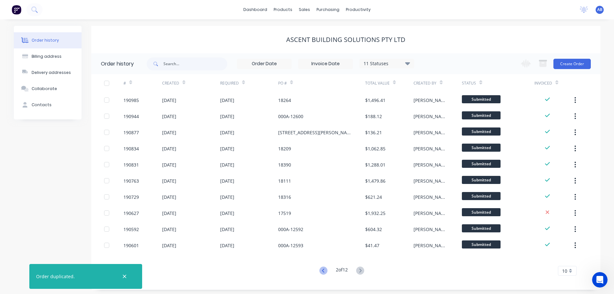
click at [323, 268] on icon at bounding box center [323, 270] width 8 height 8
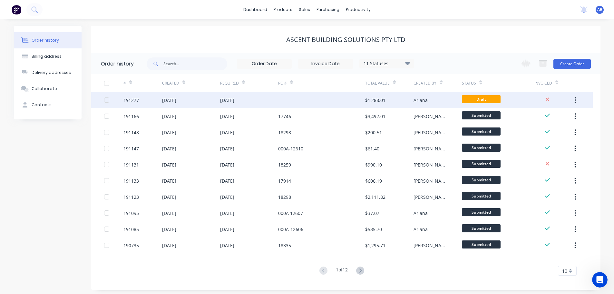
click at [266, 99] on div "[DATE]" at bounding box center [249, 100] width 58 height 16
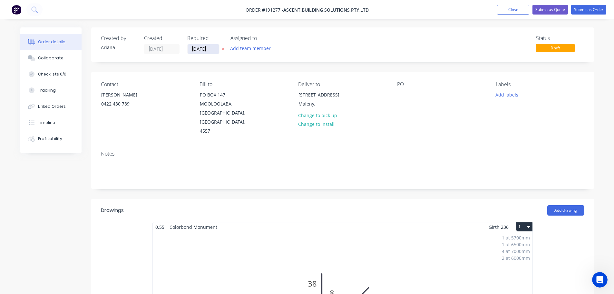
click at [202, 47] on input "[DATE]" at bounding box center [204, 49] width 32 height 10
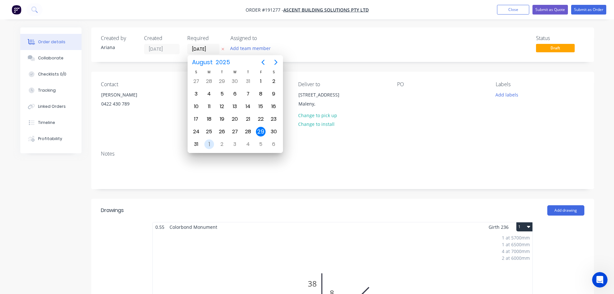
click at [209, 140] on div "1" at bounding box center [209, 144] width 10 height 10
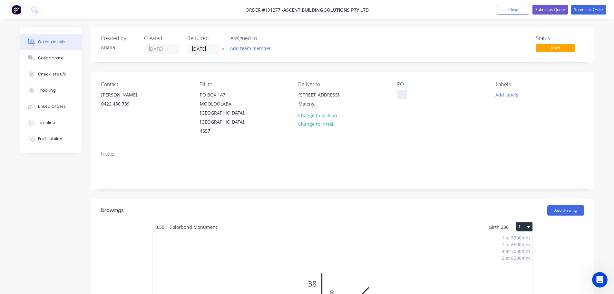
click at [400, 95] on div at bounding box center [402, 94] width 10 height 9
click at [473, 116] on div "PO RMK 18390" at bounding box center [441, 108] width 88 height 54
click at [509, 93] on button "Add labels" at bounding box center [507, 94] width 30 height 9
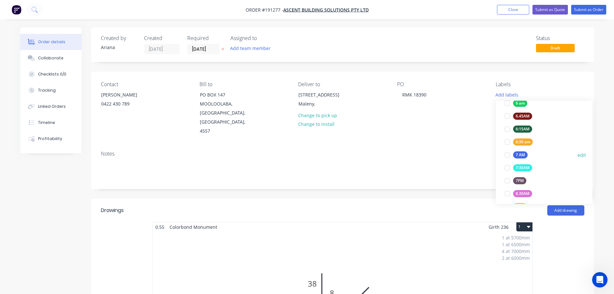
click at [507, 155] on div at bounding box center [507, 154] width 13 height 13
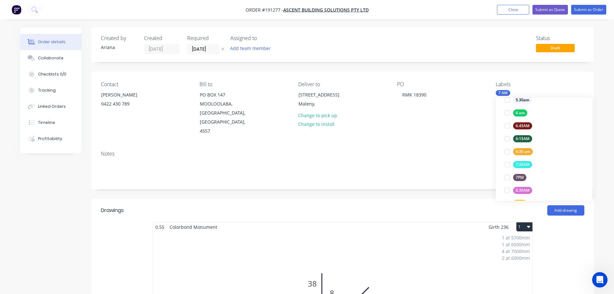
scroll to position [0, 0]
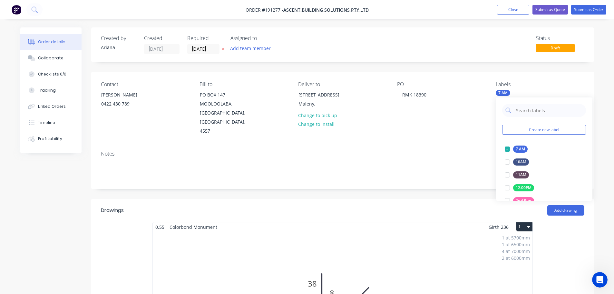
click at [455, 151] on div "Notes" at bounding box center [342, 154] width 483 height 6
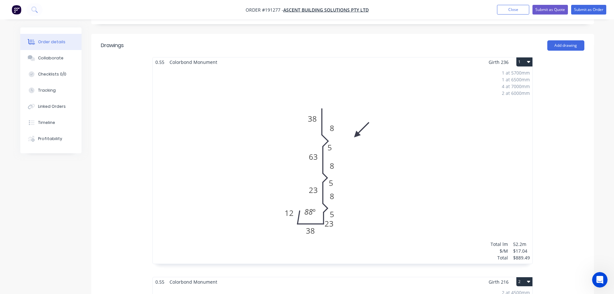
scroll to position [151, 0]
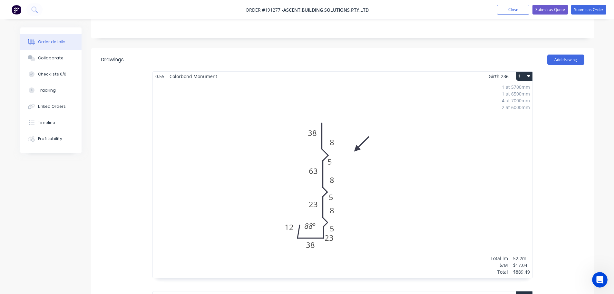
click at [526, 72] on button "1" at bounding box center [524, 76] width 16 height 9
click at [495, 113] on div "Delete" at bounding box center [502, 117] width 50 height 9
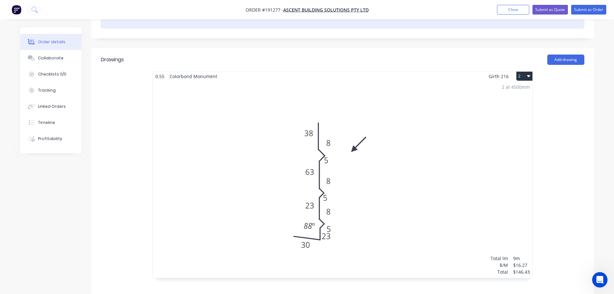
click at [445, 170] on div "2 at 4500mm Total lm $/M Total 9m $16.27 $146.43" at bounding box center [343, 179] width 380 height 197
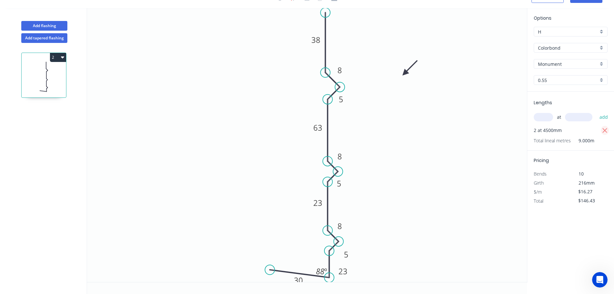
click at [605, 128] on icon "button" at bounding box center [605, 131] width 6 height 8
click at [550, 117] on input "text" at bounding box center [543, 117] width 19 height 8
click at [578, 116] on input "text" at bounding box center [578, 117] width 27 height 8
click at [596, 112] on button "add" at bounding box center [603, 117] width 15 height 11
drag, startPoint x: 596, startPoint y: 201, endPoint x: 559, endPoint y: 203, distance: 37.1
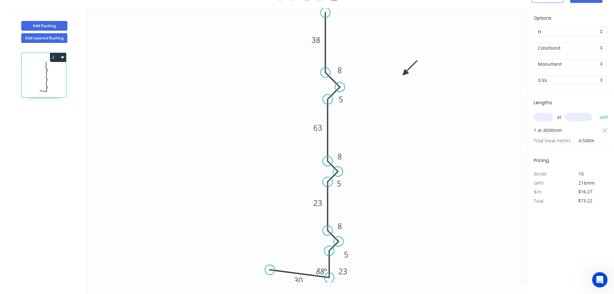
click at [559, 203] on div "Total $73.22" at bounding box center [570, 200] width 83 height 9
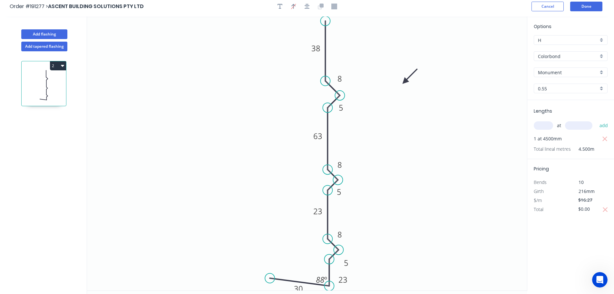
scroll to position [0, 0]
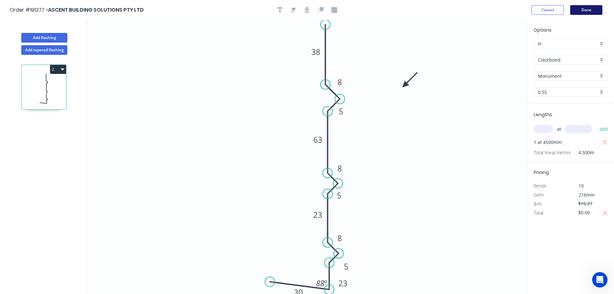
click at [590, 9] on button "Done" at bounding box center [586, 10] width 32 height 10
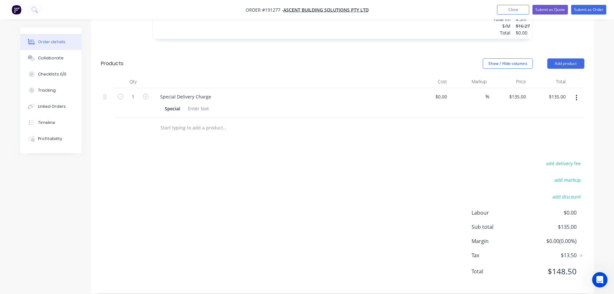
scroll to position [314, 0]
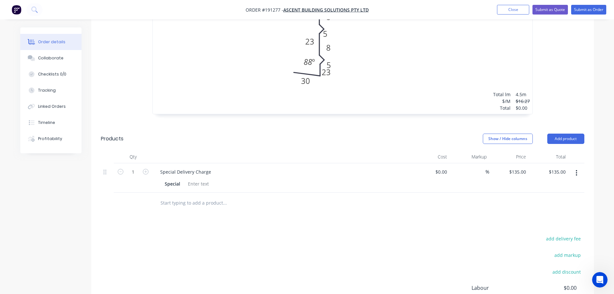
click at [577, 169] on icon "button" at bounding box center [577, 172] width 2 height 7
click at [537, 224] on div "Delete" at bounding box center [554, 228] width 50 height 9
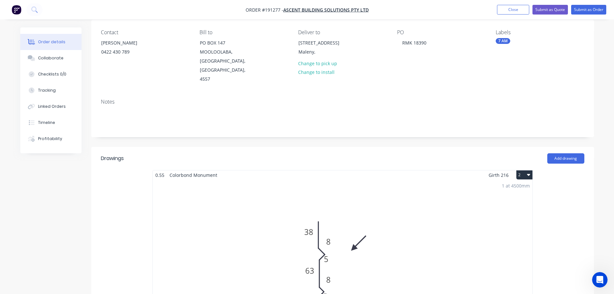
scroll to position [0, 0]
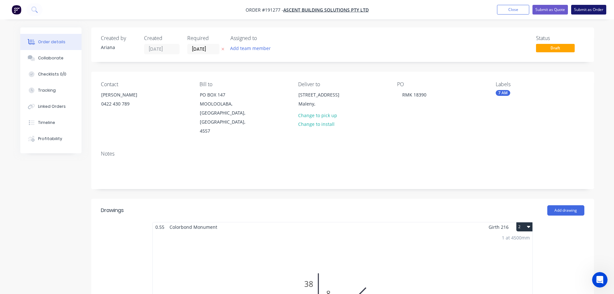
click at [586, 10] on button "Submit as Order" at bounding box center [588, 10] width 35 height 10
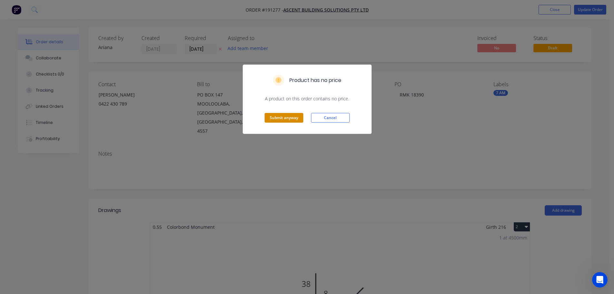
click at [281, 117] on button "Submit anyway" at bounding box center [284, 118] width 39 height 10
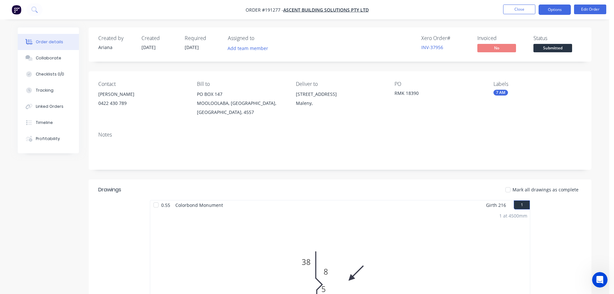
click at [546, 8] on button "Options" at bounding box center [555, 10] width 32 height 10
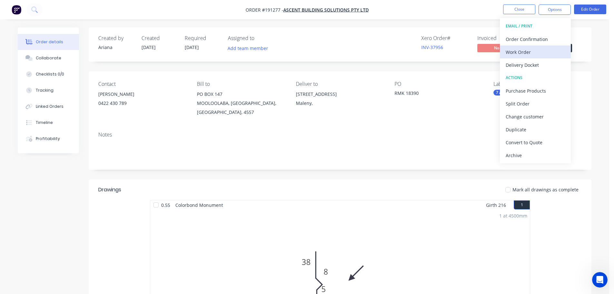
click at [526, 50] on div "Work Order" at bounding box center [535, 51] width 59 height 9
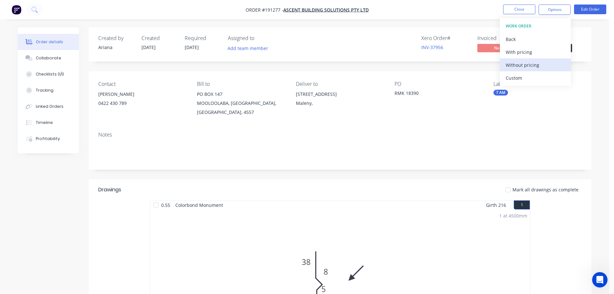
click at [515, 64] on div "Without pricing" at bounding box center [535, 64] width 59 height 9
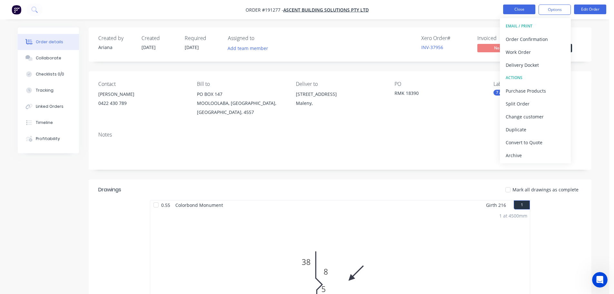
click at [525, 8] on button "Close" at bounding box center [519, 10] width 32 height 10
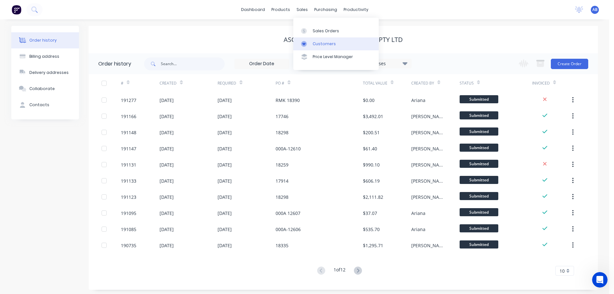
click at [322, 40] on link "Customers" at bounding box center [335, 43] width 85 height 13
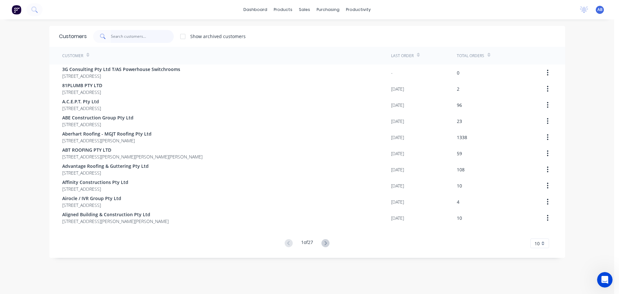
click at [156, 39] on input "text" at bounding box center [142, 36] width 63 height 13
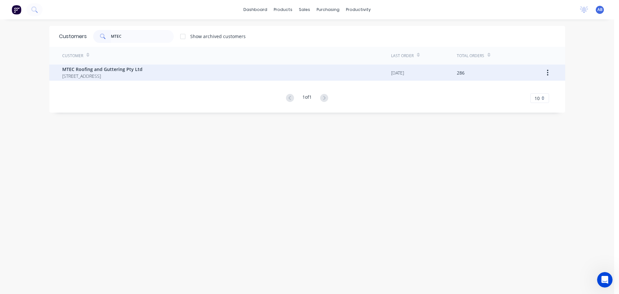
click at [110, 70] on span "MTEC Roofing and Guttering Pty Ltd" at bounding box center [102, 69] width 80 height 7
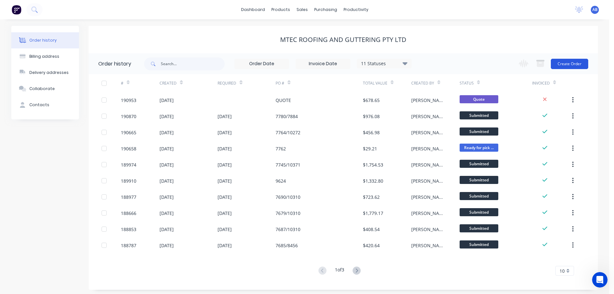
click at [573, 65] on button "Create Order" at bounding box center [569, 64] width 37 height 10
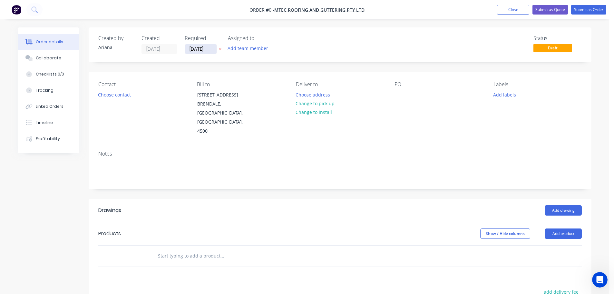
click at [198, 48] on input "[DATE]" at bounding box center [201, 49] width 32 height 10
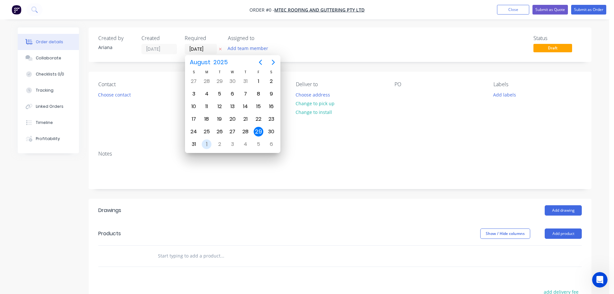
click at [206, 144] on div "1" at bounding box center [207, 144] width 10 height 10
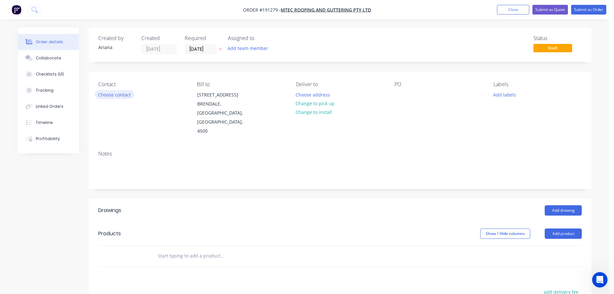
click at [119, 95] on button "Choose contact" at bounding box center [115, 94] width 40 height 9
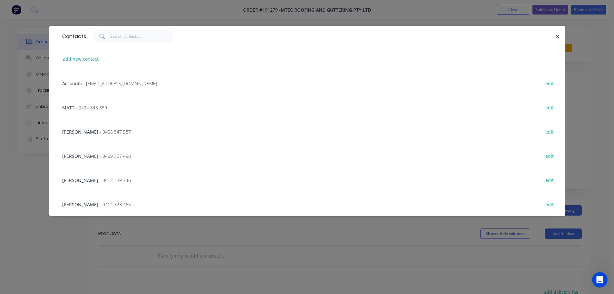
click at [100, 205] on span "- 0414 323 465" at bounding box center [115, 204] width 31 height 6
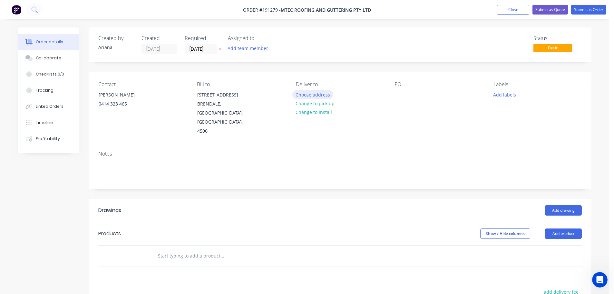
click at [319, 94] on button "Choose address" at bounding box center [312, 94] width 41 height 9
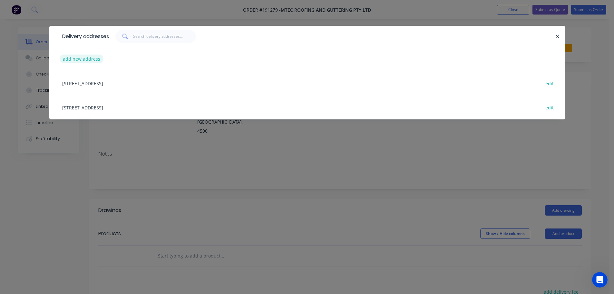
click at [81, 59] on button "add new address" at bounding box center [82, 58] width 44 height 9
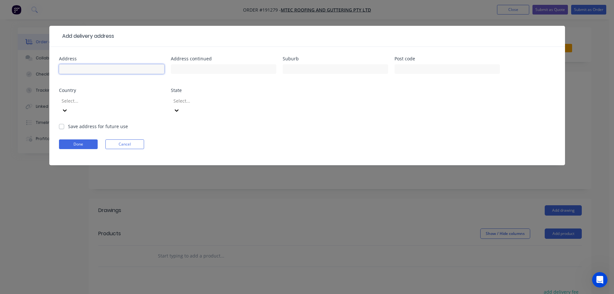
click at [86, 71] on input "text" at bounding box center [111, 69] width 105 height 10
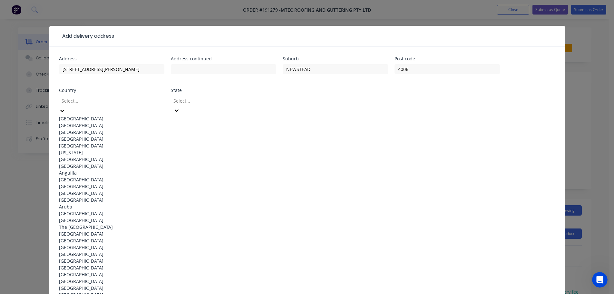
click at [95, 115] on div "[GEOGRAPHIC_DATA]" at bounding box center [111, 118] width 105 height 7
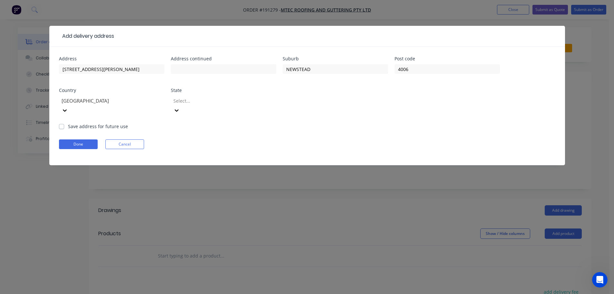
click at [179, 109] on icon at bounding box center [177, 110] width 4 height 2
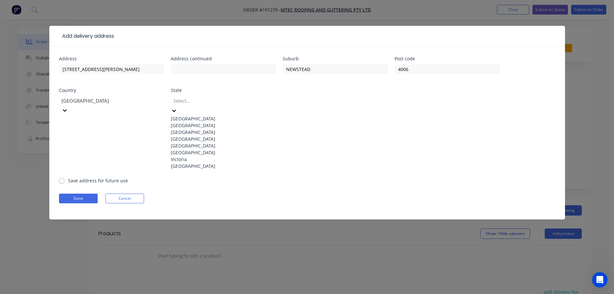
click at [194, 142] on div "[GEOGRAPHIC_DATA]" at bounding box center [223, 138] width 105 height 7
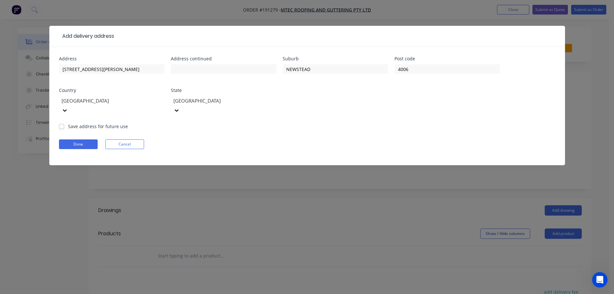
click at [378, 117] on form "Address [STREET_ADDRESS][PERSON_NAME] Save address for future use Done Cancel" at bounding box center [307, 110] width 496 height 109
drag, startPoint x: 80, startPoint y: 133, endPoint x: 102, endPoint y: 134, distance: 22.6
click at [80, 139] on button "Done" at bounding box center [78, 144] width 39 height 10
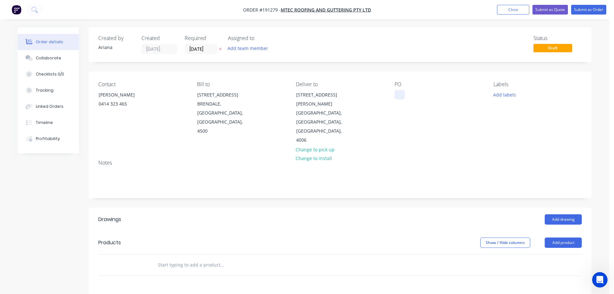
click at [399, 96] on div at bounding box center [400, 94] width 10 height 9
click at [445, 113] on div "PO 007804" at bounding box center [439, 112] width 88 height 63
click at [508, 95] on button "Add labels" at bounding box center [505, 94] width 30 height 9
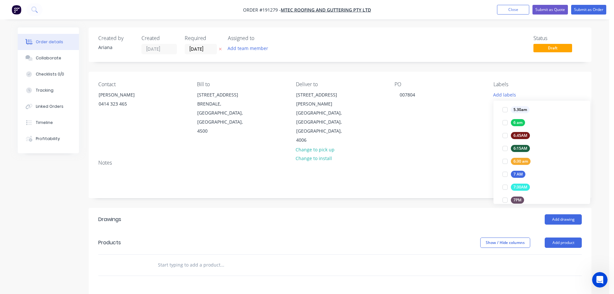
scroll to position [127, 0]
click at [504, 166] on div at bounding box center [505, 167] width 13 height 13
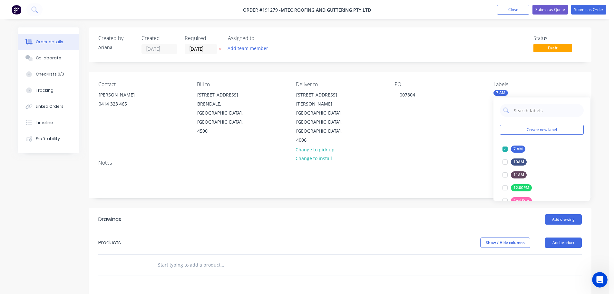
click at [446, 160] on div "Notes" at bounding box center [339, 163] width 483 height 6
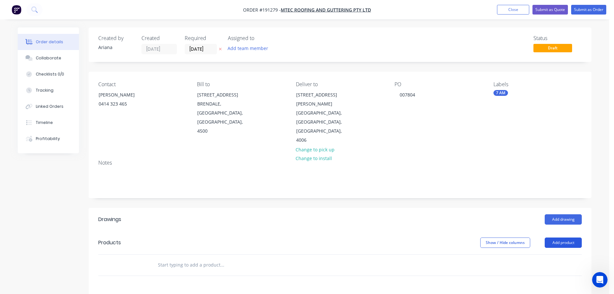
click at [560, 237] on button "Add product" at bounding box center [563, 242] width 37 height 10
click at [552, 254] on div "Product catalogue" at bounding box center [551, 258] width 50 height 9
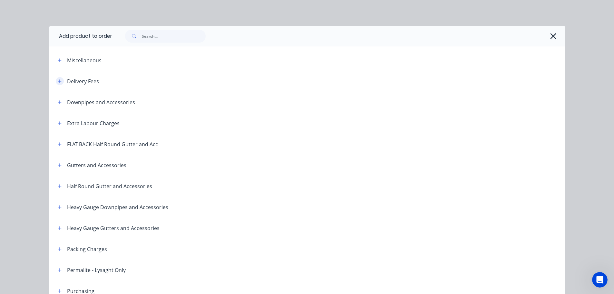
click at [58, 80] on icon "button" at bounding box center [60, 81] width 4 height 5
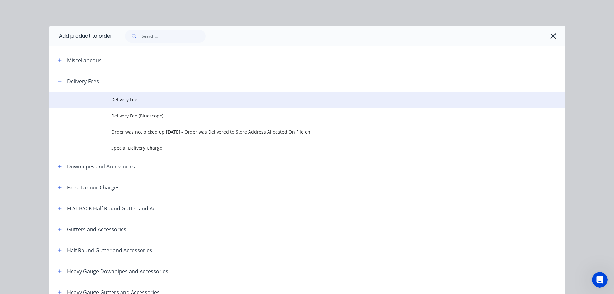
click at [126, 97] on span "Delivery Fee" at bounding box center [292, 99] width 363 height 7
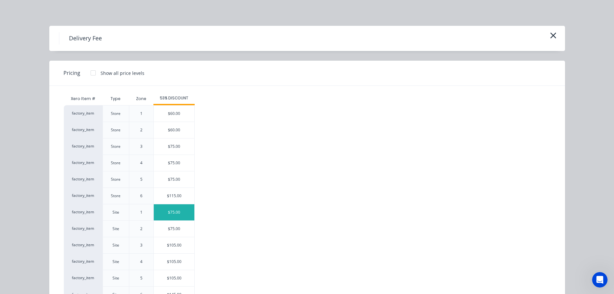
click at [170, 213] on div "$75.00" at bounding box center [174, 212] width 41 height 16
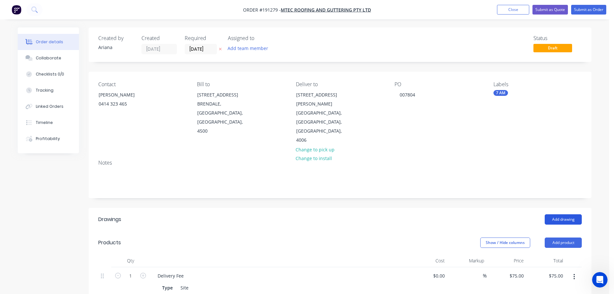
click at [560, 214] on button "Add drawing" at bounding box center [563, 219] width 37 height 10
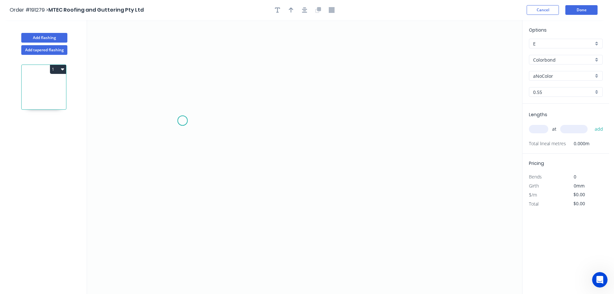
click at [182, 121] on icon "0" at bounding box center [304, 157] width 435 height 274
click at [448, 115] on icon "0" at bounding box center [304, 157] width 435 height 274
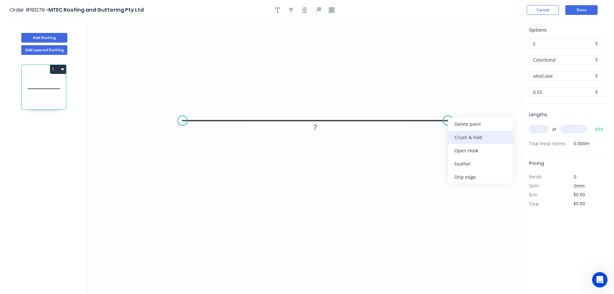
click at [460, 134] on div "Crush & Fold" at bounding box center [480, 137] width 65 height 13
click at [459, 137] on div "Flip bend" at bounding box center [479, 139] width 65 height 13
click at [463, 130] on tspan "10" at bounding box center [460, 131] width 9 height 11
click at [479, 136] on icon "0 CF 15 ?" at bounding box center [304, 157] width 435 height 274
drag, startPoint x: 468, startPoint y: 133, endPoint x: 483, endPoint y: 143, distance: 18.9
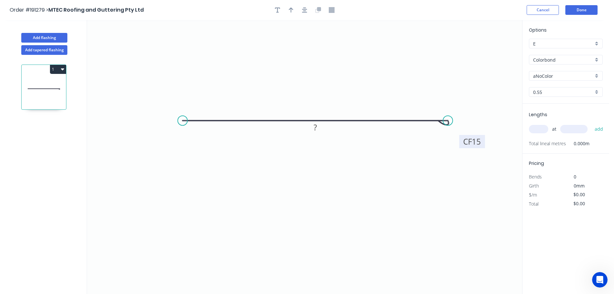
click at [483, 143] on rect at bounding box center [472, 141] width 26 height 13
click at [188, 141] on div "Crush & Fold" at bounding box center [212, 142] width 65 height 13
click at [197, 105] on tspan "10" at bounding box center [195, 103] width 9 height 11
click at [217, 101] on icon "0 CF 15 CF 15 ?" at bounding box center [304, 157] width 435 height 274
drag, startPoint x: 200, startPoint y: 104, endPoint x: 155, endPoint y: 136, distance: 55.2
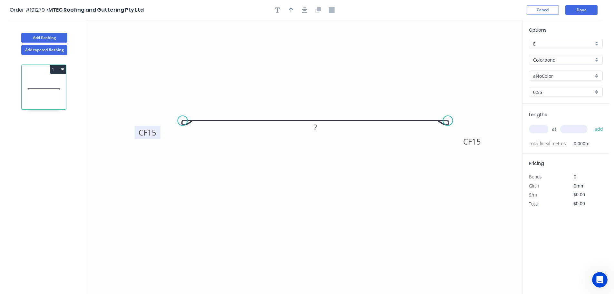
click at [155, 136] on rect at bounding box center [148, 132] width 26 height 13
click at [316, 129] on tspan "?" at bounding box center [315, 127] width 3 height 11
click at [328, 91] on icon "0 CF 15 CF 15 445" at bounding box center [304, 157] width 435 height 274
click at [289, 8] on icon "button" at bounding box center [291, 10] width 5 height 6
drag, startPoint x: 489, startPoint y: 50, endPoint x: 317, endPoint y: 73, distance: 173.7
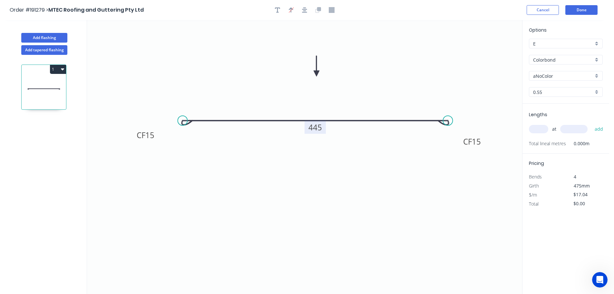
click at [317, 73] on icon at bounding box center [317, 66] width 6 height 21
click at [596, 75] on div "aNoColor" at bounding box center [566, 76] width 74 height 10
click at [556, 119] on div "Windspray" at bounding box center [565, 120] width 73 height 11
click at [541, 128] on input "text" at bounding box center [538, 129] width 19 height 8
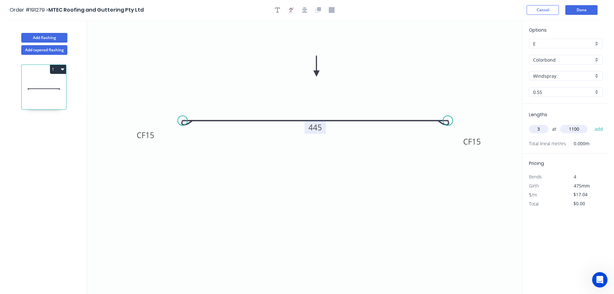
click at [591, 123] on button "add" at bounding box center [598, 128] width 15 height 11
click at [39, 35] on button "Add flashing" at bounding box center [44, 38] width 46 height 10
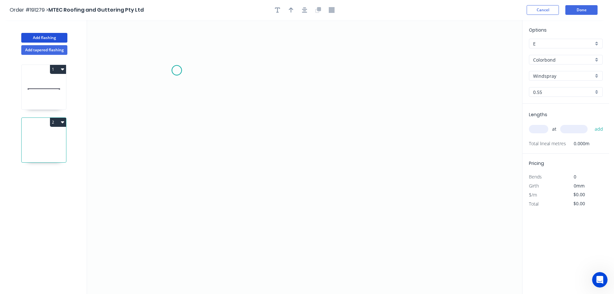
click at [177, 70] on icon "0" at bounding box center [304, 157] width 435 height 274
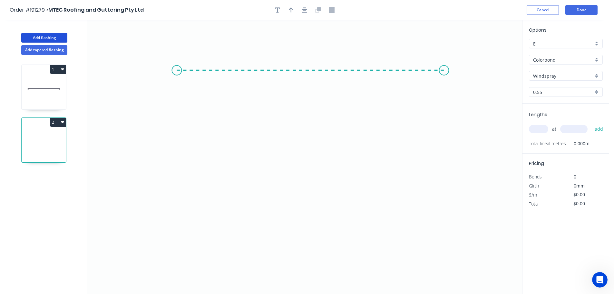
click at [444, 66] on icon "0" at bounding box center [304, 157] width 435 height 274
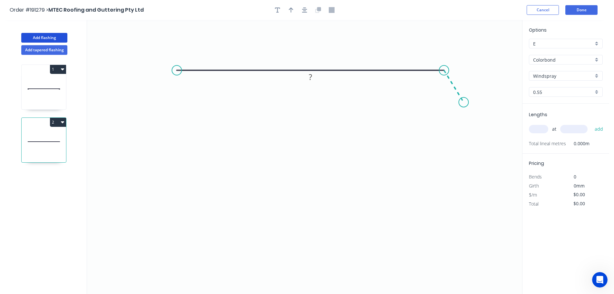
click at [464, 102] on icon "0 ?" at bounding box center [304, 157] width 435 height 274
click at [464, 102] on circle at bounding box center [464, 102] width 10 height 10
click at [443, 106] on div "Hide angle" at bounding box center [468, 105] width 65 height 13
click at [186, 90] on div "Crush & Fold" at bounding box center [209, 90] width 65 height 13
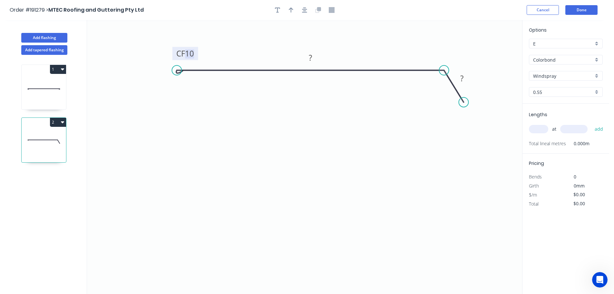
click at [190, 54] on tspan "10" at bounding box center [189, 53] width 9 height 11
click at [224, 67] on icon "0 CF 15 ? ?" at bounding box center [304, 157] width 435 height 274
drag, startPoint x: 195, startPoint y: 55, endPoint x: 179, endPoint y: 92, distance: 40.4
click at [156, 96] on rect at bounding box center [147, 92] width 26 height 13
click at [311, 59] on tspan "?" at bounding box center [310, 57] width 3 height 11
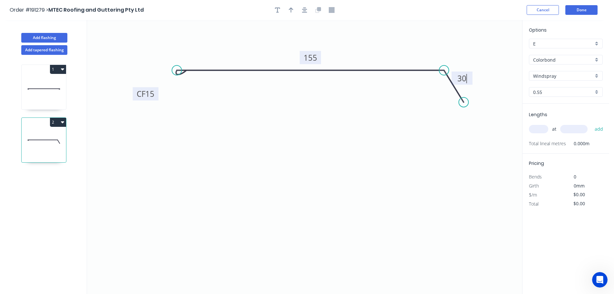
click at [362, 48] on icon "0 CF 15 155 30" at bounding box center [304, 157] width 435 height 274
click at [289, 9] on icon "button" at bounding box center [291, 10] width 5 height 6
drag, startPoint x: 488, startPoint y: 50, endPoint x: 366, endPoint y: 50, distance: 121.8
click at [366, 50] on icon at bounding box center [367, 43] width 6 height 21
click at [542, 130] on input "text" at bounding box center [538, 129] width 19 height 8
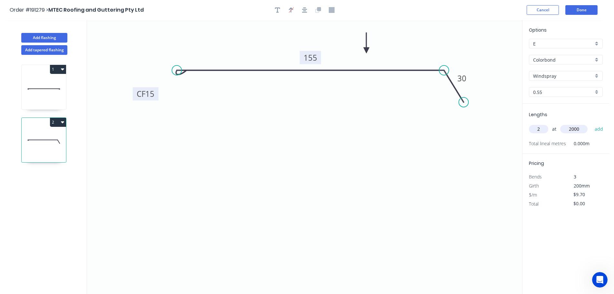
click at [591, 123] on button "add" at bounding box center [598, 128] width 15 height 11
click at [58, 122] on button "2" at bounding box center [58, 122] width 16 height 9
click at [49, 139] on div "Duplicate" at bounding box center [36, 137] width 50 height 9
click at [313, 57] on tspan "155" at bounding box center [311, 57] width 14 height 11
click at [332, 112] on icon "0 CF 15 200 30" at bounding box center [304, 157] width 435 height 274
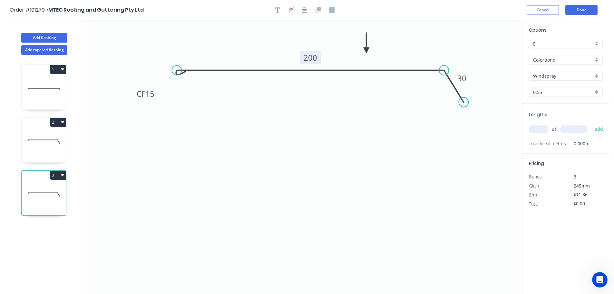
click at [543, 128] on input "text" at bounding box center [538, 129] width 19 height 8
click at [591, 123] on button "add" at bounding box center [598, 128] width 15 height 11
click at [31, 132] on icon at bounding box center [44, 141] width 44 height 41
drag, startPoint x: 41, startPoint y: 80, endPoint x: 73, endPoint y: 98, distance: 36.9
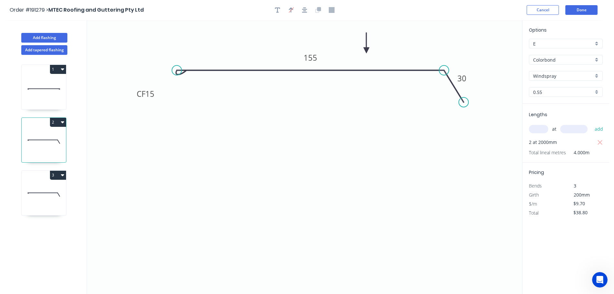
click at [41, 80] on icon at bounding box center [44, 88] width 44 height 41
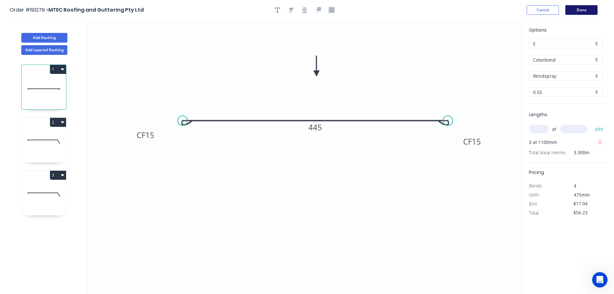
click at [578, 10] on button "Done" at bounding box center [581, 10] width 32 height 10
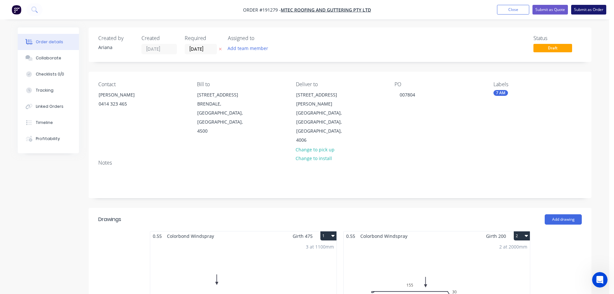
click at [595, 8] on button "Submit as Order" at bounding box center [588, 10] width 35 height 10
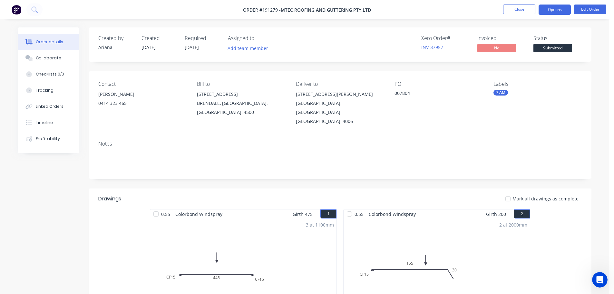
click at [552, 9] on button "Options" at bounding box center [555, 10] width 32 height 10
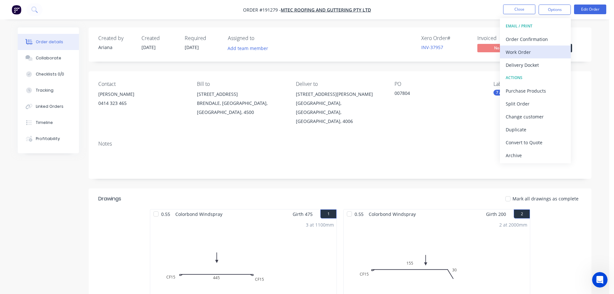
click at [524, 49] on div "Work Order" at bounding box center [535, 51] width 59 height 9
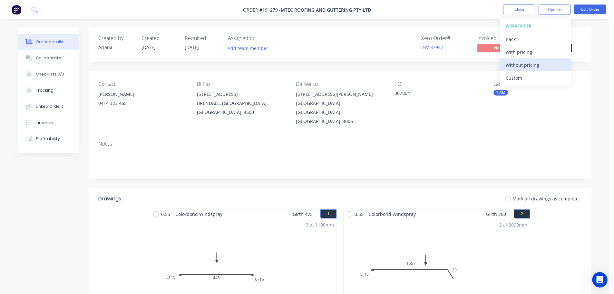
click at [515, 63] on div "Without pricing" at bounding box center [535, 64] width 59 height 9
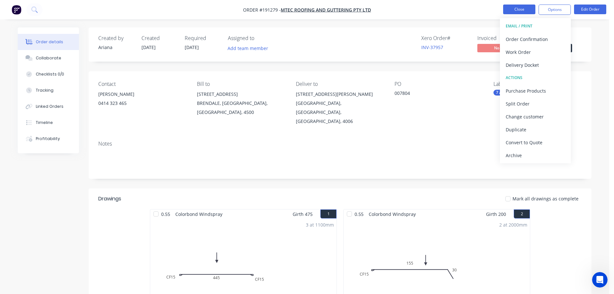
click at [517, 8] on button "Close" at bounding box center [519, 10] width 32 height 10
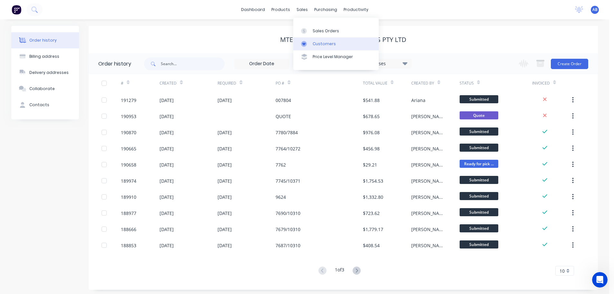
click at [324, 42] on div "Customers" at bounding box center [324, 44] width 23 height 6
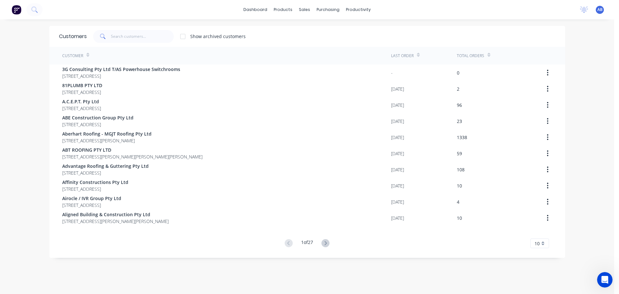
click at [403, 12] on div "dashboard products sales purchasing productivity dashboard products Product Cat…" at bounding box center [307, 9] width 614 height 19
click at [144, 34] on input "text" at bounding box center [142, 36] width 63 height 13
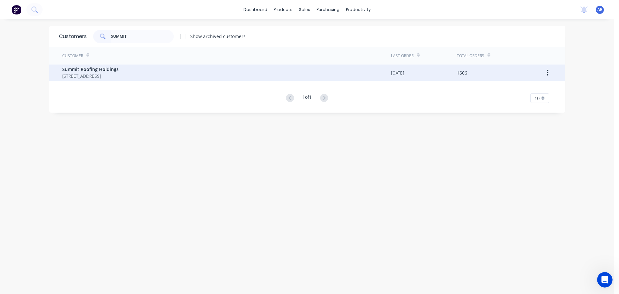
click at [104, 73] on span "[STREET_ADDRESS]" at bounding box center [90, 76] width 56 height 7
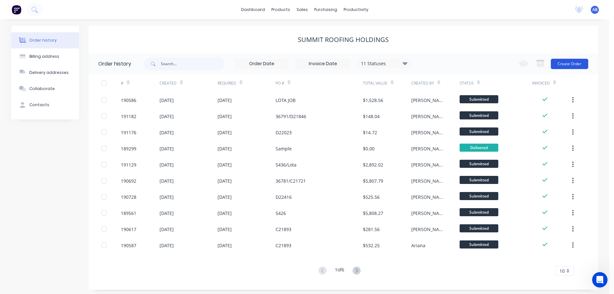
click at [568, 67] on button "Create Order" at bounding box center [569, 64] width 37 height 10
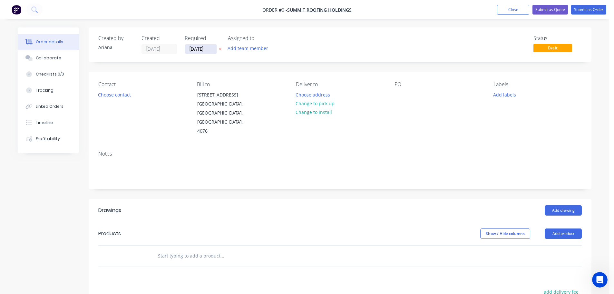
click at [204, 48] on input "[DATE]" at bounding box center [201, 49] width 32 height 10
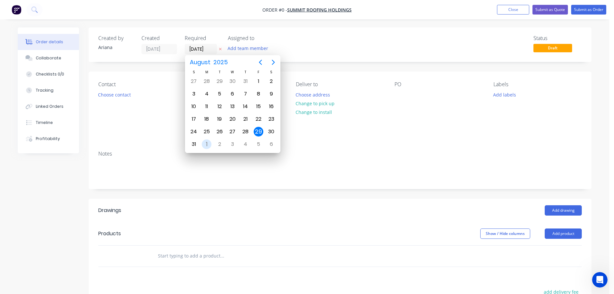
click at [206, 142] on div "1" at bounding box center [207, 144] width 10 height 10
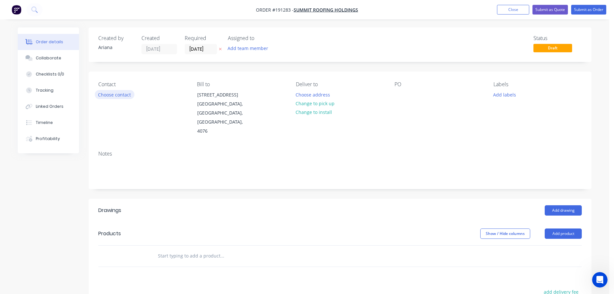
click at [111, 95] on button "Choose contact" at bounding box center [115, 94] width 40 height 9
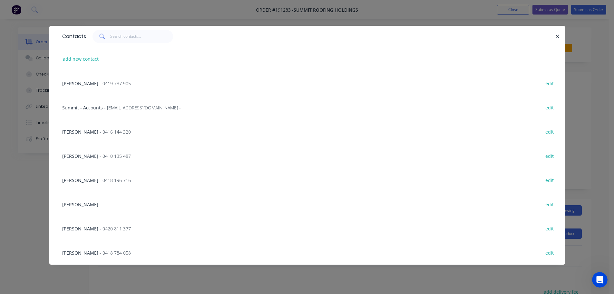
click at [100, 132] on span "- 0416 144 320" at bounding box center [115, 132] width 31 height 6
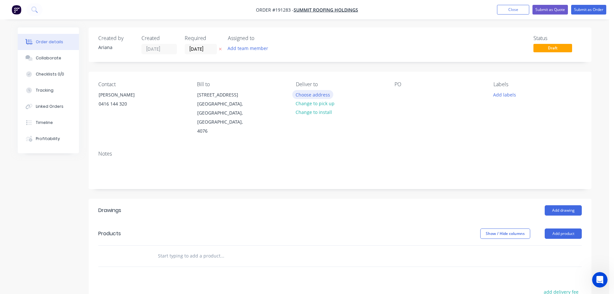
click at [311, 92] on button "Choose address" at bounding box center [312, 94] width 41 height 9
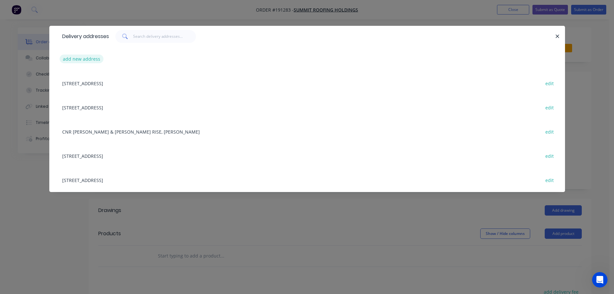
click at [70, 55] on button "add new address" at bounding box center [82, 58] width 44 height 9
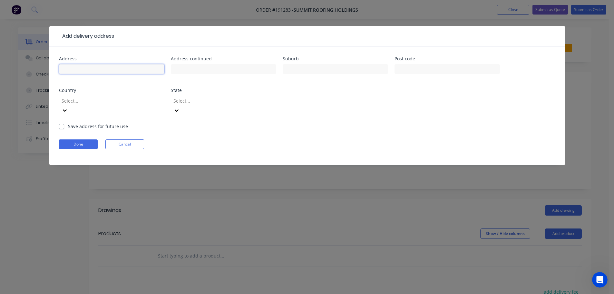
click at [83, 69] on input "text" at bounding box center [111, 69] width 105 height 10
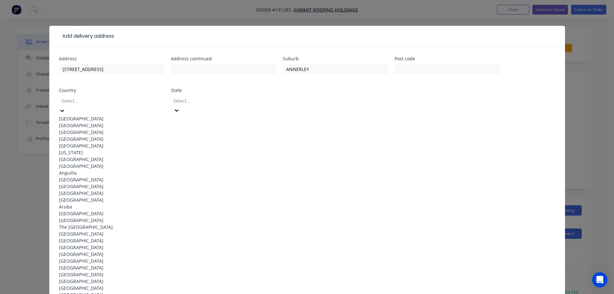
click at [105, 116] on div "[GEOGRAPHIC_DATA]" at bounding box center [111, 118] width 105 height 7
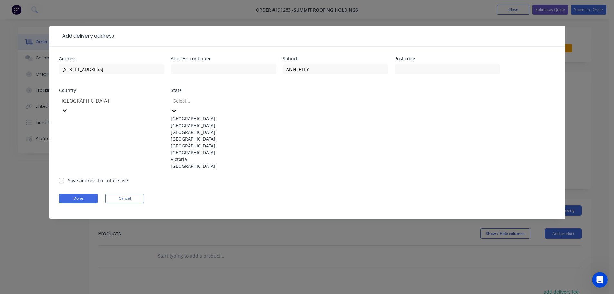
click at [177, 107] on div at bounding box center [174, 110] width 6 height 7
click at [202, 142] on div "[GEOGRAPHIC_DATA]" at bounding box center [223, 138] width 105 height 7
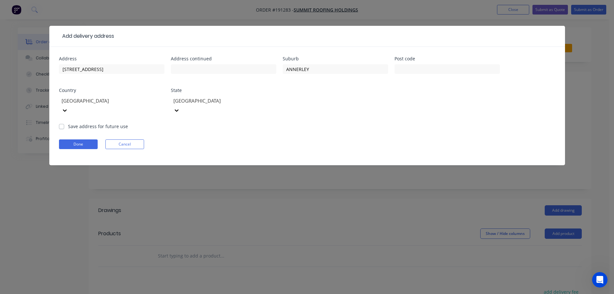
click at [315, 125] on form "Address [STREET_ADDRESS] Address continued Suburb ANNERLEY Post code Country [G…" at bounding box center [307, 110] width 496 height 109
click at [81, 139] on button "Done" at bounding box center [78, 144] width 39 height 10
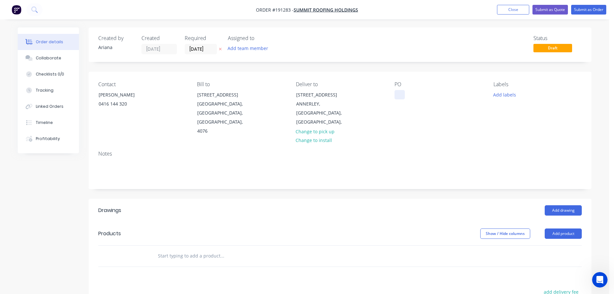
click at [400, 93] on div at bounding box center [400, 94] width 10 height 9
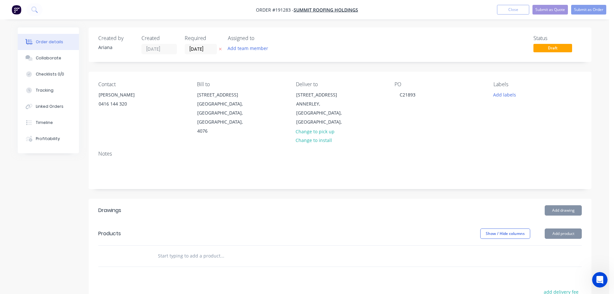
click at [483, 145] on div "Notes" at bounding box center [340, 166] width 503 height 43
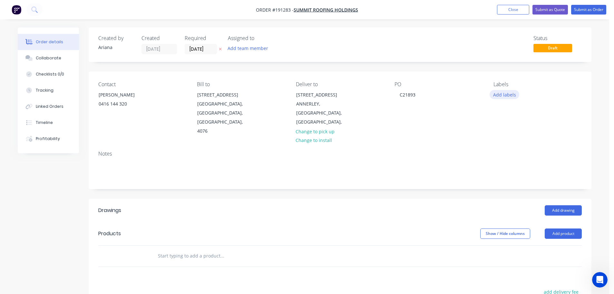
click at [502, 94] on button "Add labels" at bounding box center [505, 94] width 30 height 9
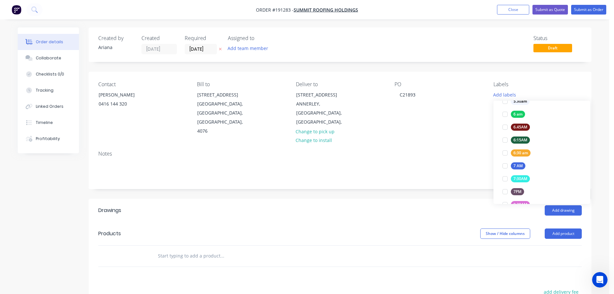
scroll to position [130, 0]
click at [507, 163] on div at bounding box center [505, 164] width 13 height 13
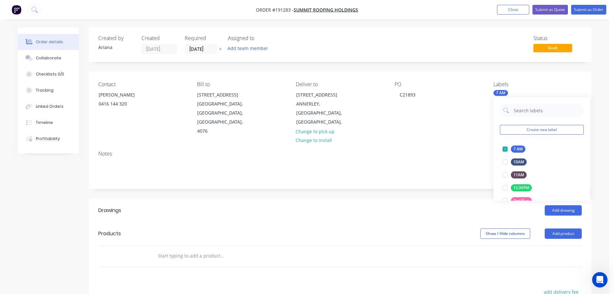
click at [448, 151] on div "Notes" at bounding box center [339, 154] width 483 height 6
click at [564, 228] on button "Add product" at bounding box center [563, 233] width 37 height 10
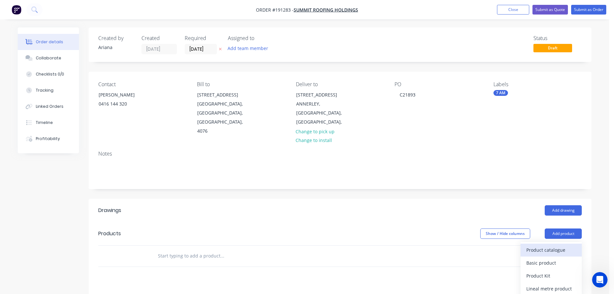
click at [546, 245] on div "Product catalogue" at bounding box center [551, 249] width 50 height 9
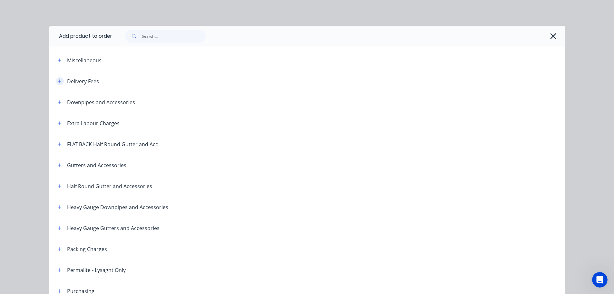
click at [58, 80] on icon "button" at bounding box center [60, 81] width 4 height 5
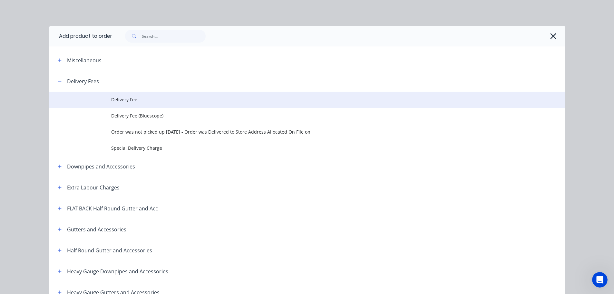
click at [120, 100] on span "Delivery Fee" at bounding box center [292, 99] width 363 height 7
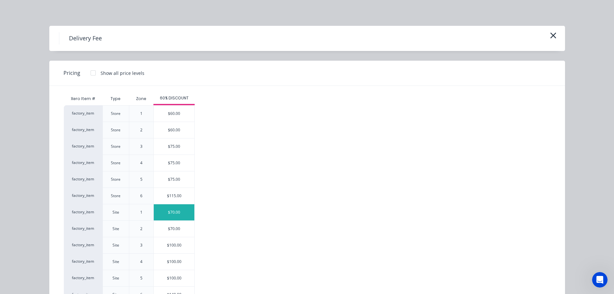
click at [162, 210] on div "$70.00" at bounding box center [174, 212] width 41 height 16
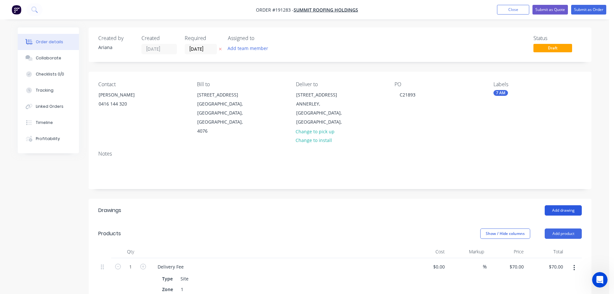
click at [571, 205] on button "Add drawing" at bounding box center [563, 210] width 37 height 10
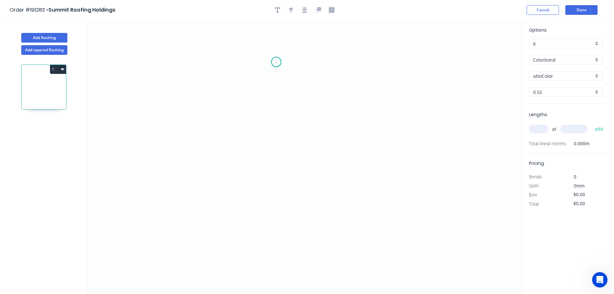
click at [276, 62] on icon "0" at bounding box center [304, 157] width 435 height 274
click at [329, 63] on icon "0" at bounding box center [304, 157] width 435 height 274
click at [321, 228] on icon "0 ?" at bounding box center [304, 157] width 435 height 274
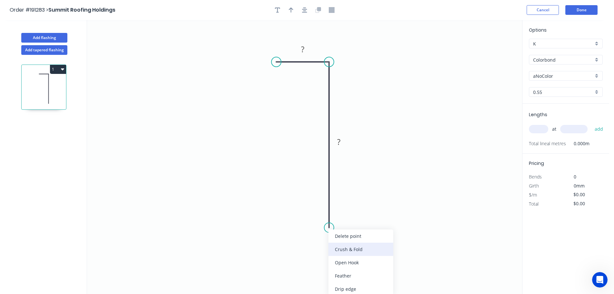
click at [352, 250] on div "Crush & Fold" at bounding box center [360, 248] width 65 height 13
click at [342, 244] on div "Flip bend" at bounding box center [361, 246] width 65 height 13
click at [348, 216] on tspan "10" at bounding box center [347, 215] width 9 height 11
click at [400, 220] on icon "0 ? CF 15 ?" at bounding box center [304, 157] width 435 height 274
drag, startPoint x: 353, startPoint y: 218, endPoint x: 362, endPoint y: 256, distance: 39.2
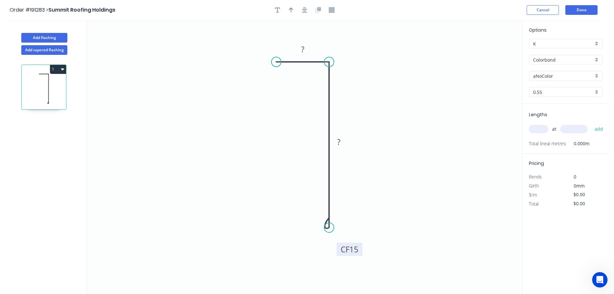
click at [362, 256] on rect at bounding box center [349, 248] width 26 height 13
click at [303, 51] on tspan "?" at bounding box center [302, 49] width 3 height 11
click at [405, 64] on icon "0 15 CF 15 100" at bounding box center [304, 157] width 435 height 274
click at [293, 9] on button "button" at bounding box center [291, 10] width 10 height 10
drag, startPoint x: 490, startPoint y: 52, endPoint x: 404, endPoint y: 83, distance: 91.1
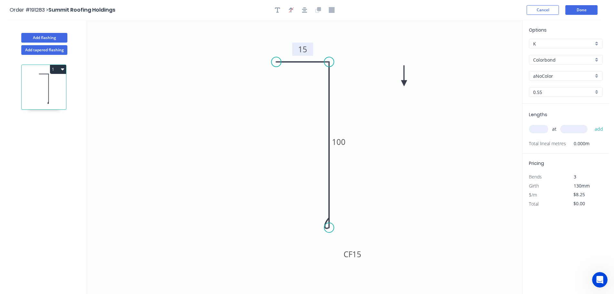
click at [404, 83] on icon at bounding box center [404, 75] width 6 height 21
click at [596, 74] on div "aNoColor" at bounding box center [566, 76] width 74 height 10
click at [572, 144] on div "Dover White" at bounding box center [565, 142] width 73 height 11
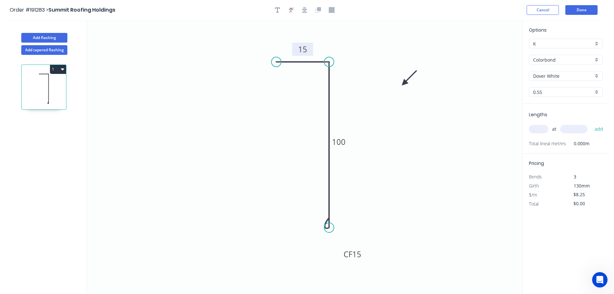
click at [542, 129] on input "text" at bounding box center [538, 129] width 19 height 8
click at [591, 123] on button "add" at bounding box center [598, 128] width 15 height 11
click at [581, 128] on input "text" at bounding box center [573, 129] width 27 height 8
click at [591, 123] on button "add" at bounding box center [598, 128] width 15 height 11
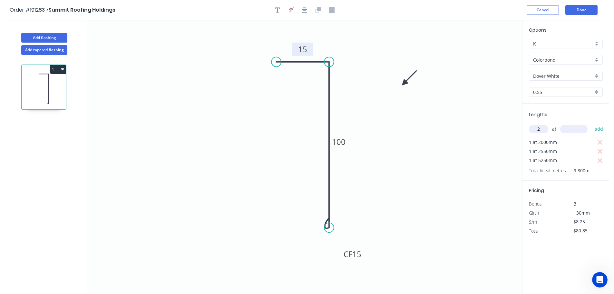
click at [576, 129] on input "text" at bounding box center [573, 129] width 27 height 8
click at [591, 123] on button "add" at bounding box center [598, 128] width 15 height 11
click at [62, 68] on icon "button" at bounding box center [62, 68] width 3 height 5
click at [44, 86] on div "Duplicate" at bounding box center [36, 85] width 50 height 9
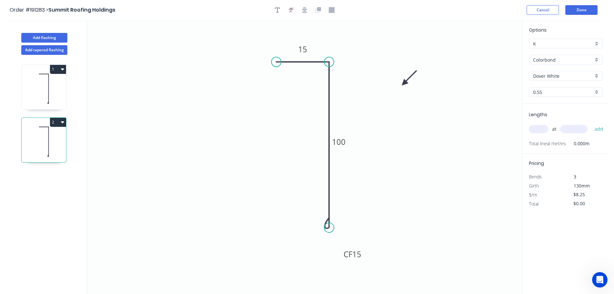
click at [543, 129] on input "text" at bounding box center [538, 129] width 19 height 8
click at [591, 123] on button "add" at bounding box center [598, 128] width 15 height 11
click at [43, 37] on button "Add flashing" at bounding box center [44, 38] width 46 height 10
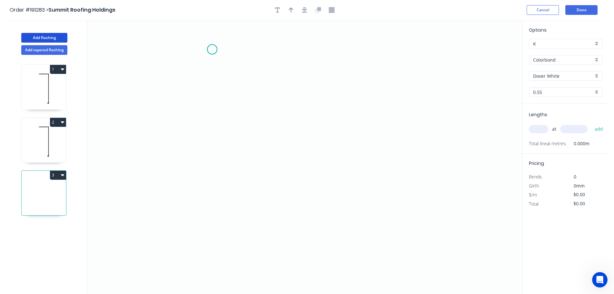
click at [212, 49] on icon "0" at bounding box center [304, 157] width 435 height 274
click at [215, 203] on icon "0" at bounding box center [304, 157] width 435 height 274
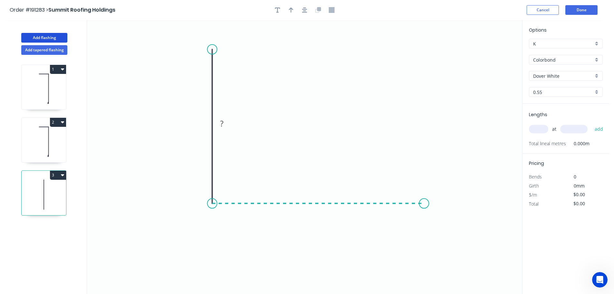
click at [424, 203] on icon "0 ?" at bounding box center [304, 157] width 435 height 274
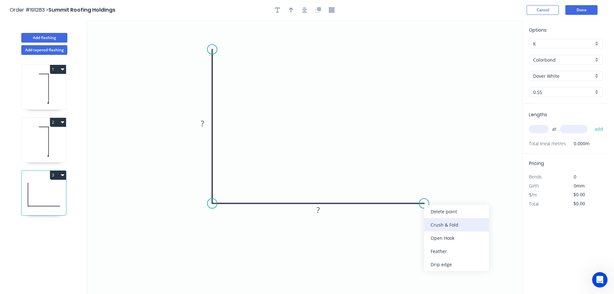
click at [443, 225] on div "Crush & Fold" at bounding box center [456, 224] width 65 height 13
click at [446, 225] on div "Flip bend" at bounding box center [456, 222] width 65 height 13
click at [423, 186] on tspan "10" at bounding box center [419, 186] width 9 height 11
click at [438, 183] on icon "0 ? CF 15 ?" at bounding box center [304, 157] width 435 height 274
drag, startPoint x: 427, startPoint y: 186, endPoint x: 465, endPoint y: 229, distance: 57.0
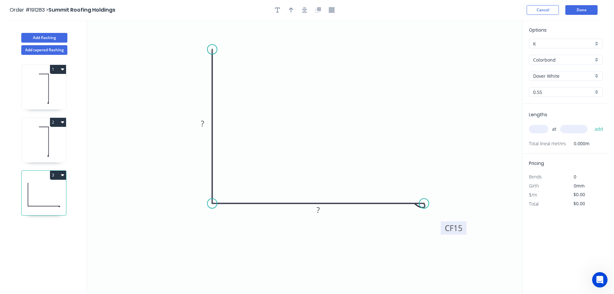
click at [465, 229] on rect at bounding box center [454, 227] width 26 height 13
click at [232, 65] on div "Crush & Fold" at bounding box center [245, 69] width 65 height 13
click at [205, 38] on tspan "10" at bounding box center [202, 38] width 9 height 11
click at [275, 58] on icon "0 CF 15 ? CF 15 ?" at bounding box center [304, 157] width 435 height 274
drag, startPoint x: 208, startPoint y: 37, endPoint x: 184, endPoint y: 35, distance: 24.6
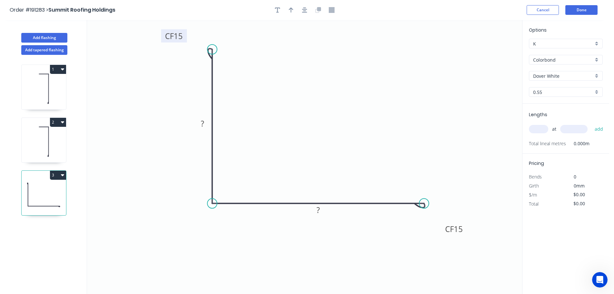
click at [184, 35] on rect at bounding box center [174, 35] width 26 height 13
click at [204, 124] on tspan "?" at bounding box center [202, 123] width 3 height 11
click at [365, 89] on icon "0 CF 15 100 CF 15 100" at bounding box center [304, 157] width 435 height 274
click at [290, 10] on icon "button" at bounding box center [291, 10] width 5 height 6
drag, startPoint x: 488, startPoint y: 51, endPoint x: 318, endPoint y: 108, distance: 179.3
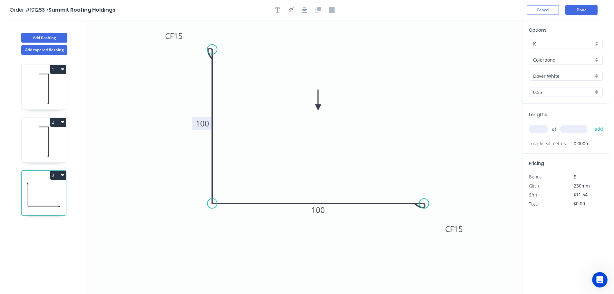
click at [318, 108] on icon at bounding box center [318, 100] width 6 height 21
click at [543, 128] on input "text" at bounding box center [538, 129] width 19 height 8
click at [579, 129] on input "text" at bounding box center [573, 129] width 27 height 8
click at [591, 123] on button "add" at bounding box center [598, 128] width 15 height 11
click at [573, 129] on input "text" at bounding box center [573, 129] width 27 height 8
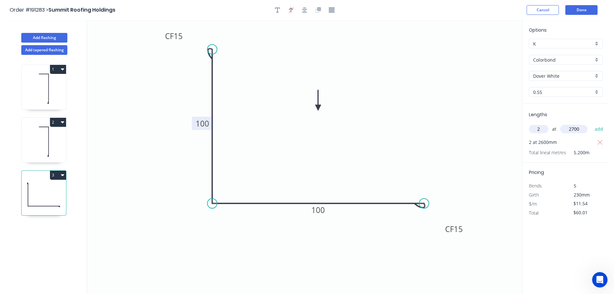
click at [591, 123] on button "add" at bounding box center [598, 128] width 15 height 11
click at [577, 128] on input "text" at bounding box center [573, 129] width 27 height 8
click at [591, 123] on button "add" at bounding box center [598, 128] width 15 height 11
click at [52, 36] on button "Add flashing" at bounding box center [44, 38] width 46 height 10
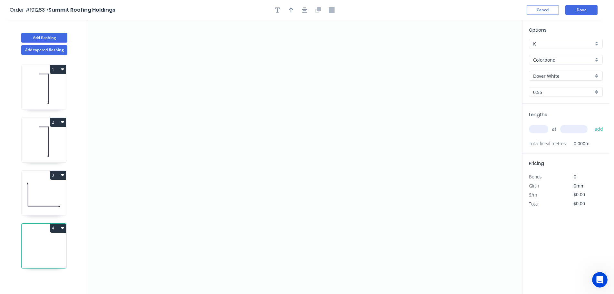
click at [44, 131] on icon at bounding box center [44, 141] width 44 height 41
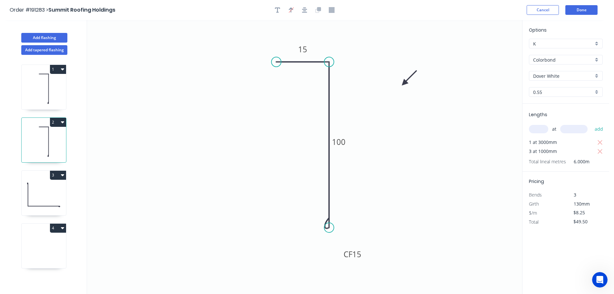
click at [58, 122] on button "2" at bounding box center [58, 122] width 16 height 9
click at [45, 138] on div "Duplicate" at bounding box center [36, 137] width 50 height 9
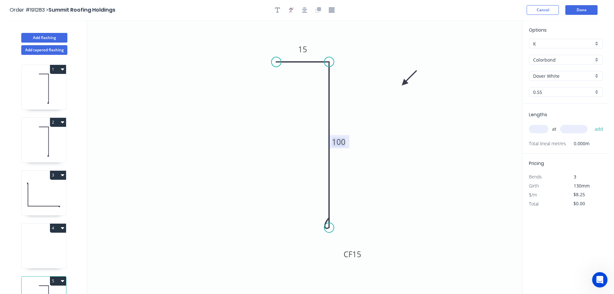
click at [342, 144] on tspan "100" at bounding box center [339, 141] width 14 height 11
click at [378, 171] on icon "0 15 CF 15 5" at bounding box center [304, 157] width 435 height 274
click at [338, 143] on tspan "5" at bounding box center [338, 141] width 5 height 11
click at [412, 176] on icon "0 15 CF 15 85" at bounding box center [304, 157] width 435 height 274
click at [541, 127] on input "text" at bounding box center [538, 129] width 19 height 8
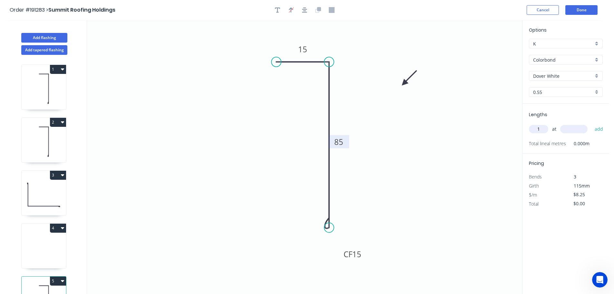
click at [577, 128] on input "text" at bounding box center [573, 129] width 27 height 8
click at [591, 123] on button "add" at bounding box center [598, 128] width 15 height 11
click at [34, 50] on button "Add tapered flashing" at bounding box center [44, 50] width 46 height 10
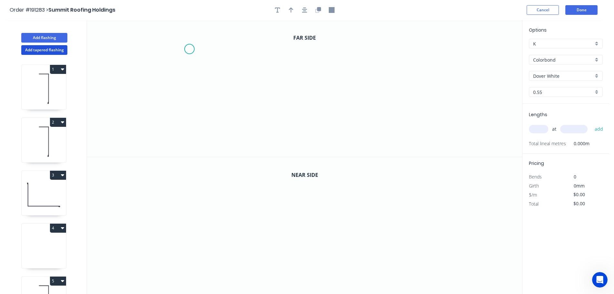
click at [189, 49] on icon "0" at bounding box center [304, 88] width 435 height 137
click at [240, 49] on icon "0" at bounding box center [304, 88] width 435 height 137
click at [241, 143] on icon "0 ?" at bounding box center [304, 88] width 435 height 137
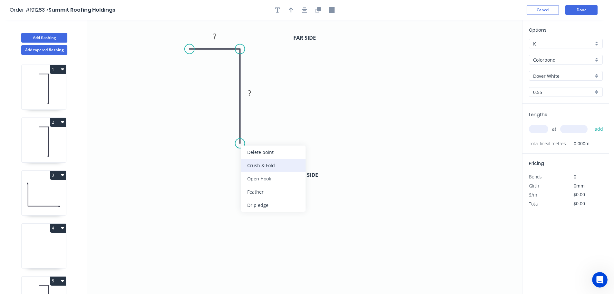
click at [268, 166] on div "Crush & Fold" at bounding box center [273, 165] width 65 height 13
click at [251, 160] on div "Flip bend" at bounding box center [272, 163] width 65 height 13
click at [260, 133] on tspan "10" at bounding box center [257, 131] width 9 height 11
click at [277, 131] on icon "0 ? CF 15 ?" at bounding box center [304, 88] width 435 height 137
drag, startPoint x: 265, startPoint y: 133, endPoint x: 280, endPoint y: 147, distance: 20.8
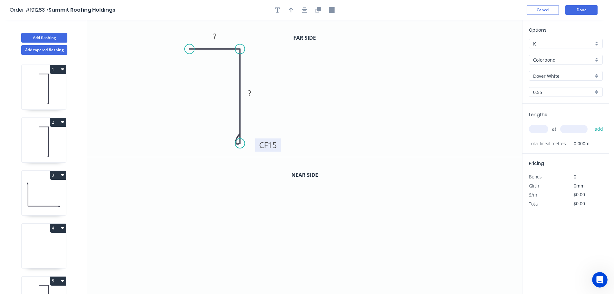
click at [280, 147] on rect at bounding box center [268, 144] width 26 height 13
click at [216, 35] on tspan "?" at bounding box center [214, 36] width 3 height 11
click at [286, 71] on icon "0 15 CF 15 100" at bounding box center [304, 88] width 435 height 137
click at [292, 11] on icon "button" at bounding box center [291, 10] width 5 height 6
drag, startPoint x: 491, startPoint y: 50, endPoint x: 303, endPoint y: 83, distance: 190.8
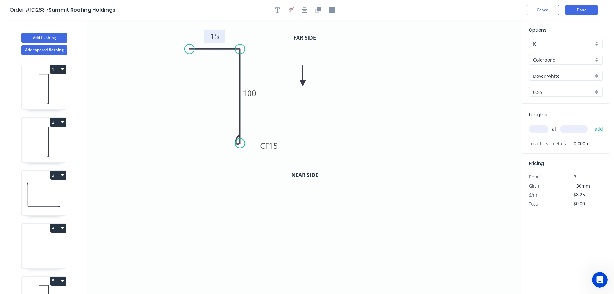
click at [303, 83] on icon at bounding box center [303, 75] width 6 height 21
click at [317, 10] on icon "button" at bounding box center [319, 9] width 4 height 4
click at [254, 231] on tspan "100" at bounding box center [250, 230] width 14 height 11
click at [290, 233] on icon "0 15 CF 15 85" at bounding box center [304, 225] width 435 height 137
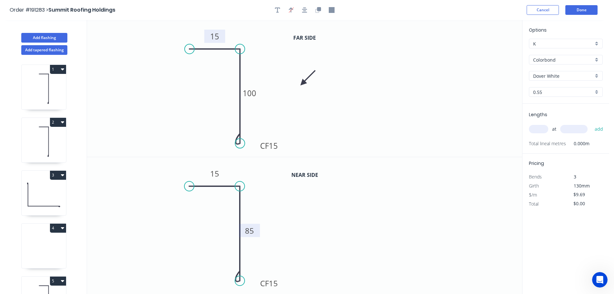
click at [544, 129] on input "text" at bounding box center [538, 129] width 19 height 8
click at [578, 130] on input "text" at bounding box center [573, 129] width 27 height 8
click at [591, 123] on button "add" at bounding box center [598, 128] width 15 height 11
click at [39, 36] on button "Add flashing" at bounding box center [44, 38] width 46 height 10
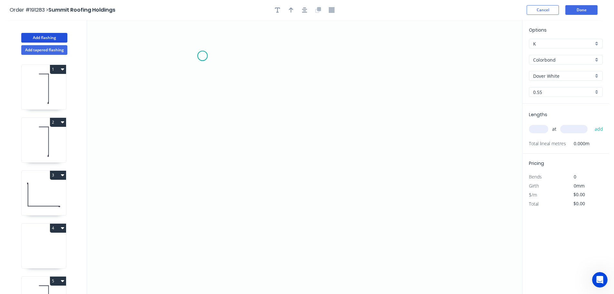
click at [202, 56] on icon "0" at bounding box center [304, 157] width 435 height 274
click at [208, 212] on icon "0" at bounding box center [304, 157] width 435 height 274
click at [335, 228] on icon "0 ?" at bounding box center [304, 157] width 435 height 274
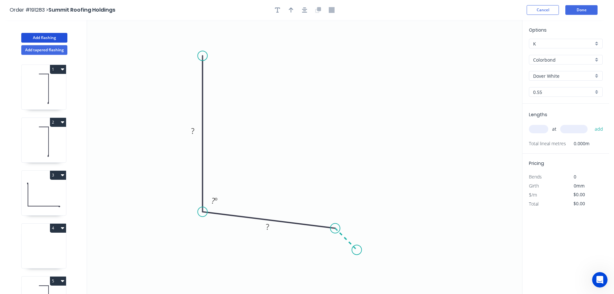
click at [357, 251] on icon "0 ? ? ? º" at bounding box center [304, 157] width 435 height 274
click at [357, 251] on circle at bounding box center [357, 250] width 10 height 10
click at [355, 253] on circle at bounding box center [355, 253] width 10 height 10
click at [356, 253] on circle at bounding box center [355, 253] width 10 height 10
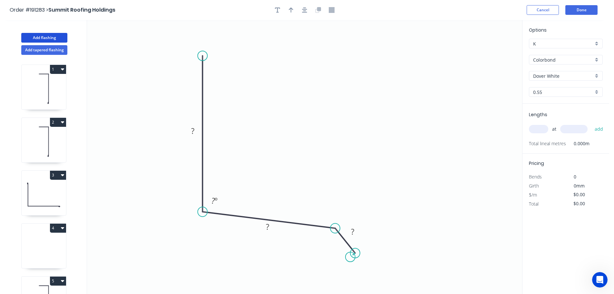
click at [350, 257] on icon "0 ? ? ? ? º" at bounding box center [304, 157] width 435 height 274
click at [350, 257] on circle at bounding box center [351, 257] width 10 height 10
click at [352, 256] on circle at bounding box center [352, 256] width 10 height 10
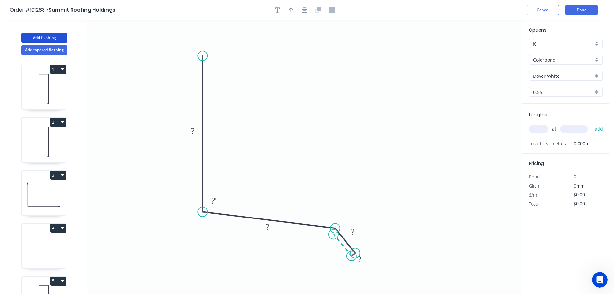
click at [334, 234] on icon at bounding box center [343, 245] width 18 height 22
click at [334, 234] on circle at bounding box center [334, 234] width 10 height 10
drag, startPoint x: 277, startPoint y: 225, endPoint x: 287, endPoint y: 200, distance: 27.1
click at [287, 200] on rect at bounding box center [277, 201] width 21 height 13
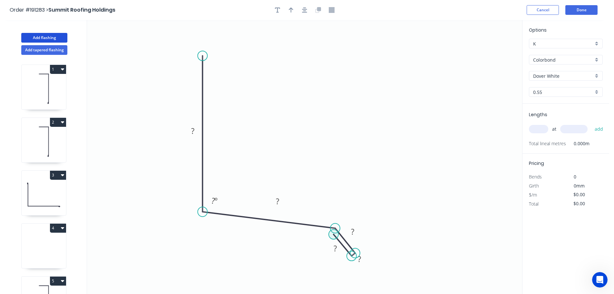
click at [332, 233] on circle at bounding box center [334, 234] width 10 height 10
click at [205, 218] on icon "0 ? ? ? ? ? ? º" at bounding box center [304, 157] width 435 height 274
click at [205, 218] on circle at bounding box center [205, 218] width 10 height 10
click at [203, 218] on circle at bounding box center [204, 217] width 10 height 10
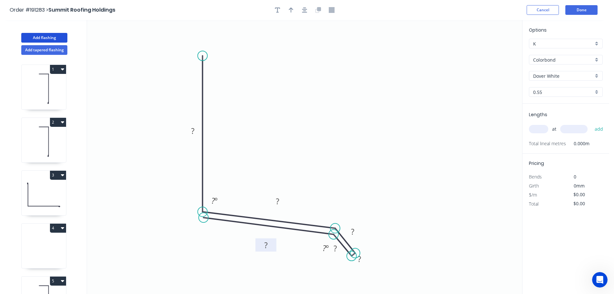
drag, startPoint x: 262, startPoint y: 216, endPoint x: 258, endPoint y: 248, distance: 31.8
click at [258, 248] on rect at bounding box center [265, 244] width 21 height 13
click at [379, 264] on div "Hide measurement" at bounding box center [392, 266] width 65 height 13
click at [276, 10] on icon "button" at bounding box center [277, 10] width 5 height 6
drag, startPoint x: 125, startPoint y: 45, endPoint x: 388, endPoint y: 281, distance: 353.3
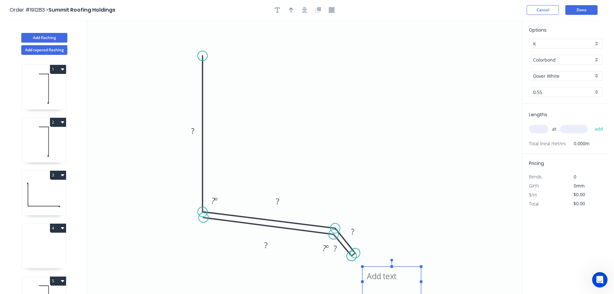
click at [388, 281] on textarea at bounding box center [391, 281] width 52 height 24
click at [413, 193] on icon "CF ? ? ? ? ? ? º ? º" at bounding box center [304, 157] width 435 height 274
click at [195, 130] on rect at bounding box center [192, 131] width 13 height 9
click at [361, 177] on icon "CF 200 70 10 10 ? 92 º ? º" at bounding box center [304, 157] width 435 height 274
drag, startPoint x: 362, startPoint y: 231, endPoint x: 369, endPoint y: 232, distance: 6.8
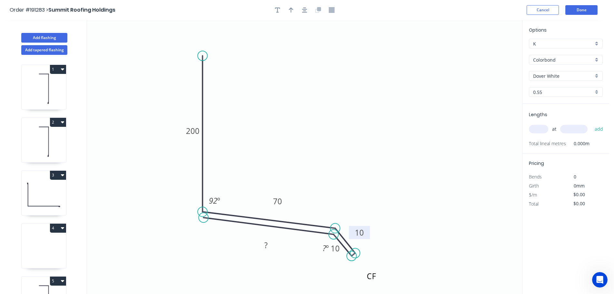
click at [369, 232] on rect at bounding box center [359, 232] width 21 height 13
click at [315, 249] on icon "CF 200 70 10 10 ? 92 º ? º" at bounding box center [304, 157] width 435 height 274
drag, startPoint x: 317, startPoint y: 249, endPoint x: 312, endPoint y: 248, distance: 5.4
click at [309, 248] on rect at bounding box center [319, 245] width 21 height 13
click at [327, 262] on div "Hide angle" at bounding box center [348, 266] width 65 height 13
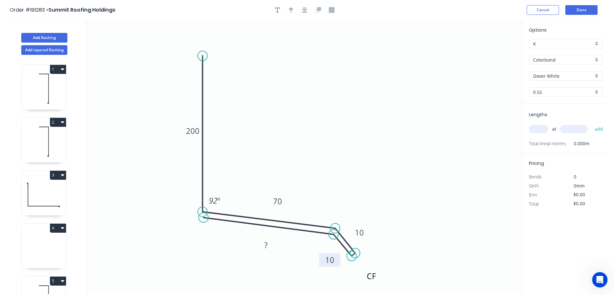
drag, startPoint x: 327, startPoint y: 252, endPoint x: 322, endPoint y: 263, distance: 12.8
click at [322, 263] on rect at bounding box center [329, 259] width 21 height 13
click at [268, 244] on rect at bounding box center [265, 245] width 13 height 9
click at [325, 159] on icon "CF 200 70 10 10 70 92 º" at bounding box center [304, 157] width 435 height 274
click at [290, 8] on icon "button" at bounding box center [291, 9] width 5 height 5
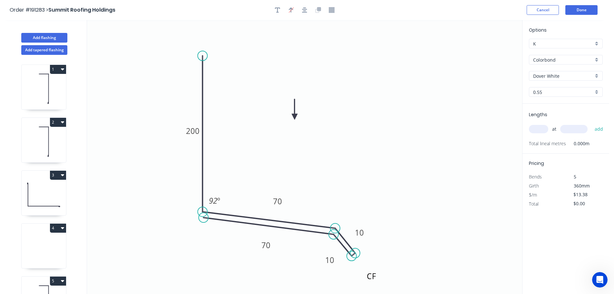
drag, startPoint x: 490, startPoint y: 50, endPoint x: 295, endPoint y: 117, distance: 206.2
click at [295, 117] on icon at bounding box center [295, 109] width 6 height 21
click at [539, 130] on input "text" at bounding box center [538, 129] width 19 height 8
click at [591, 123] on button "add" at bounding box center [598, 128] width 15 height 11
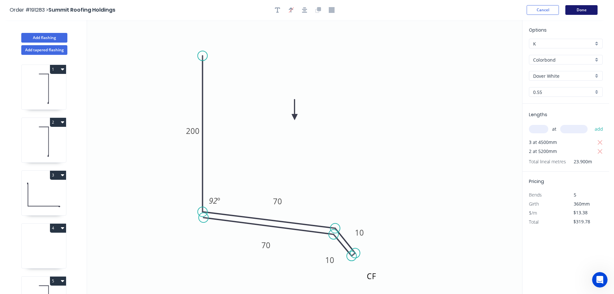
click at [585, 11] on button "Done" at bounding box center [581, 10] width 32 height 10
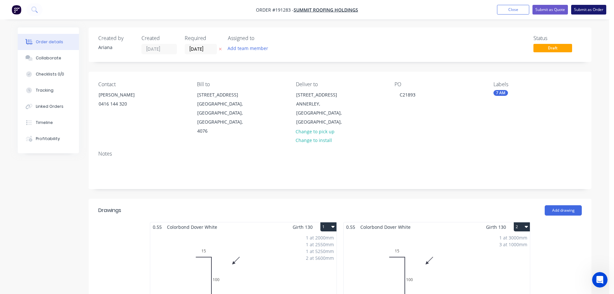
click at [598, 10] on button "Submit as Order" at bounding box center [588, 10] width 35 height 10
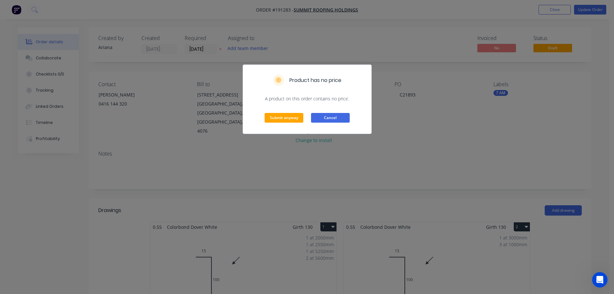
click at [332, 117] on button "Cancel" at bounding box center [330, 118] width 39 height 10
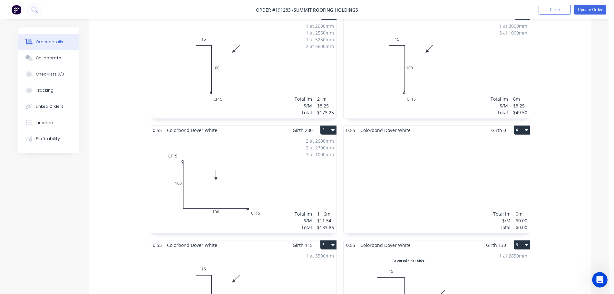
scroll to position [226, 0]
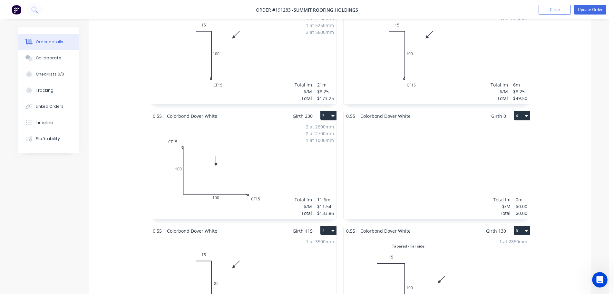
click at [523, 111] on button "4" at bounding box center [522, 115] width 16 height 9
click at [497, 152] on div "Delete" at bounding box center [499, 156] width 50 height 9
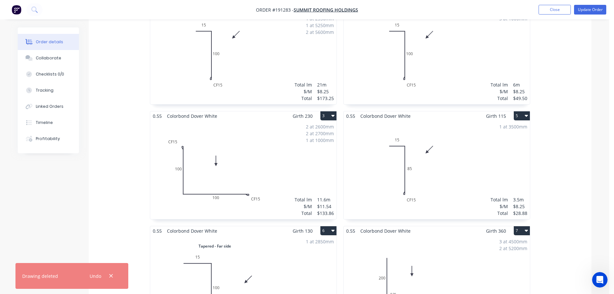
click at [565, 133] on div "0.55 Colorbond Dover White Girth 130 1 0 15 CF 15 100 0 15 CF 15 100 1 at 2000m…" at bounding box center [340, 225] width 503 height 458
click at [112, 275] on icon "button" at bounding box center [111, 276] width 4 height 6
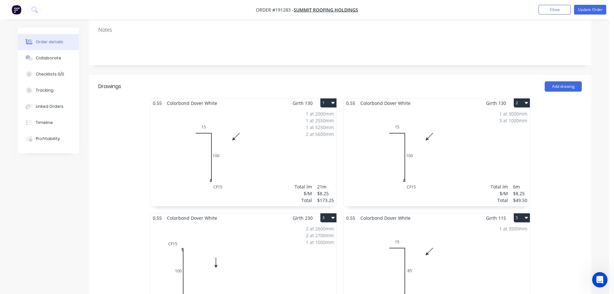
scroll to position [0, 0]
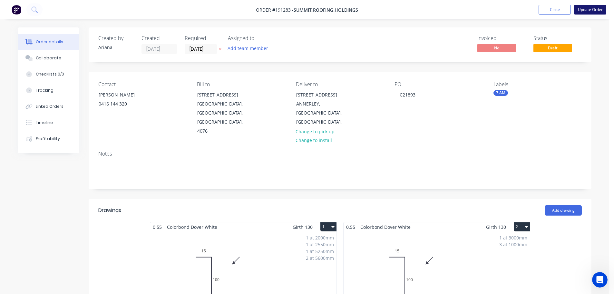
click at [583, 10] on button "Update Order" at bounding box center [590, 10] width 32 height 10
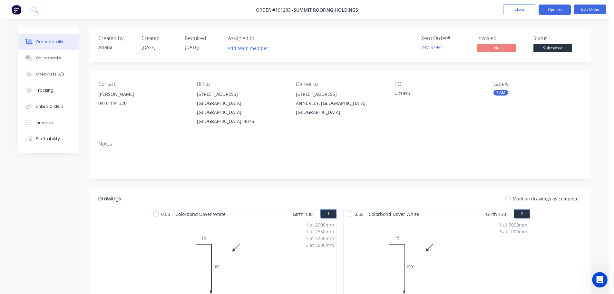
click at [556, 10] on button "Options" at bounding box center [555, 10] width 32 height 10
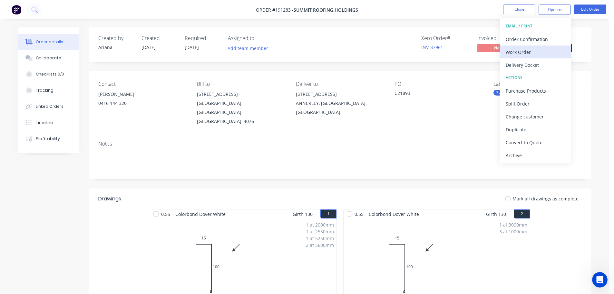
click at [531, 50] on div "Work Order" at bounding box center [535, 51] width 59 height 9
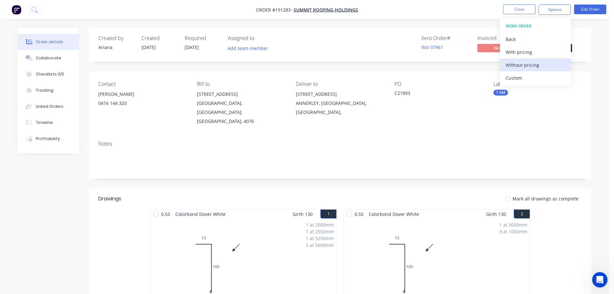
click at [520, 63] on div "Without pricing" at bounding box center [535, 64] width 59 height 9
click at [387, 2] on nav "Order #191283 - Summit Roofing Holdings Close Options EMAIL / PRINT Order Confi…" at bounding box center [307, 9] width 614 height 19
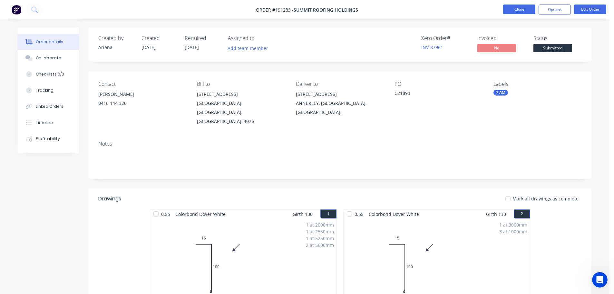
click at [516, 9] on button "Close" at bounding box center [519, 10] width 32 height 10
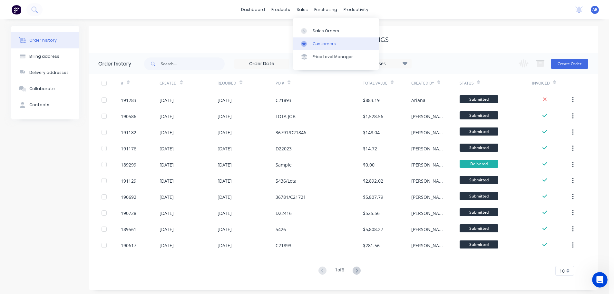
click at [318, 45] on div "Customers" at bounding box center [324, 44] width 23 height 6
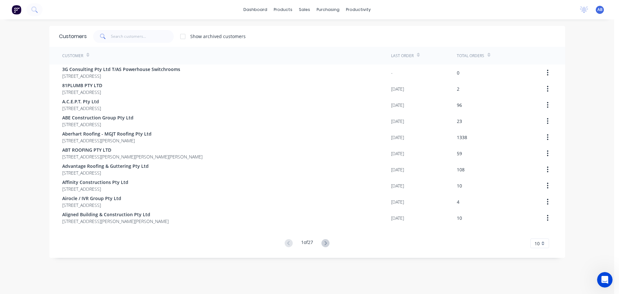
click at [393, 6] on div "dashboard products sales purchasing productivity dashboard products Product Cat…" at bounding box center [307, 9] width 614 height 19
click at [139, 36] on input "text" at bounding box center [142, 36] width 63 height 13
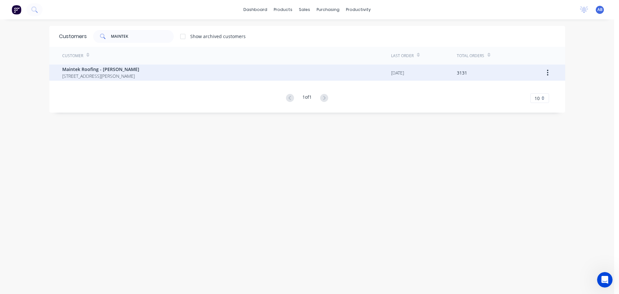
click at [139, 70] on span "Maintek Roofing - [PERSON_NAME]" at bounding box center [100, 69] width 77 height 7
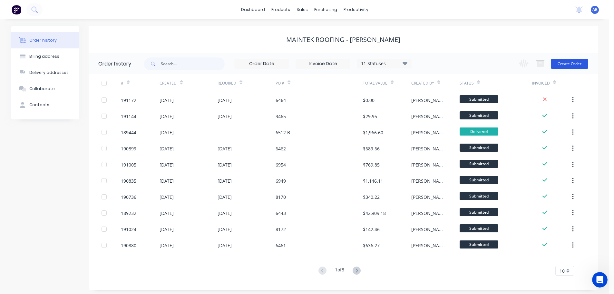
click at [574, 63] on button "Create Order" at bounding box center [569, 64] width 37 height 10
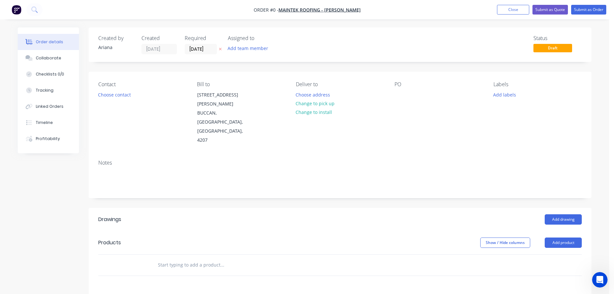
click at [296, 43] on div "Status Draft" at bounding box center [436, 44] width 289 height 19
click at [203, 49] on input "[DATE]" at bounding box center [201, 49] width 32 height 10
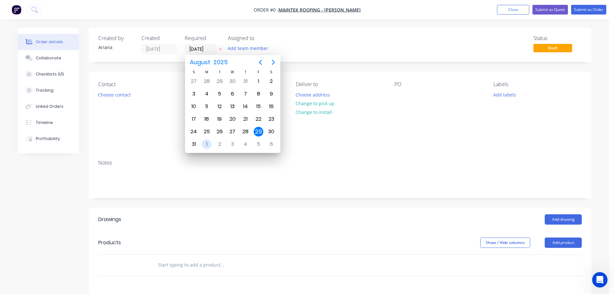
click at [205, 143] on div "1" at bounding box center [207, 144] width 10 height 10
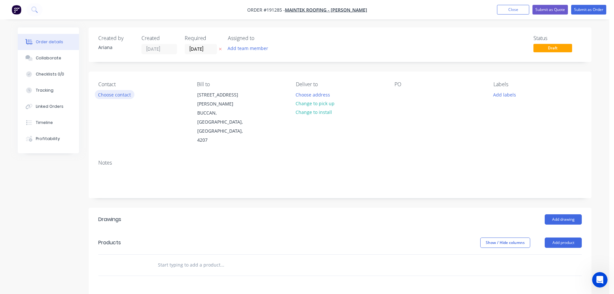
click at [121, 96] on button "Choose contact" at bounding box center [115, 94] width 40 height 9
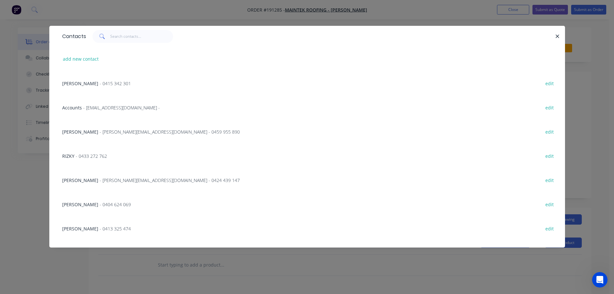
click at [115, 179] on span "- [PERSON_NAME][EMAIL_ADDRESS][DOMAIN_NAME] - 0424 439 147" at bounding box center [170, 180] width 140 height 6
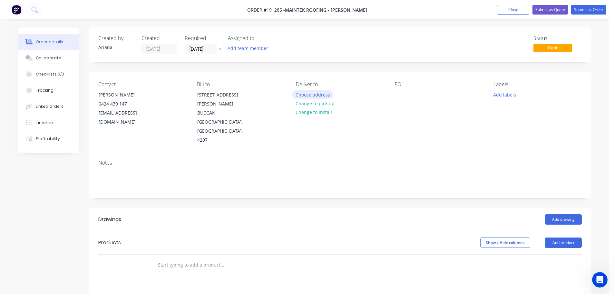
click at [320, 92] on button "Choose address" at bounding box center [312, 94] width 41 height 9
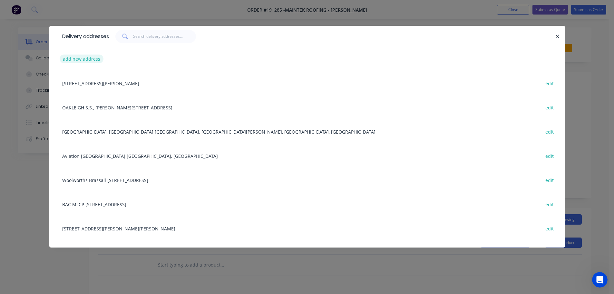
click at [76, 56] on button "add new address" at bounding box center [82, 58] width 44 height 9
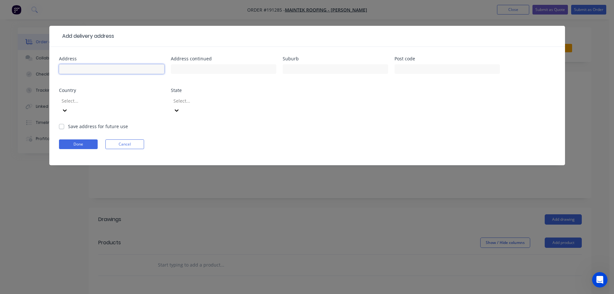
click at [77, 68] on input "text" at bounding box center [111, 69] width 105 height 10
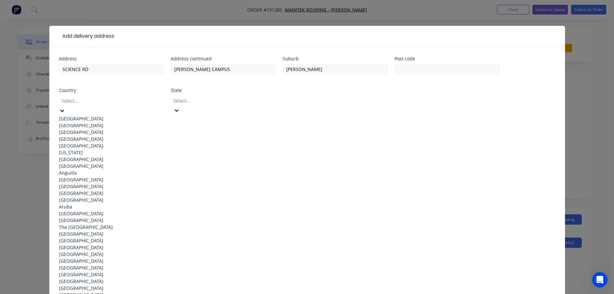
click at [95, 115] on div "[GEOGRAPHIC_DATA]" at bounding box center [111, 118] width 105 height 7
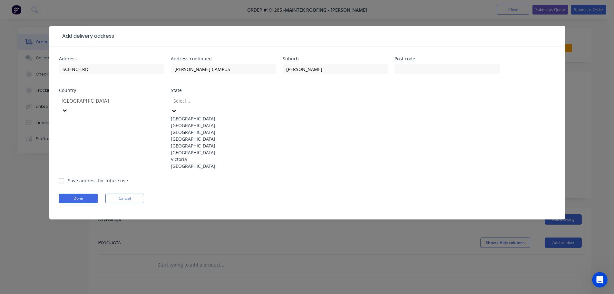
click at [177, 107] on icon at bounding box center [174, 110] width 6 height 6
click at [187, 142] on div "[GEOGRAPHIC_DATA]" at bounding box center [223, 138] width 105 height 7
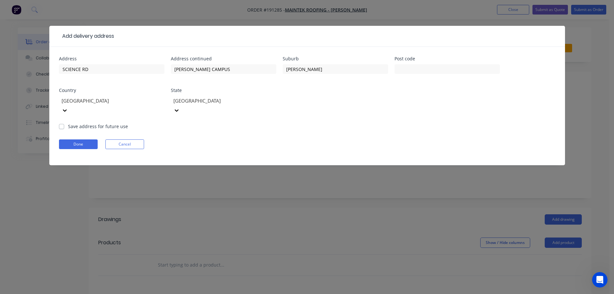
click at [380, 129] on form "Address SCIENCE RD Address continued [PERSON_NAME] CAMPUS Suburb [PERSON_NAME] …" at bounding box center [307, 110] width 496 height 109
click at [83, 139] on button "Done" at bounding box center [78, 144] width 39 height 10
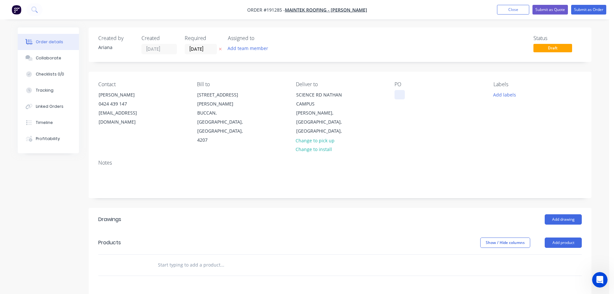
click at [398, 93] on div at bounding box center [400, 94] width 10 height 9
click at [459, 132] on div "Contact [PERSON_NAME] [PHONE_NUMBER] [EMAIL_ADDRESS][DOMAIN_NAME] Bill to [STRE…" at bounding box center [340, 113] width 503 height 83
click at [506, 92] on button "Add labels" at bounding box center [505, 94] width 30 height 9
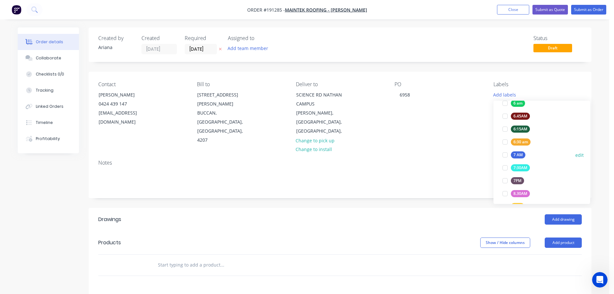
click at [504, 153] on div at bounding box center [505, 154] width 13 height 13
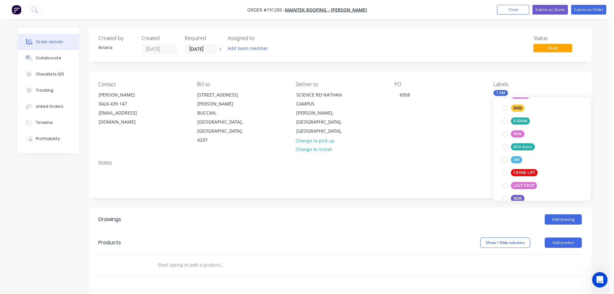
scroll to position [247, 0]
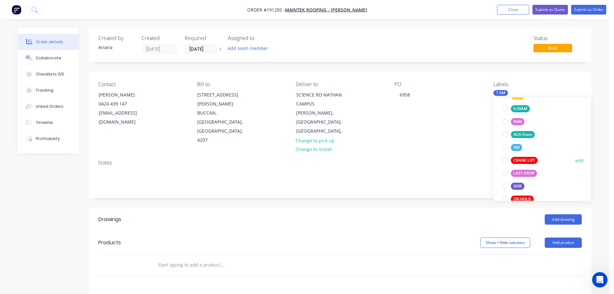
click at [504, 157] on div at bounding box center [505, 160] width 13 height 13
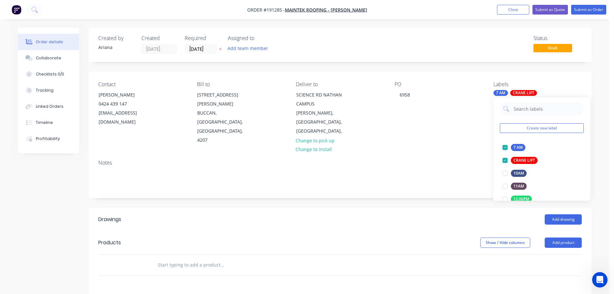
click at [445, 154] on div "Notes" at bounding box center [340, 175] width 503 height 43
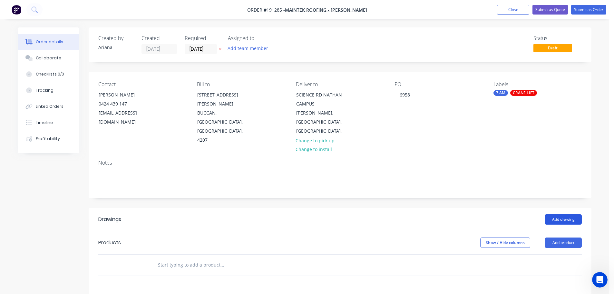
click at [570, 214] on button "Add drawing" at bounding box center [563, 219] width 37 height 10
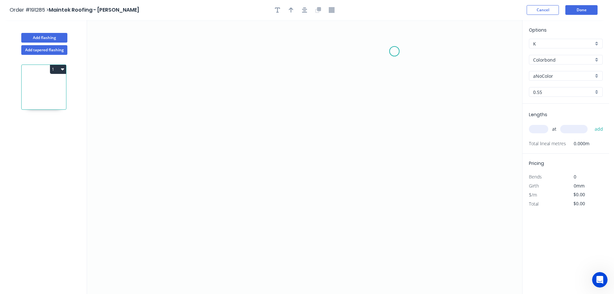
click at [395, 51] on icon "0" at bounding box center [304, 157] width 435 height 274
click at [367, 205] on icon "0" at bounding box center [304, 157] width 435 height 274
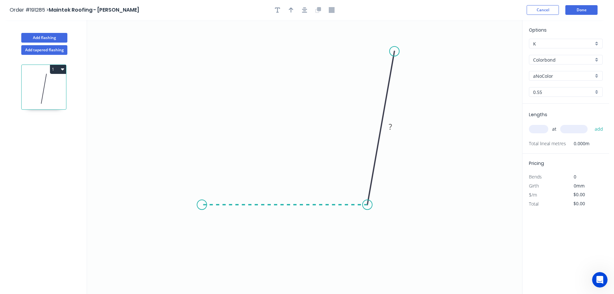
click at [202, 199] on icon "0 ?" at bounding box center [304, 157] width 435 height 274
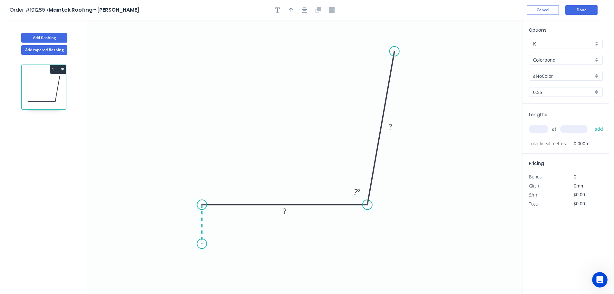
click at [201, 244] on icon "0 ? ? ? º" at bounding box center [304, 157] width 435 height 274
click at [201, 244] on circle at bounding box center [202, 244] width 10 height 10
click at [193, 220] on tspan "?" at bounding box center [191, 221] width 3 height 11
click at [283, 95] on icon "0 40 180 280 95 º" at bounding box center [304, 157] width 435 height 274
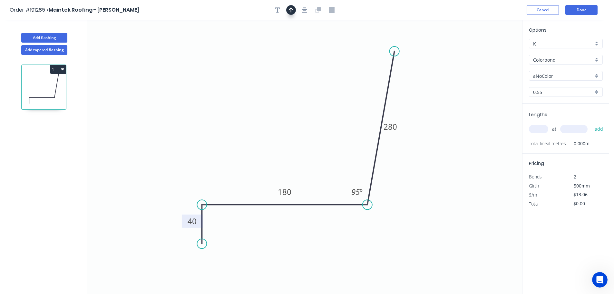
click at [290, 9] on icon "button" at bounding box center [291, 10] width 5 height 6
drag, startPoint x: 491, startPoint y: 51, endPoint x: 268, endPoint y: 96, distance: 226.9
click at [268, 96] on icon at bounding box center [268, 88] width 6 height 21
drag, startPoint x: 597, startPoint y: 74, endPoint x: 592, endPoint y: 81, distance: 8.7
click at [597, 74] on div "aNoColor" at bounding box center [566, 76] width 74 height 10
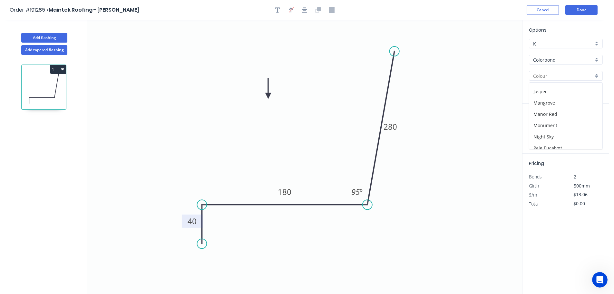
scroll to position [249, 0]
click at [561, 89] on div "Surfmist" at bounding box center [565, 86] width 73 height 11
click at [540, 128] on input "text" at bounding box center [538, 129] width 19 height 8
click at [591, 123] on button "add" at bounding box center [598, 128] width 15 height 11
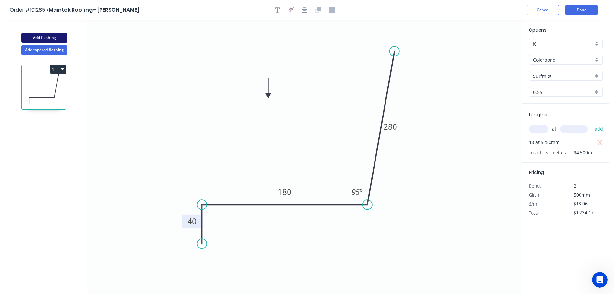
click at [39, 38] on button "Add flashing" at bounding box center [44, 38] width 46 height 10
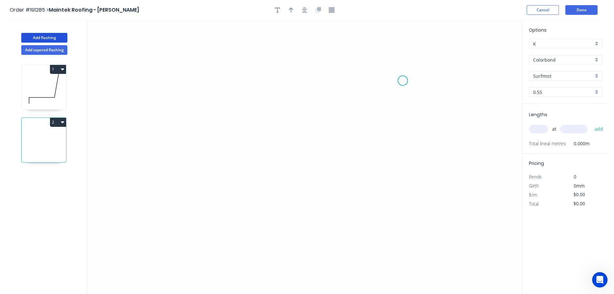
click at [404, 80] on icon "0" at bounding box center [304, 157] width 435 height 274
click at [187, 79] on icon "0" at bounding box center [304, 157] width 435 height 274
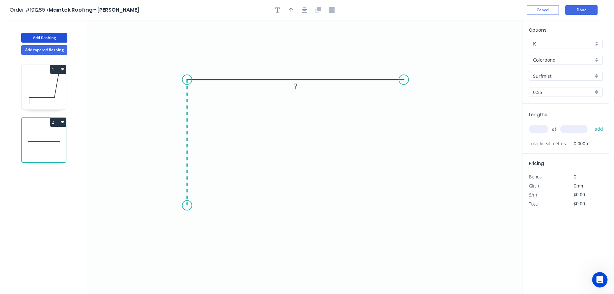
click at [192, 205] on icon "0 ?" at bounding box center [304, 157] width 435 height 274
click at [208, 183] on icon "0 ? ?" at bounding box center [304, 157] width 435 height 274
click at [208, 183] on circle at bounding box center [208, 185] width 10 height 10
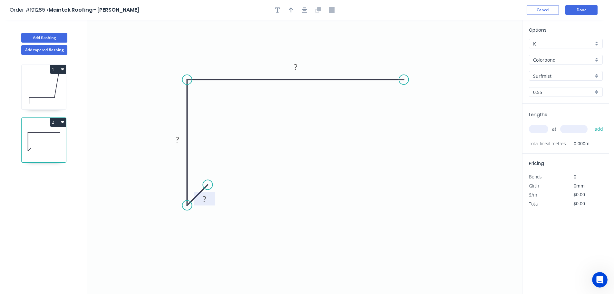
click at [204, 197] on tspan "?" at bounding box center [204, 198] width 3 height 11
click at [285, 186] on icon "0 10 90 100" at bounding box center [304, 157] width 435 height 274
click at [291, 6] on button "button" at bounding box center [291, 10] width 10 height 10
drag, startPoint x: 490, startPoint y: 52, endPoint x: 343, endPoint y: 52, distance: 147.0
click at [343, 52] on icon at bounding box center [343, 44] width 6 height 21
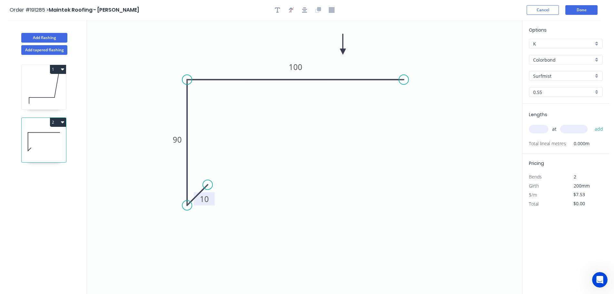
click at [541, 131] on input "text" at bounding box center [538, 129] width 19 height 8
click at [591, 123] on button "add" at bounding box center [598, 128] width 15 height 11
click at [35, 36] on button "Add flashing" at bounding box center [44, 38] width 46 height 10
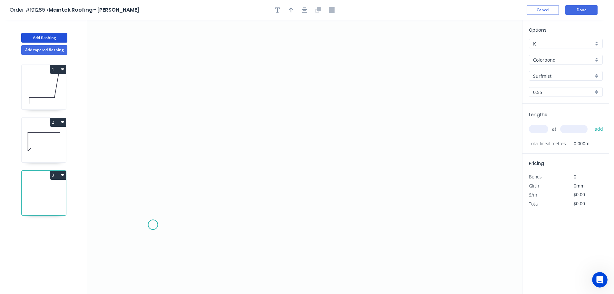
click at [153, 225] on icon "0" at bounding box center [304, 157] width 435 height 274
click at [153, 179] on icon at bounding box center [153, 202] width 0 height 46
click at [309, 155] on icon at bounding box center [231, 167] width 156 height 24
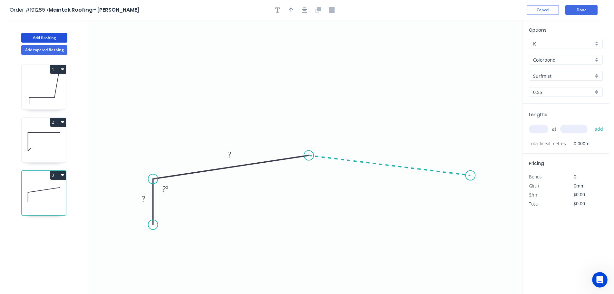
click at [471, 175] on icon "0 ? ? ? º" at bounding box center [304, 157] width 435 height 274
click at [472, 221] on icon "0 ? ? ? ? º ? º" at bounding box center [304, 157] width 435 height 274
click at [472, 221] on circle at bounding box center [470, 221] width 10 height 10
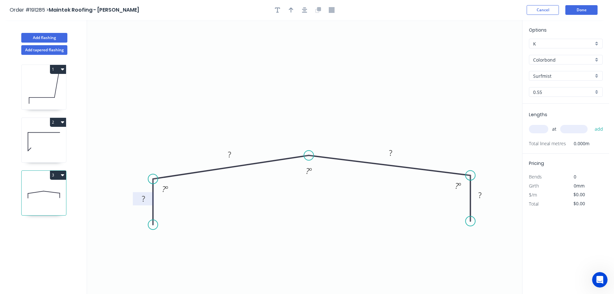
click at [145, 199] on rect at bounding box center [143, 198] width 13 height 9
click at [232, 60] on icon "0 40 210 210 40 98 º 165 º 98 º" at bounding box center [304, 157] width 435 height 274
click at [289, 10] on icon "button" at bounding box center [291, 10] width 5 height 6
drag, startPoint x: 490, startPoint y: 52, endPoint x: 321, endPoint y: 93, distance: 173.9
click at [321, 93] on icon at bounding box center [321, 85] width 6 height 21
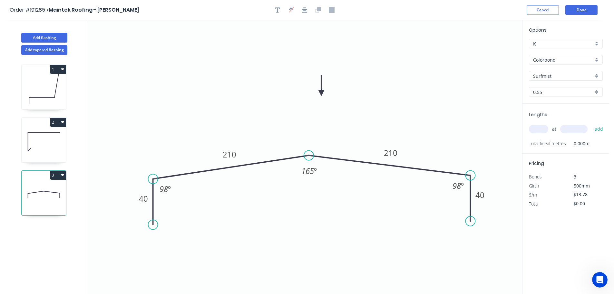
click at [542, 128] on input "text" at bounding box center [538, 129] width 19 height 8
click at [591, 123] on button "add" at bounding box center [598, 128] width 15 height 11
click at [42, 49] on button "Add tapered flashing" at bounding box center [44, 50] width 46 height 10
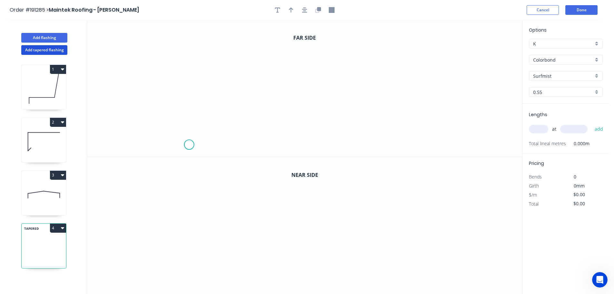
click at [189, 145] on icon "0" at bounding box center [304, 88] width 435 height 137
click at [189, 103] on icon at bounding box center [189, 123] width 0 height 41
click at [409, 107] on icon "0 ?" at bounding box center [304, 88] width 435 height 137
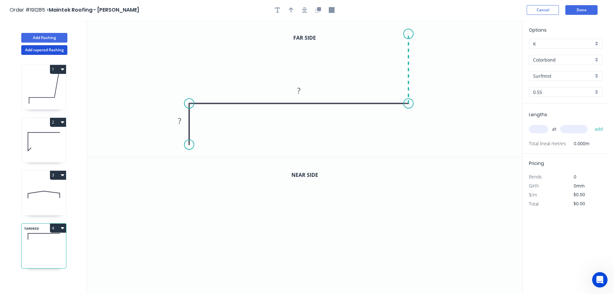
click at [407, 34] on icon "0 ? ?" at bounding box center [304, 88] width 435 height 137
click at [407, 34] on circle at bounding box center [409, 34] width 10 height 10
click at [181, 123] on rect at bounding box center [179, 121] width 13 height 9
click at [298, 86] on tspan "?" at bounding box center [298, 90] width 3 height 11
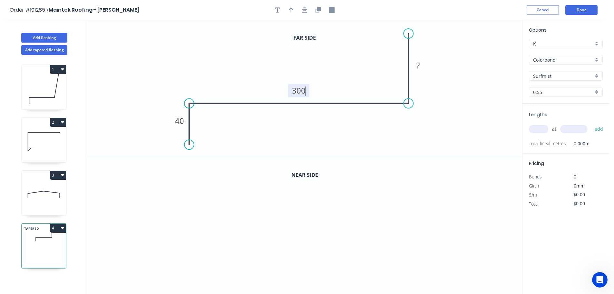
drag, startPoint x: 349, startPoint y: 67, endPoint x: 356, endPoint y: 65, distance: 7.9
click at [350, 66] on icon "0 40 300 ?" at bounding box center [304, 88] width 435 height 137
click at [418, 64] on tspan "?" at bounding box center [417, 65] width 3 height 11
click at [438, 95] on icon "0 40 300 650" at bounding box center [304, 88] width 435 height 137
click at [289, 10] on icon "button" at bounding box center [291, 10] width 5 height 6
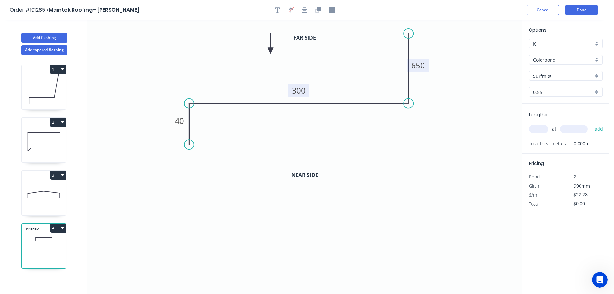
drag, startPoint x: 490, startPoint y: 51, endPoint x: 270, endPoint y: 51, distance: 220.1
click at [270, 51] on icon at bounding box center [271, 43] width 6 height 21
click at [320, 10] on icon "button" at bounding box center [319, 9] width 4 height 4
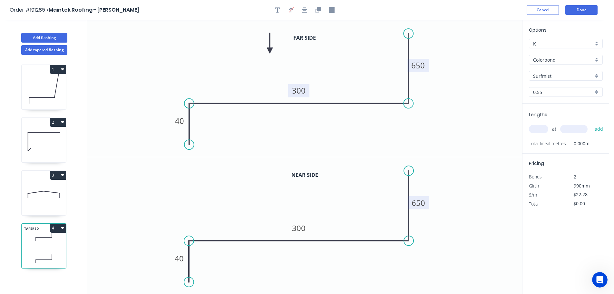
click at [423, 203] on tspan "650" at bounding box center [419, 202] width 14 height 11
click at [443, 204] on icon "0 40 300 410" at bounding box center [304, 225] width 435 height 137
click at [540, 128] on input "text" at bounding box center [538, 129] width 19 height 8
click at [575, 129] on input "text" at bounding box center [573, 129] width 27 height 8
click at [591, 123] on button "add" at bounding box center [598, 128] width 15 height 11
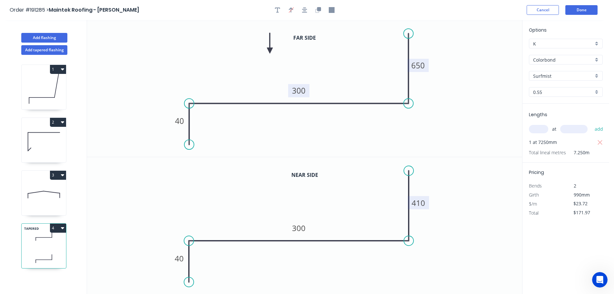
click at [59, 229] on button "4" at bounding box center [58, 227] width 16 height 9
click at [45, 242] on div "Duplicate" at bounding box center [36, 243] width 50 height 9
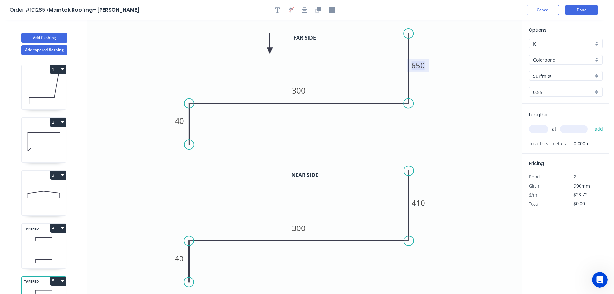
click at [422, 65] on tspan "650" at bounding box center [418, 65] width 14 height 11
click at [422, 202] on tspan "410" at bounding box center [419, 202] width 14 height 11
click at [456, 192] on icon "0 40 300 170" at bounding box center [304, 225] width 435 height 137
click at [541, 127] on input "text" at bounding box center [538, 129] width 19 height 8
click at [576, 126] on input "text" at bounding box center [573, 129] width 27 height 8
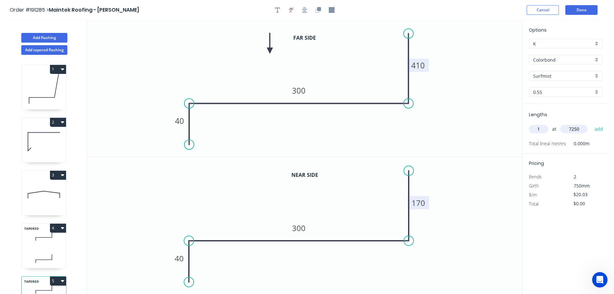
click at [591, 123] on button "add" at bounding box center [598, 128] width 15 height 11
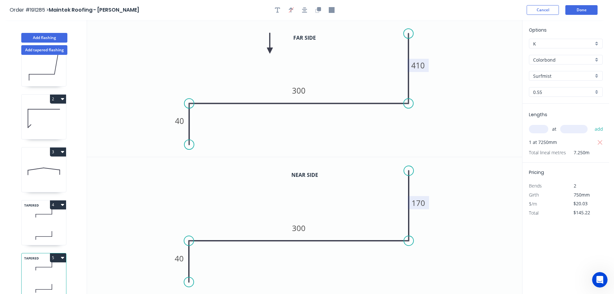
click at [58, 253] on button "5" at bounding box center [58, 257] width 16 height 9
click at [44, 271] on div "Duplicate" at bounding box center [36, 273] width 50 height 9
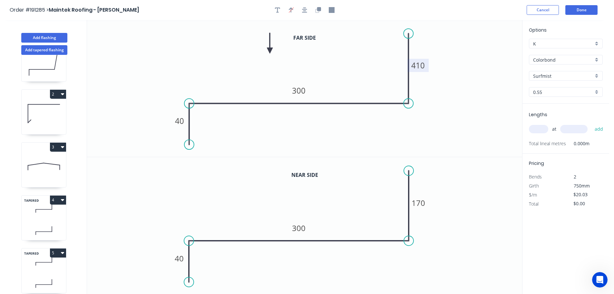
click at [420, 65] on tspan "410" at bounding box center [418, 65] width 14 height 11
click at [439, 117] on icon "0 40 300 170" at bounding box center [304, 88] width 435 height 137
click at [421, 203] on tspan "170" at bounding box center [419, 202] width 14 height 11
click at [450, 199] on icon "0 40 300 400" at bounding box center [304, 225] width 435 height 137
click at [539, 128] on input "text" at bounding box center [538, 129] width 19 height 8
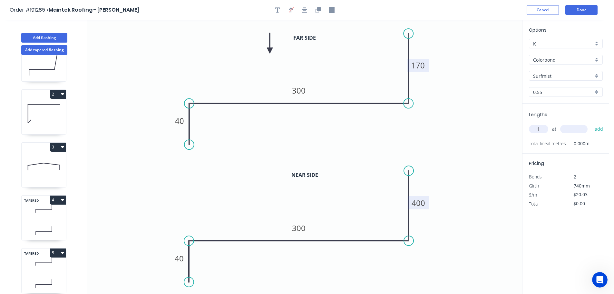
click at [582, 129] on input "text" at bounding box center [573, 129] width 27 height 8
click at [591, 123] on button "add" at bounding box center [598, 128] width 15 height 11
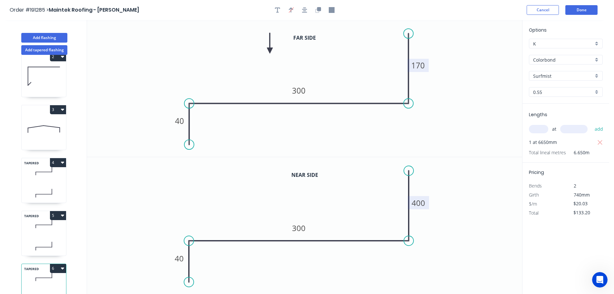
scroll to position [81, 0]
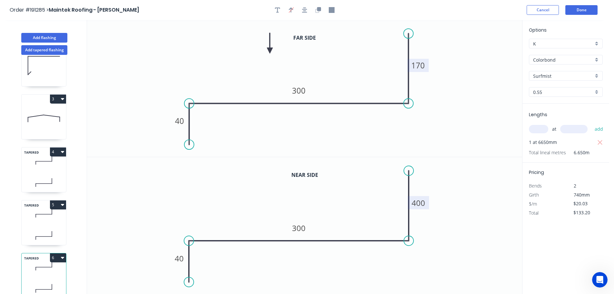
click at [57, 253] on button "6" at bounding box center [58, 257] width 16 height 9
click at [44, 271] on div "Duplicate" at bounding box center [36, 273] width 50 height 9
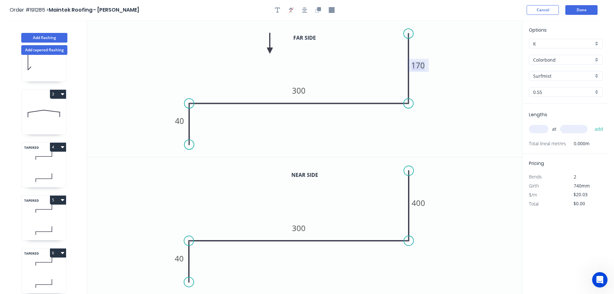
click at [422, 66] on tspan "170" at bounding box center [418, 65] width 14 height 11
click at [423, 202] on tspan "400" at bounding box center [419, 202] width 14 height 11
click at [473, 217] on icon "0 40 300 630" at bounding box center [304, 225] width 435 height 137
click at [540, 122] on div "at add" at bounding box center [566, 128] width 75 height 17
click at [540, 126] on input "text" at bounding box center [538, 129] width 19 height 8
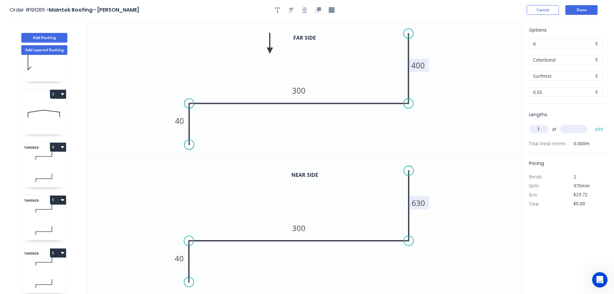
click at [575, 128] on input "text" at bounding box center [573, 129] width 27 height 8
click at [591, 123] on button "add" at bounding box center [598, 128] width 15 height 11
click at [571, 9] on button "Done" at bounding box center [581, 10] width 32 height 10
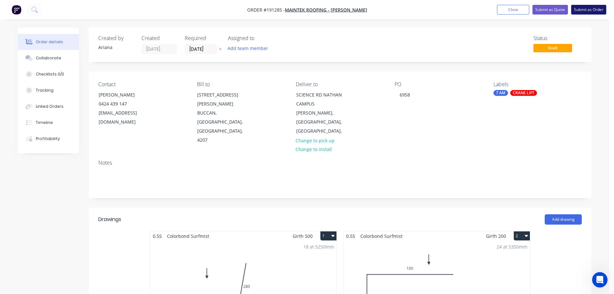
click at [581, 10] on button "Submit as Order" at bounding box center [588, 10] width 35 height 10
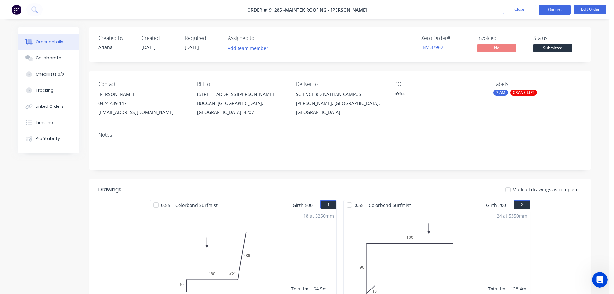
click at [556, 8] on button "Options" at bounding box center [555, 10] width 32 height 10
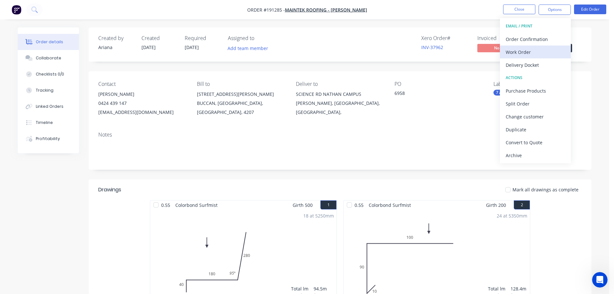
click at [527, 51] on div "Work Order" at bounding box center [535, 51] width 59 height 9
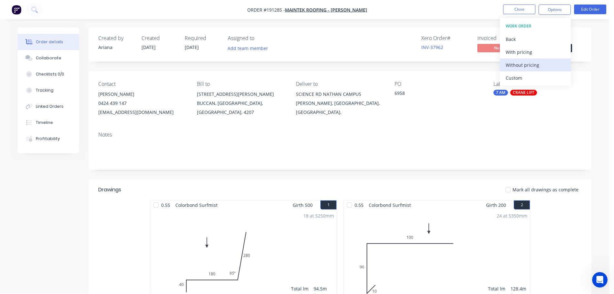
click at [519, 64] on div "Without pricing" at bounding box center [535, 64] width 59 height 9
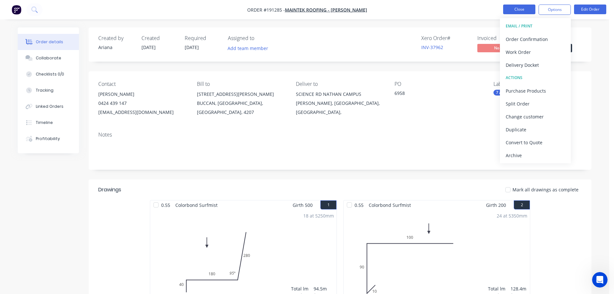
click at [522, 9] on button "Close" at bounding box center [519, 10] width 32 height 10
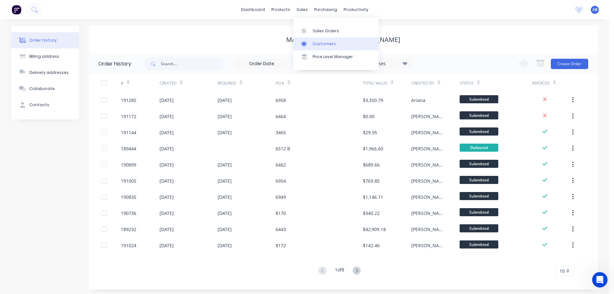
click at [321, 41] on div "Customers" at bounding box center [324, 44] width 23 height 6
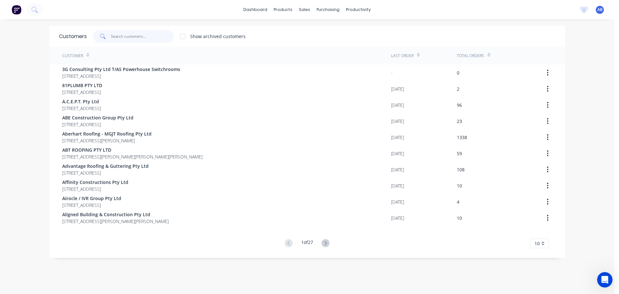
click at [121, 37] on input "text" at bounding box center [142, 36] width 63 height 13
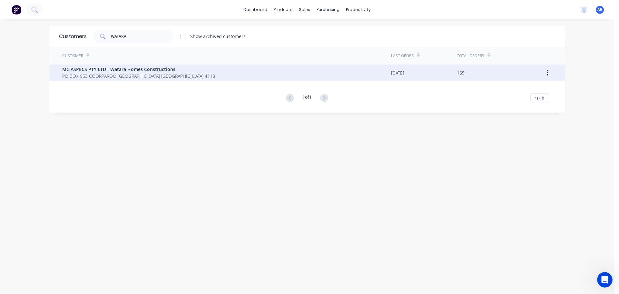
click at [110, 72] on span "MC ASPECS PTY LTD - Watara Homes Constructions" at bounding box center [138, 69] width 153 height 7
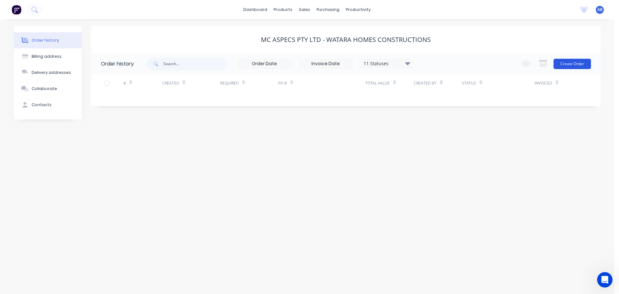
click at [568, 64] on button "Create Order" at bounding box center [571, 64] width 37 height 10
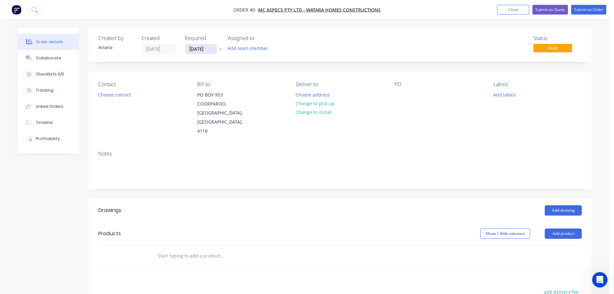
click at [203, 51] on input "[DATE]" at bounding box center [201, 49] width 32 height 10
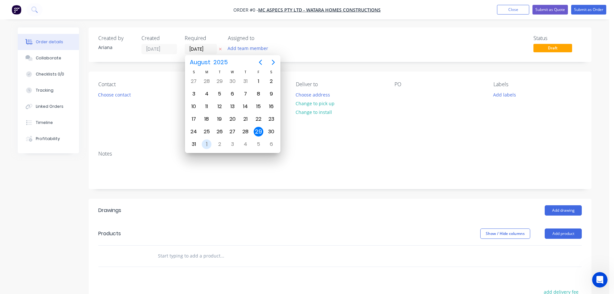
click at [206, 143] on div "1" at bounding box center [207, 144] width 10 height 10
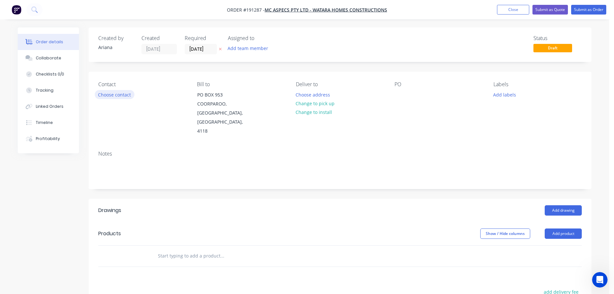
click at [117, 93] on button "Choose contact" at bounding box center [115, 94] width 40 height 9
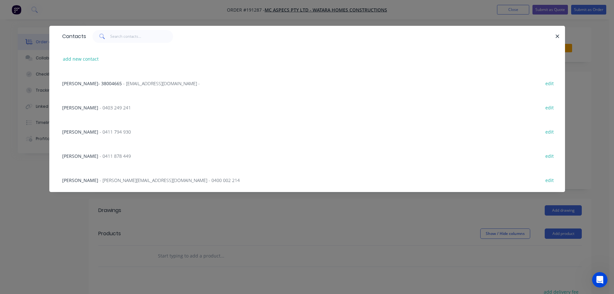
click at [89, 180] on span "[PERSON_NAME]" at bounding box center [80, 180] width 36 height 6
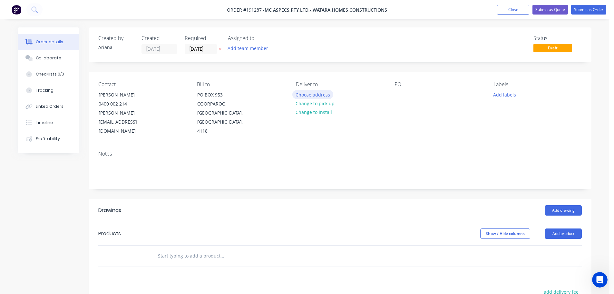
click at [312, 95] on button "Choose address" at bounding box center [312, 94] width 41 height 9
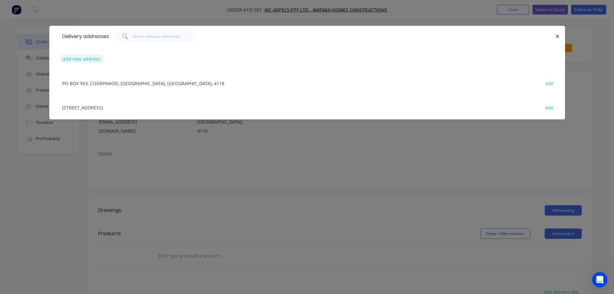
click at [71, 55] on button "add new address" at bounding box center [82, 58] width 44 height 9
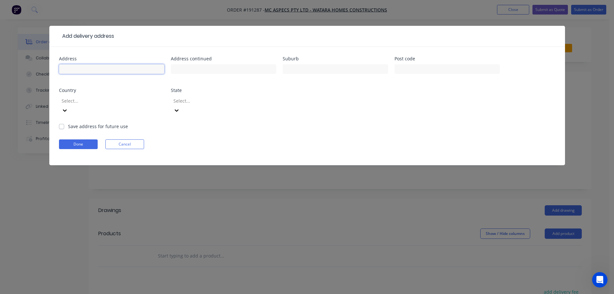
click at [78, 71] on input "text" at bounding box center [111, 69] width 105 height 10
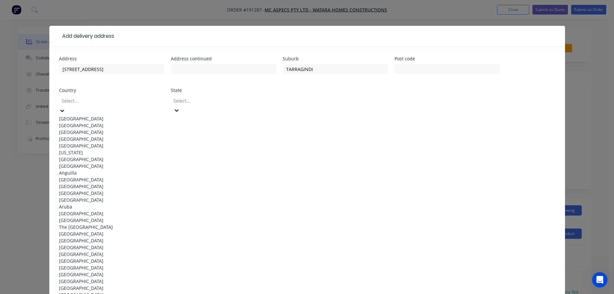
click at [122, 117] on div "[GEOGRAPHIC_DATA]" at bounding box center [111, 118] width 105 height 7
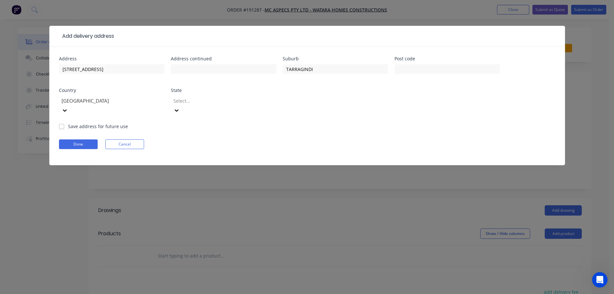
click at [180, 107] on icon at bounding box center [176, 110] width 6 height 6
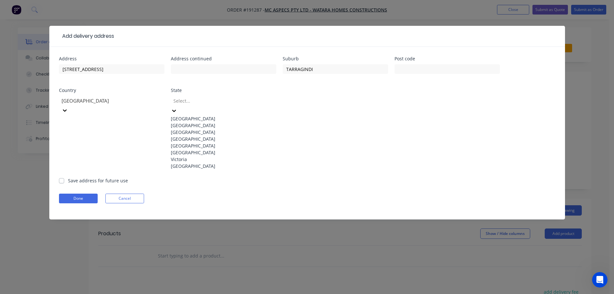
click at [189, 142] on div "[GEOGRAPHIC_DATA]" at bounding box center [223, 138] width 105 height 7
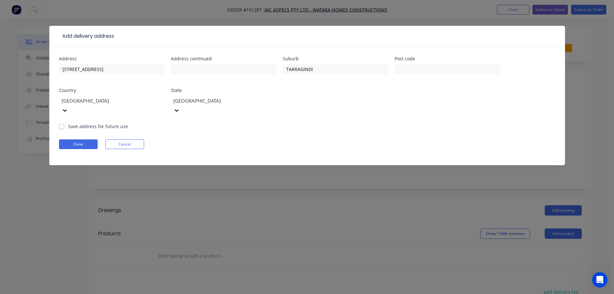
click at [346, 125] on form "Address [STREET_ADDRESS] Address continued Suburb [GEOGRAPHIC_DATA] Post code C…" at bounding box center [307, 110] width 496 height 109
click at [83, 139] on button "Done" at bounding box center [78, 144] width 39 height 10
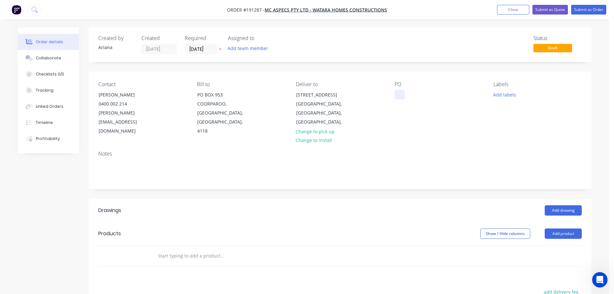
click at [398, 93] on div at bounding box center [400, 94] width 10 height 9
click at [561, 228] on button "Add product" at bounding box center [563, 233] width 37 height 10
click at [559, 245] on div "Product catalogue" at bounding box center [551, 249] width 50 height 9
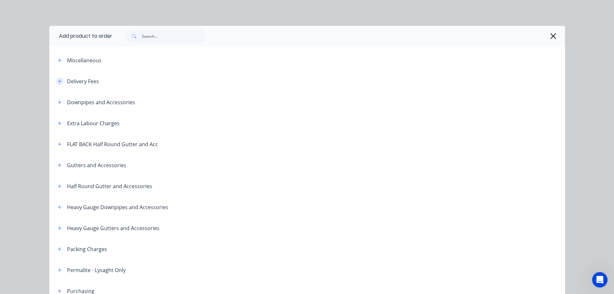
click at [58, 80] on icon "button" at bounding box center [60, 81] width 4 height 4
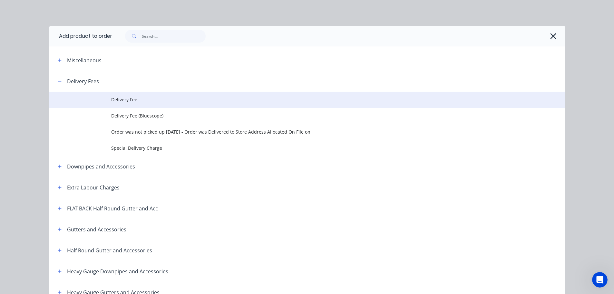
click at [128, 97] on span "Delivery Fee" at bounding box center [292, 99] width 363 height 7
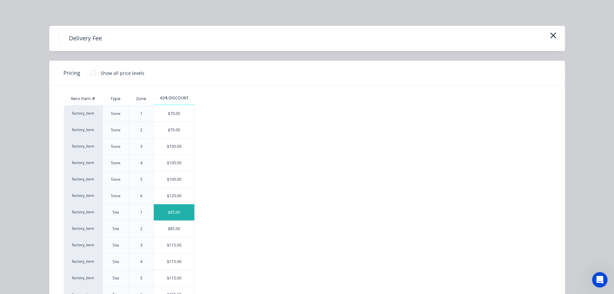
click at [175, 211] on div "$85.00" at bounding box center [174, 212] width 41 height 16
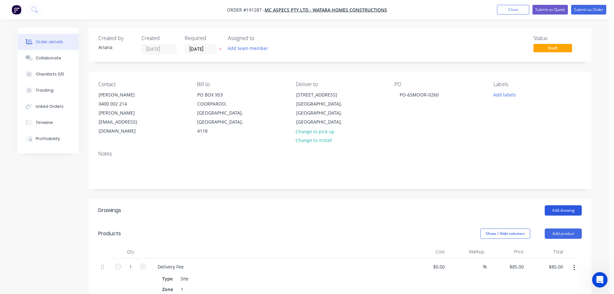
click at [559, 205] on button "Add drawing" at bounding box center [563, 210] width 37 height 10
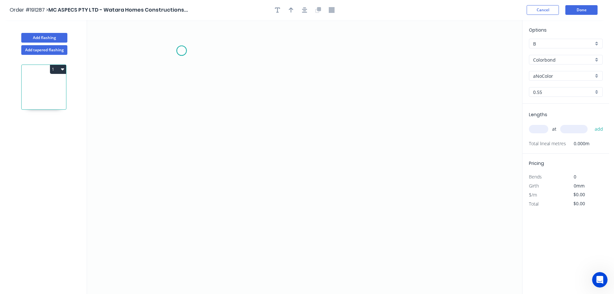
click at [181, 51] on icon "0" at bounding box center [304, 157] width 435 height 274
click at [181, 96] on icon "0" at bounding box center [304, 157] width 435 height 274
click at [240, 108] on icon at bounding box center [210, 101] width 58 height 11
click at [255, 180] on icon "0 ? ? ? º" at bounding box center [304, 157] width 435 height 274
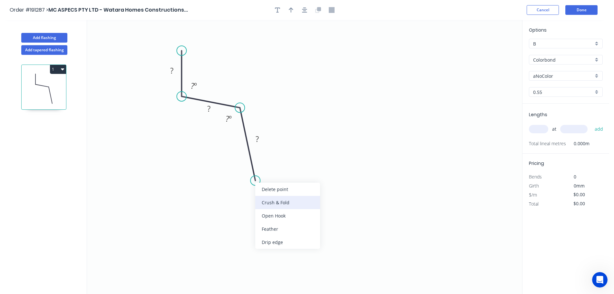
click at [280, 202] on div "Crush & Fold" at bounding box center [287, 202] width 65 height 13
click at [272, 200] on div "Flip bend" at bounding box center [290, 200] width 65 height 13
click at [273, 169] on tspan "10" at bounding box center [271, 166] width 9 height 11
click at [293, 174] on icon "0 ? ? CF 15 ? ? º ? º" at bounding box center [304, 157] width 435 height 274
drag, startPoint x: 278, startPoint y: 166, endPoint x: 290, endPoint y: 210, distance: 46.1
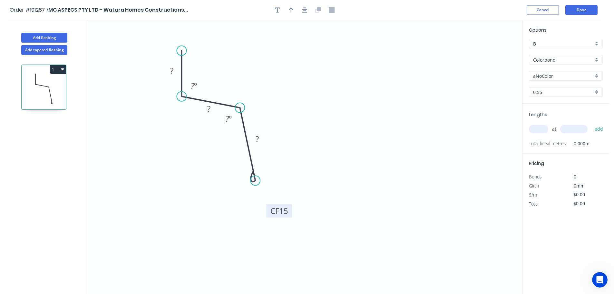
click at [290, 210] on rect at bounding box center [279, 210] width 26 height 13
click at [172, 71] on tspan "?" at bounding box center [171, 70] width 3 height 11
click at [261, 91] on icon "0 10 10 CF 15 23 93 º 103 º" at bounding box center [304, 157] width 435 height 274
click at [291, 8] on icon "button" at bounding box center [291, 9] width 5 height 5
drag, startPoint x: 490, startPoint y: 50, endPoint x: 242, endPoint y: 64, distance: 248.3
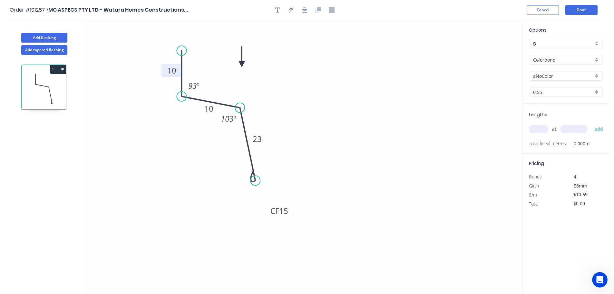
click at [242, 64] on icon at bounding box center [242, 56] width 6 height 21
drag, startPoint x: 200, startPoint y: 113, endPoint x: 185, endPoint y: 119, distance: 16.8
click at [185, 119] on rect at bounding box center [193, 114] width 21 height 13
click at [596, 76] on div "aNoColor" at bounding box center [566, 76] width 74 height 10
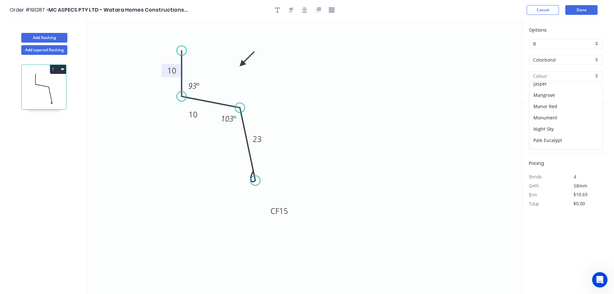
scroll to position [134, 0]
click at [567, 122] on div "Night Sky" at bounding box center [565, 123] width 73 height 11
click at [540, 126] on input "text" at bounding box center [538, 129] width 19 height 8
click at [591, 123] on button "add" at bounding box center [598, 128] width 15 height 11
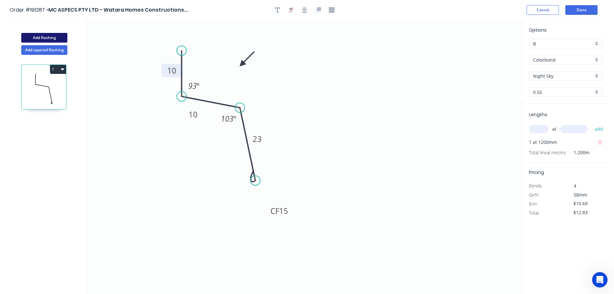
drag, startPoint x: 34, startPoint y: 37, endPoint x: 49, endPoint y: 38, distance: 14.8
click at [34, 37] on button "Add flashing" at bounding box center [44, 38] width 46 height 10
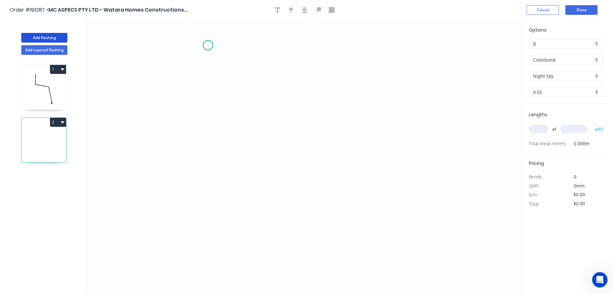
click at [208, 45] on icon "0" at bounding box center [304, 157] width 435 height 274
click at [201, 217] on icon "0" at bounding box center [304, 157] width 435 height 274
click at [327, 215] on icon "0 ?" at bounding box center [304, 157] width 435 height 274
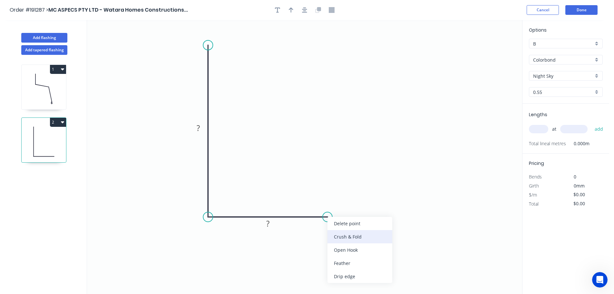
click at [345, 235] on div "Crush & Fold" at bounding box center [359, 236] width 65 height 13
click at [340, 237] on div "Flip bend" at bounding box center [358, 237] width 65 height 13
click at [325, 202] on tspan "10" at bounding box center [323, 200] width 9 height 11
click at [345, 207] on icon "0 ? CF 15 ?" at bounding box center [304, 157] width 435 height 274
drag, startPoint x: 329, startPoint y: 200, endPoint x: 371, endPoint y: 242, distance: 59.3
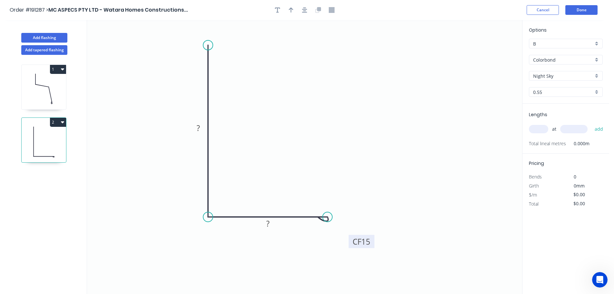
click at [371, 242] on rect at bounding box center [362, 241] width 26 height 13
click at [199, 128] on tspan "?" at bounding box center [198, 127] width 3 height 11
click at [335, 82] on icon "0 100 CF 15 50" at bounding box center [304, 157] width 435 height 274
click at [289, 9] on icon "button" at bounding box center [291, 9] width 5 height 5
drag, startPoint x: 490, startPoint y: 52, endPoint x: 278, endPoint y: 112, distance: 220.6
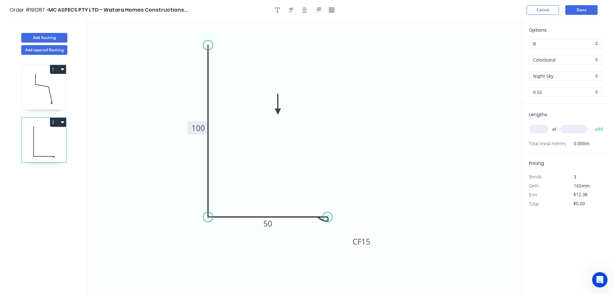
click at [278, 112] on icon at bounding box center [278, 104] width 6 height 21
click at [597, 74] on div "Night Sky" at bounding box center [566, 76] width 74 height 10
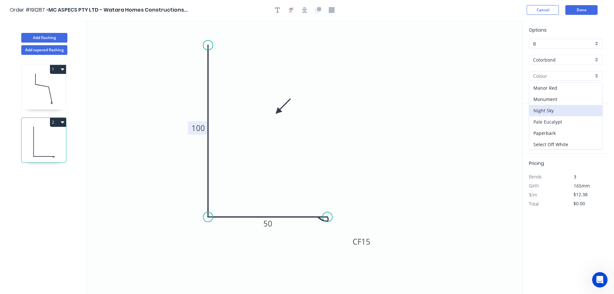
click at [579, 123] on div "Pale Eucalypt" at bounding box center [565, 121] width 73 height 11
click at [545, 129] on input "text" at bounding box center [538, 129] width 19 height 8
click at [591, 123] on button "add" at bounding box center [598, 128] width 15 height 11
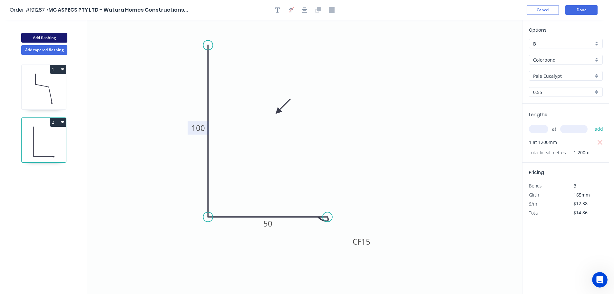
drag, startPoint x: 35, startPoint y: 35, endPoint x: 56, endPoint y: 39, distance: 22.1
click at [35, 35] on button "Add flashing" at bounding box center [44, 38] width 46 height 10
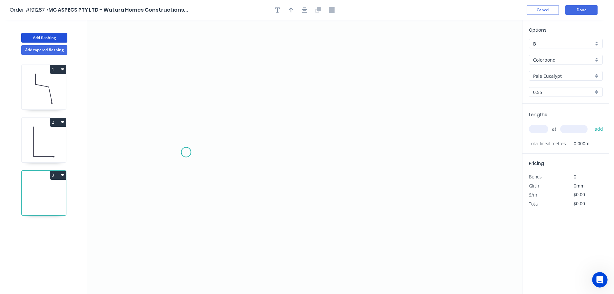
click at [185, 151] on icon "0" at bounding box center [304, 157] width 435 height 274
click at [183, 100] on icon "0" at bounding box center [304, 157] width 435 height 274
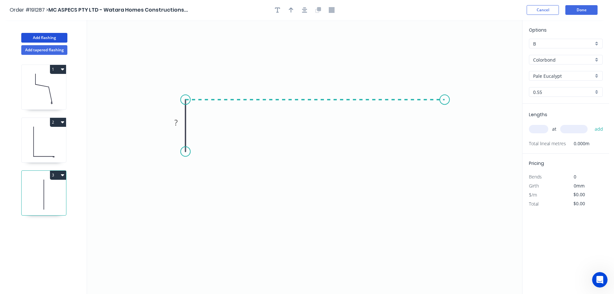
click at [445, 101] on icon "0 ?" at bounding box center [304, 157] width 435 height 274
click at [445, 150] on icon "0 ? ?" at bounding box center [304, 157] width 435 height 274
click at [445, 150] on circle at bounding box center [445, 150] width 10 height 10
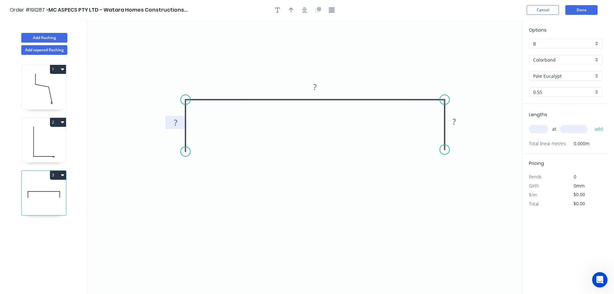
click at [178, 120] on rect at bounding box center [175, 122] width 13 height 9
click at [314, 55] on icon "0 32 122 32" at bounding box center [304, 157] width 435 height 274
click at [292, 9] on icon "button" at bounding box center [291, 10] width 5 height 6
drag, startPoint x: 492, startPoint y: 52, endPoint x: 413, endPoint y: 62, distance: 78.9
click at [413, 62] on icon "0 32 122 32" at bounding box center [304, 157] width 435 height 274
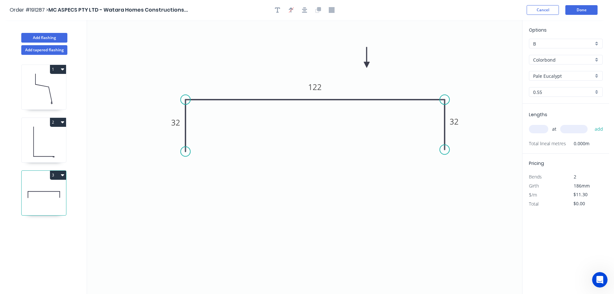
drag, startPoint x: 489, startPoint y: 51, endPoint x: 367, endPoint y: 65, distance: 122.7
click at [367, 65] on icon at bounding box center [367, 57] width 6 height 21
click at [598, 76] on div "Pale Eucalypt" at bounding box center [566, 76] width 74 height 10
click at [575, 122] on div "Monument" at bounding box center [565, 123] width 73 height 11
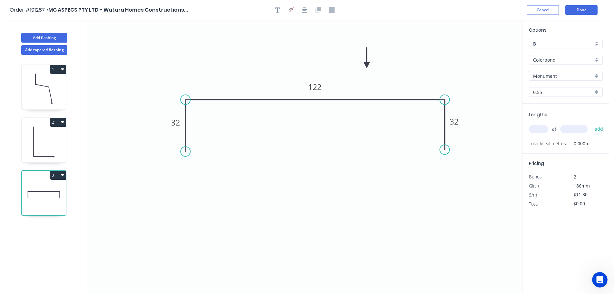
click at [599, 91] on div "0.55" at bounding box center [566, 92] width 74 height 10
click at [545, 116] on div "1.0" at bounding box center [565, 115] width 73 height 11
drag, startPoint x: 542, startPoint y: 127, endPoint x: 524, endPoint y: 121, distance: 19.3
click at [542, 127] on input "text" at bounding box center [538, 129] width 19 height 8
click at [591, 123] on button "add" at bounding box center [598, 128] width 15 height 11
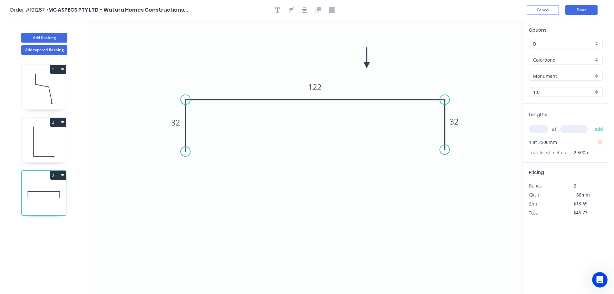
click at [57, 175] on button "3" at bounding box center [58, 174] width 16 height 9
click at [45, 190] on div "Duplicate" at bounding box center [36, 190] width 50 height 9
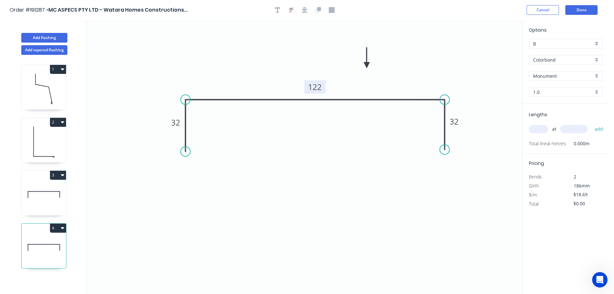
click at [319, 88] on tspan "122" at bounding box center [315, 87] width 14 height 11
click at [422, 54] on icon "0 32 126 32" at bounding box center [304, 157] width 435 height 274
click at [541, 128] on input "text" at bounding box center [538, 129] width 19 height 8
click at [591, 123] on button "add" at bounding box center [598, 128] width 15 height 11
click at [57, 227] on button "4" at bounding box center [58, 227] width 16 height 9
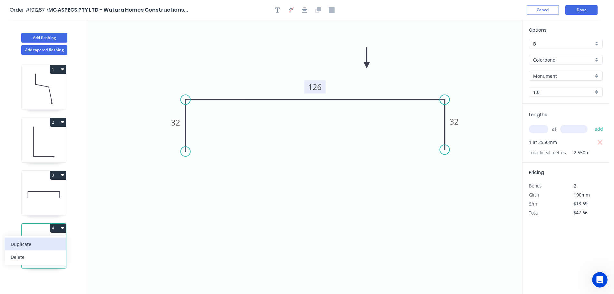
click at [46, 244] on div "Duplicate" at bounding box center [36, 243] width 50 height 9
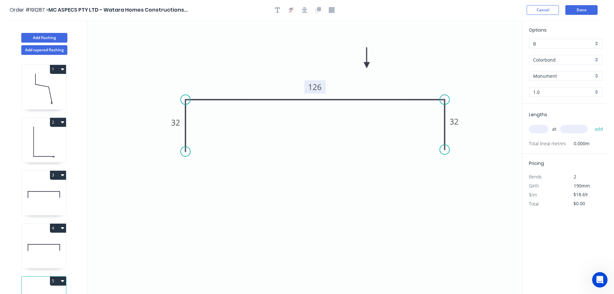
click at [318, 89] on tspan "126" at bounding box center [315, 87] width 14 height 11
click at [313, 57] on icon "0 32 128 32" at bounding box center [304, 157] width 435 height 274
click at [539, 129] on input "text" at bounding box center [538, 129] width 19 height 8
click at [591, 123] on button "add" at bounding box center [598, 128] width 15 height 11
click at [580, 9] on button "Done" at bounding box center [581, 10] width 32 height 10
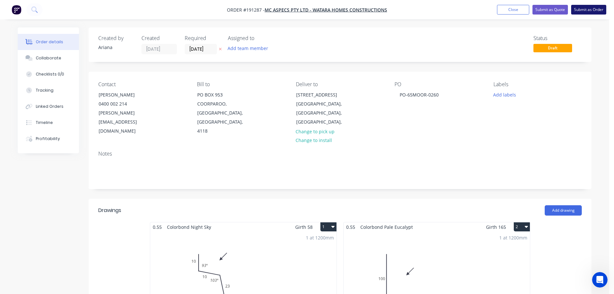
click at [592, 10] on button "Submit as Order" at bounding box center [588, 10] width 35 height 10
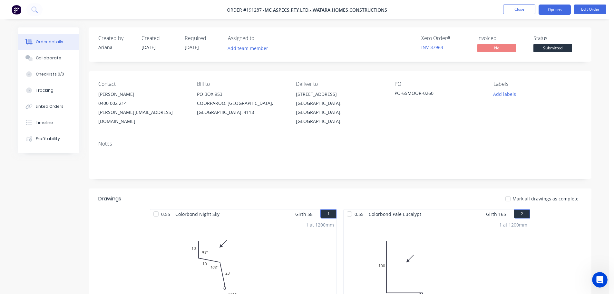
click at [549, 11] on button "Options" at bounding box center [555, 10] width 32 height 10
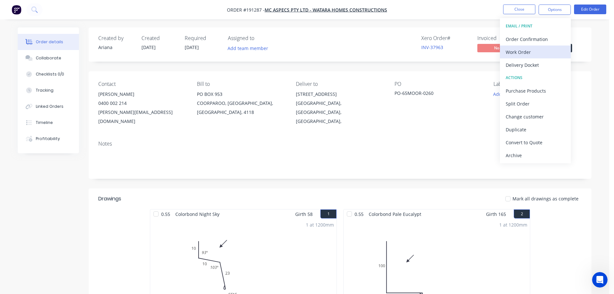
click at [519, 50] on div "Work Order" at bounding box center [535, 51] width 59 height 9
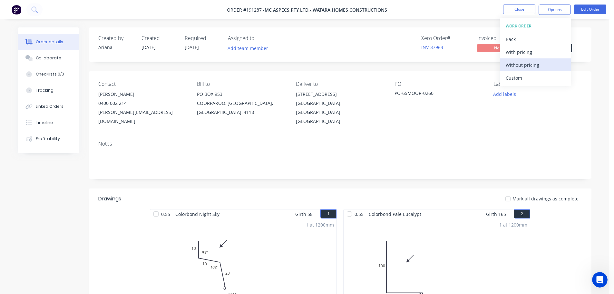
click at [515, 65] on div "Without pricing" at bounding box center [535, 64] width 59 height 9
click at [417, 5] on nav "Order #191287 - MC ASPECS PTY LTD - Watara Homes Constructions Close Options EM…" at bounding box center [307, 9] width 614 height 19
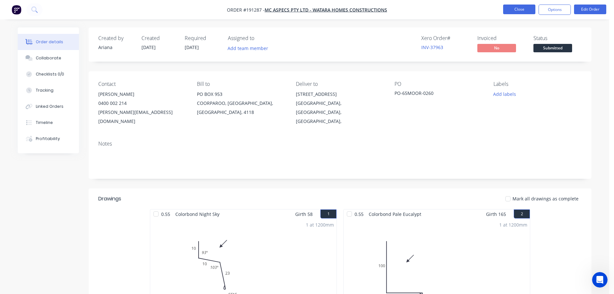
click at [516, 9] on button "Close" at bounding box center [519, 10] width 32 height 10
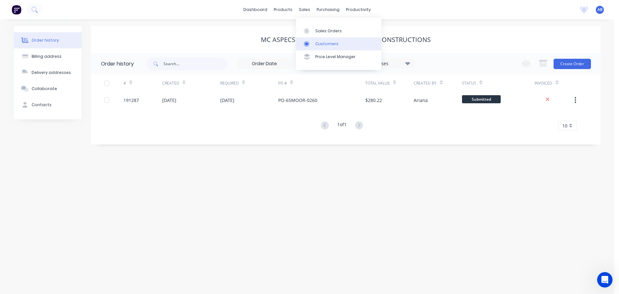
click at [326, 40] on link "Customers" at bounding box center [338, 43] width 85 height 13
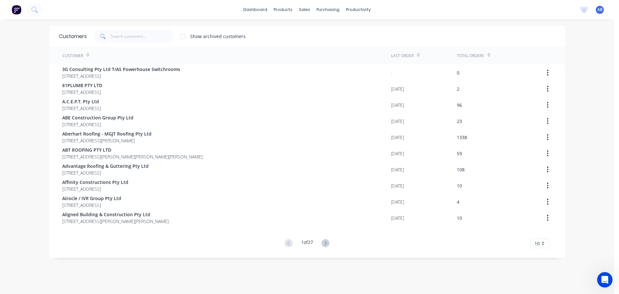
click at [396, 14] on div "dashboard products sales purchasing productivity dashboard products Product Cat…" at bounding box center [307, 9] width 614 height 19
